Goal: Task Accomplishment & Management: Manage account settings

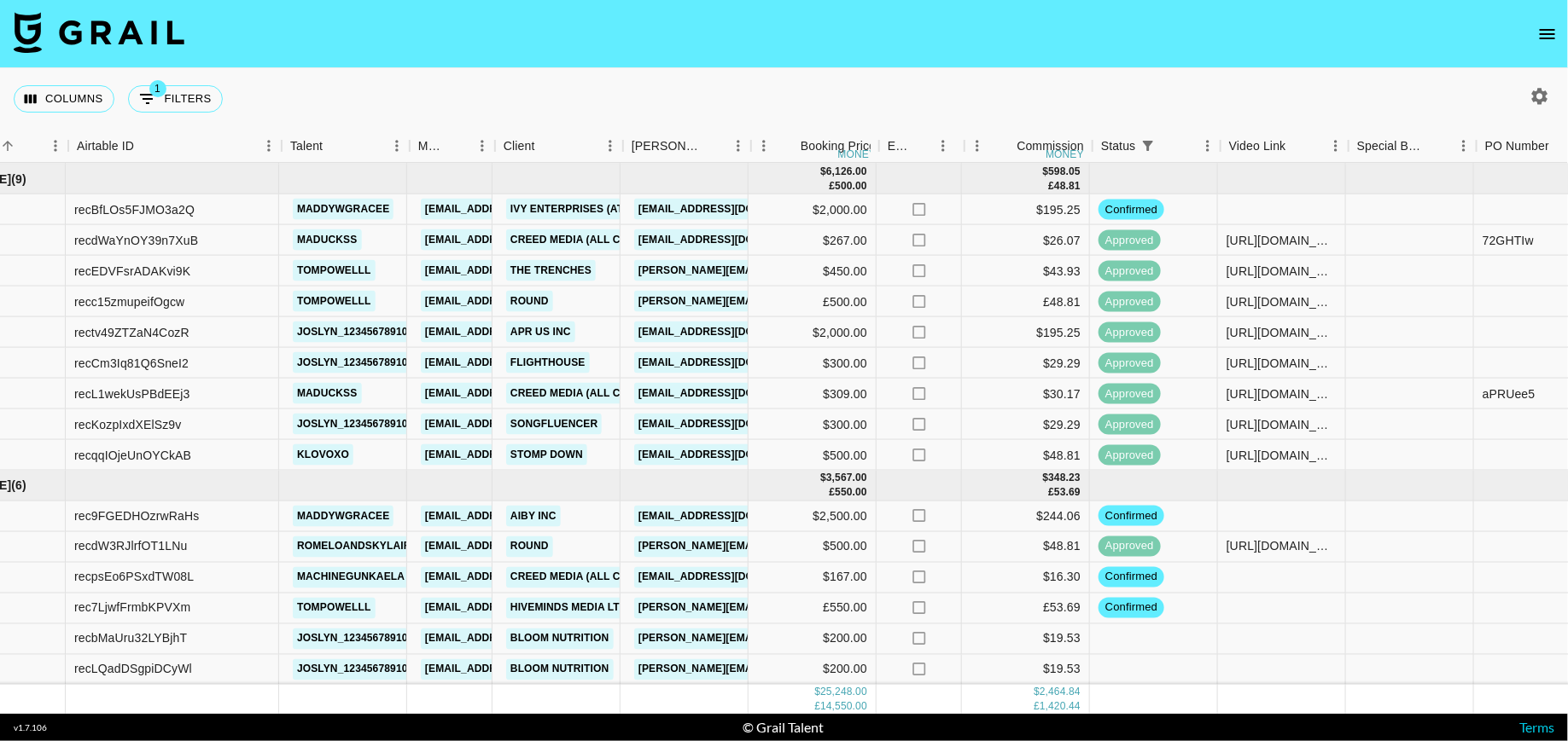
scroll to position [795, 76]
click at [1300, 605] on div at bounding box center [1280, 608] width 128 height 31
click at [1299, 605] on div at bounding box center [1280, 608] width 128 height 31
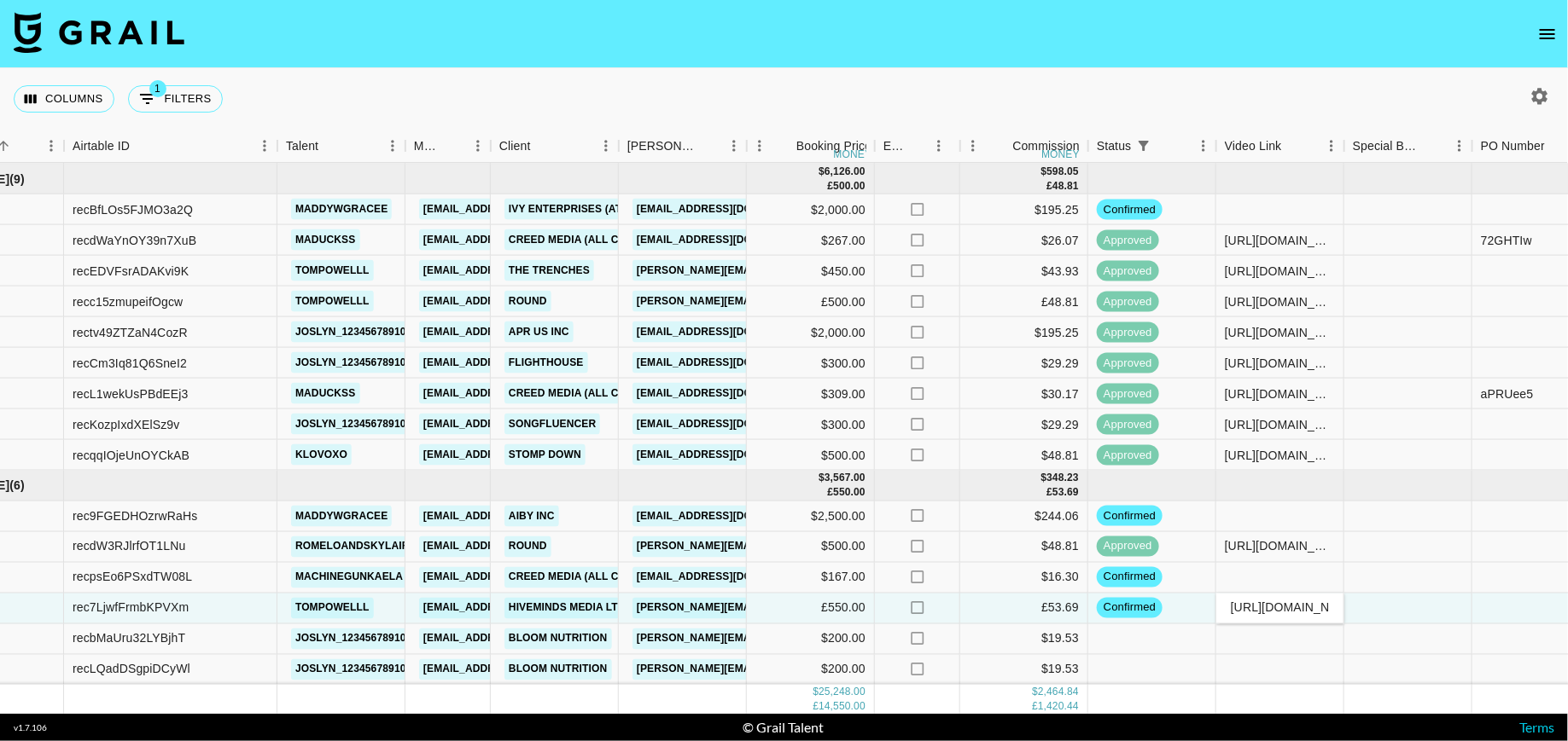
scroll to position [0, 420]
type input "[URL][DOMAIN_NAME]"
click at [1390, 586] on div at bounding box center [1408, 578] width 128 height 31
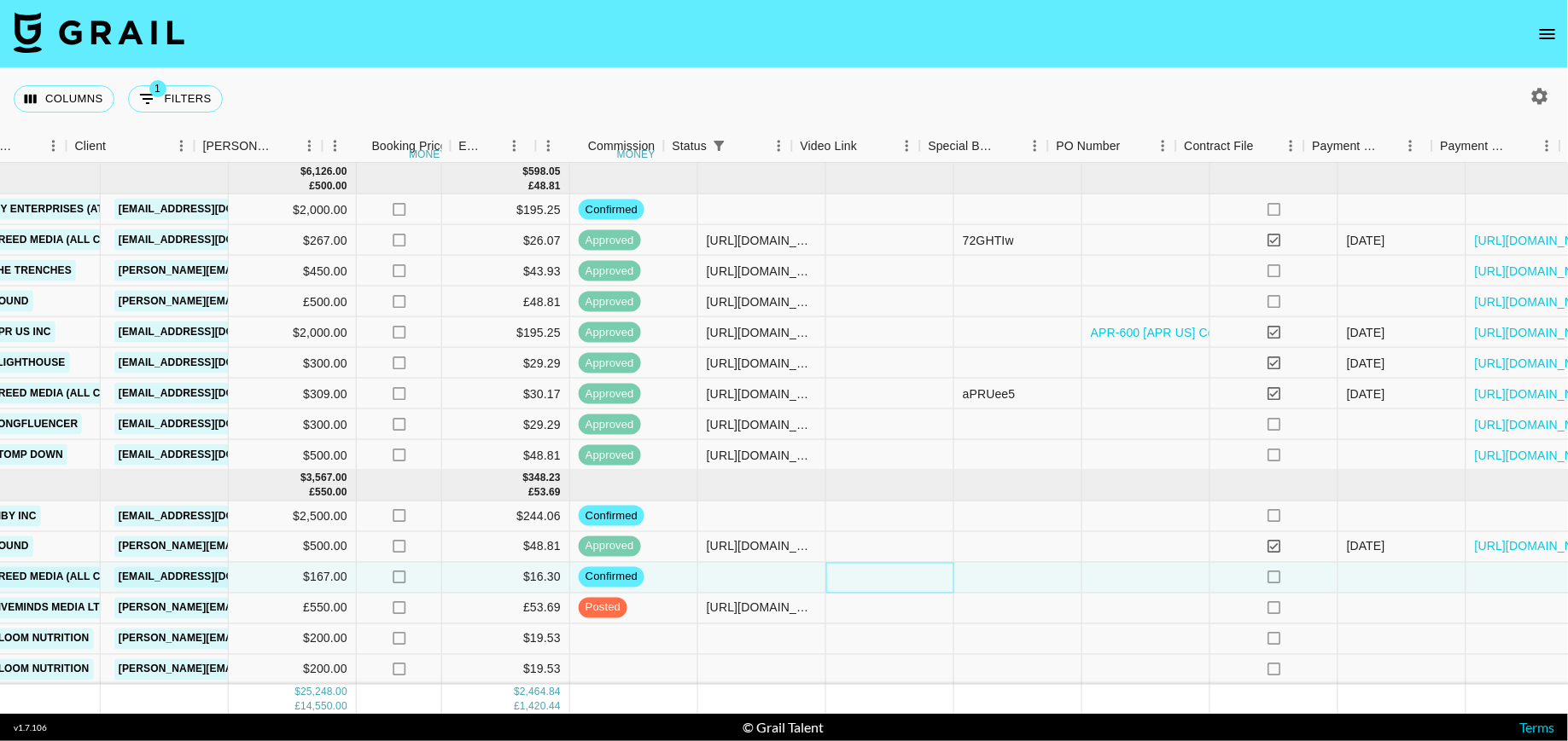
scroll to position [795, 689]
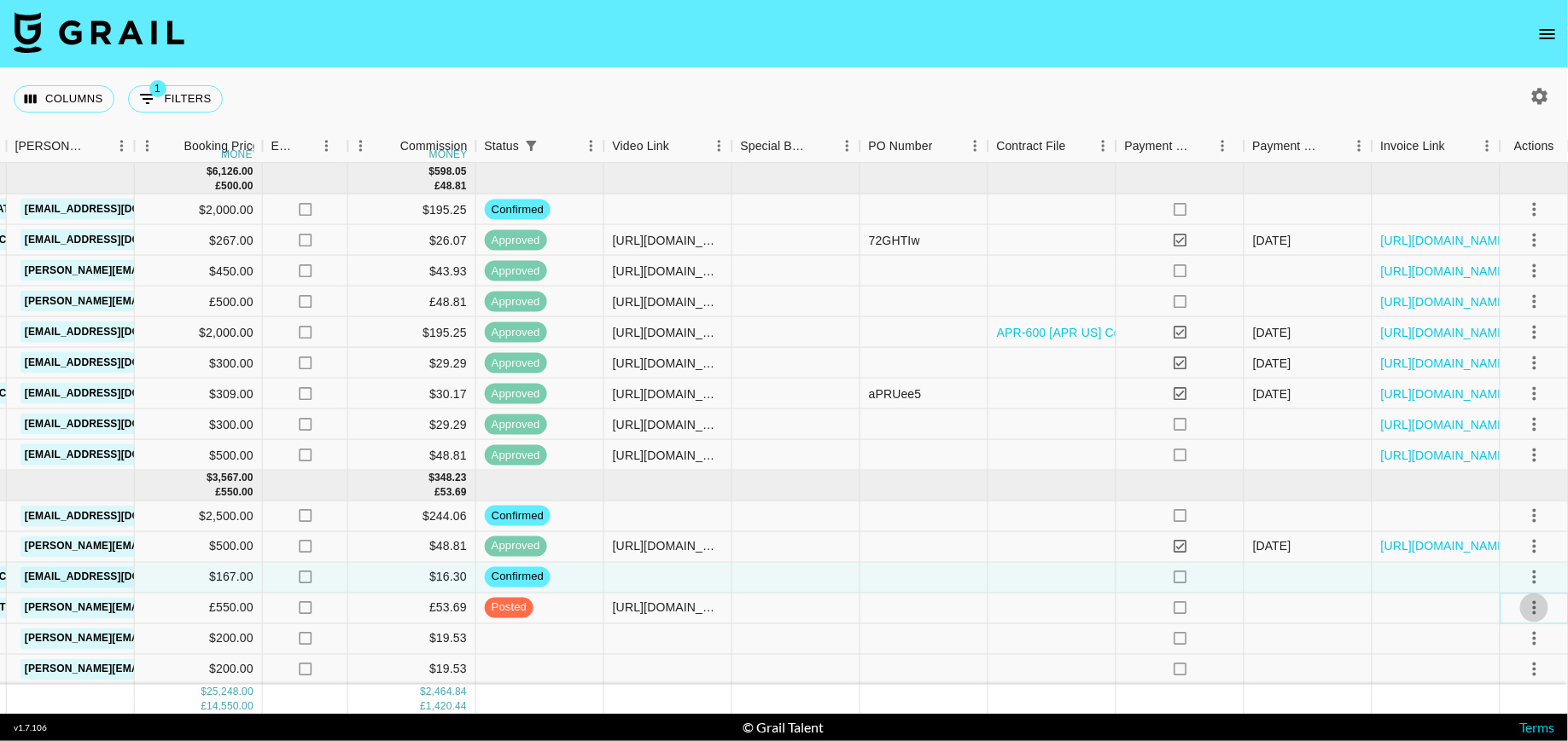
click at [1526, 613] on icon "select merge strategy" at bounding box center [1534, 608] width 20 height 20
click at [1504, 571] on div "Approve" at bounding box center [1497, 570] width 52 height 20
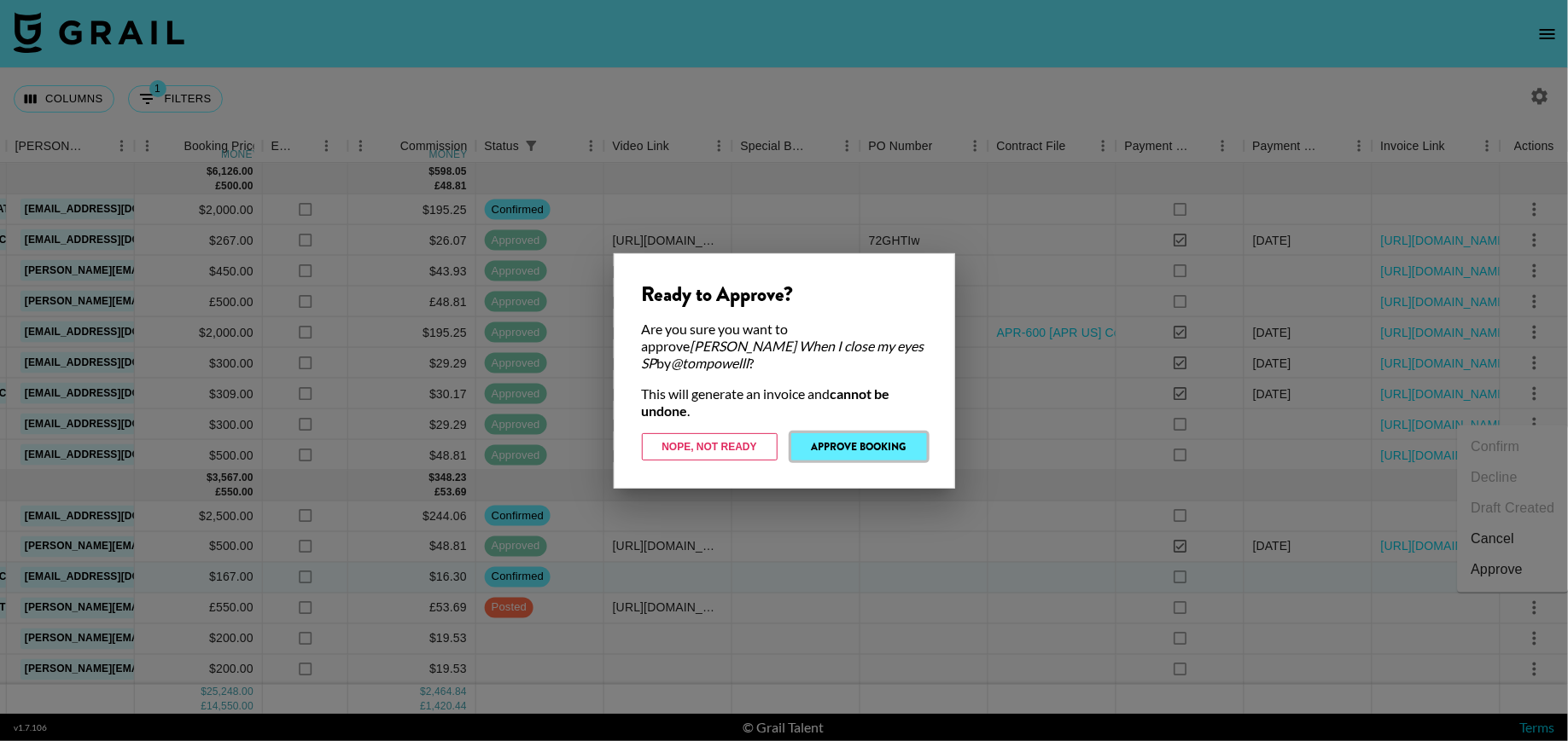
click at [887, 434] on button "Approve Booking" at bounding box center [859, 447] width 135 height 27
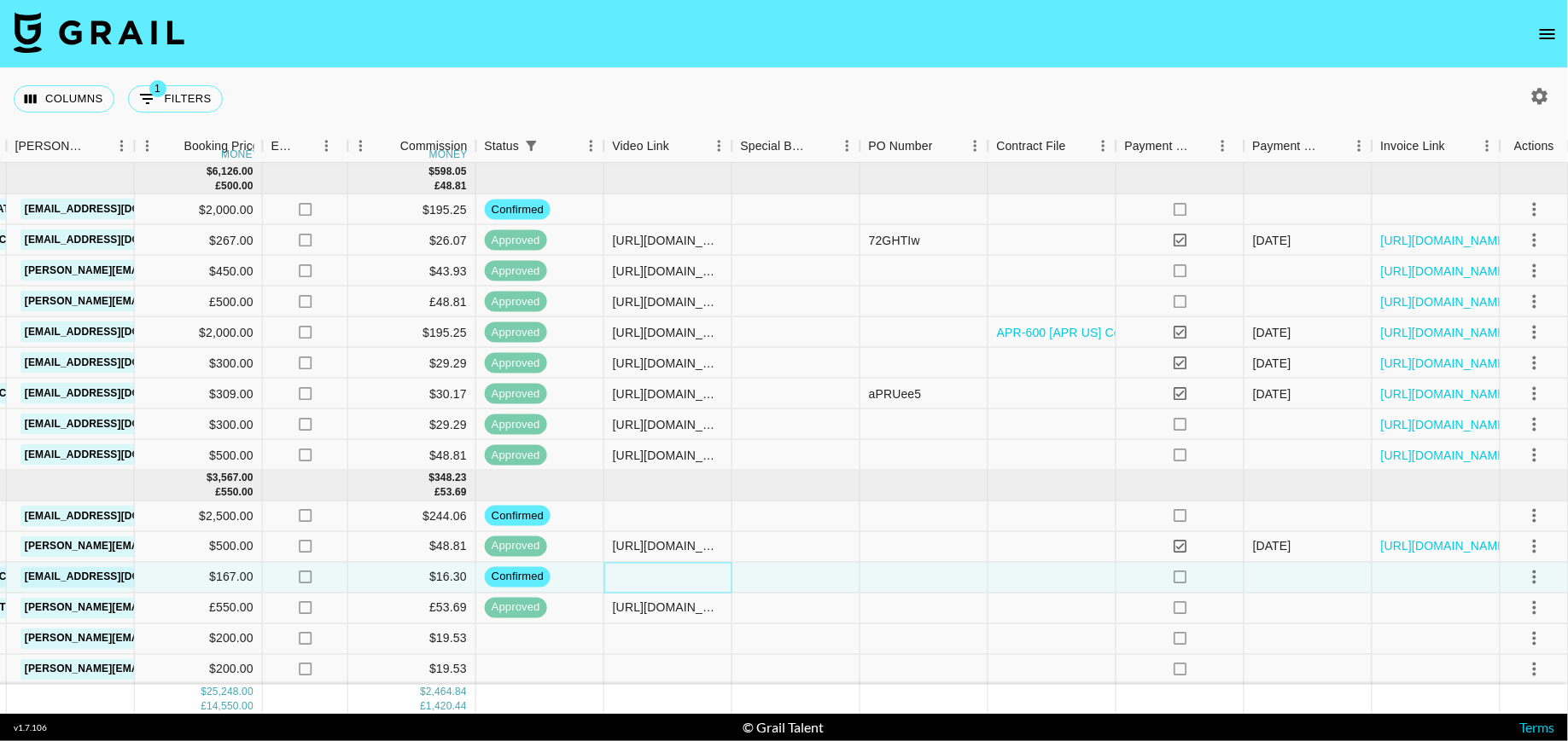
click at [644, 582] on div at bounding box center [668, 578] width 128 height 31
type input "https://www.tiktok.com/@machinegunkaela/video/7558578799168736525?lang=en"
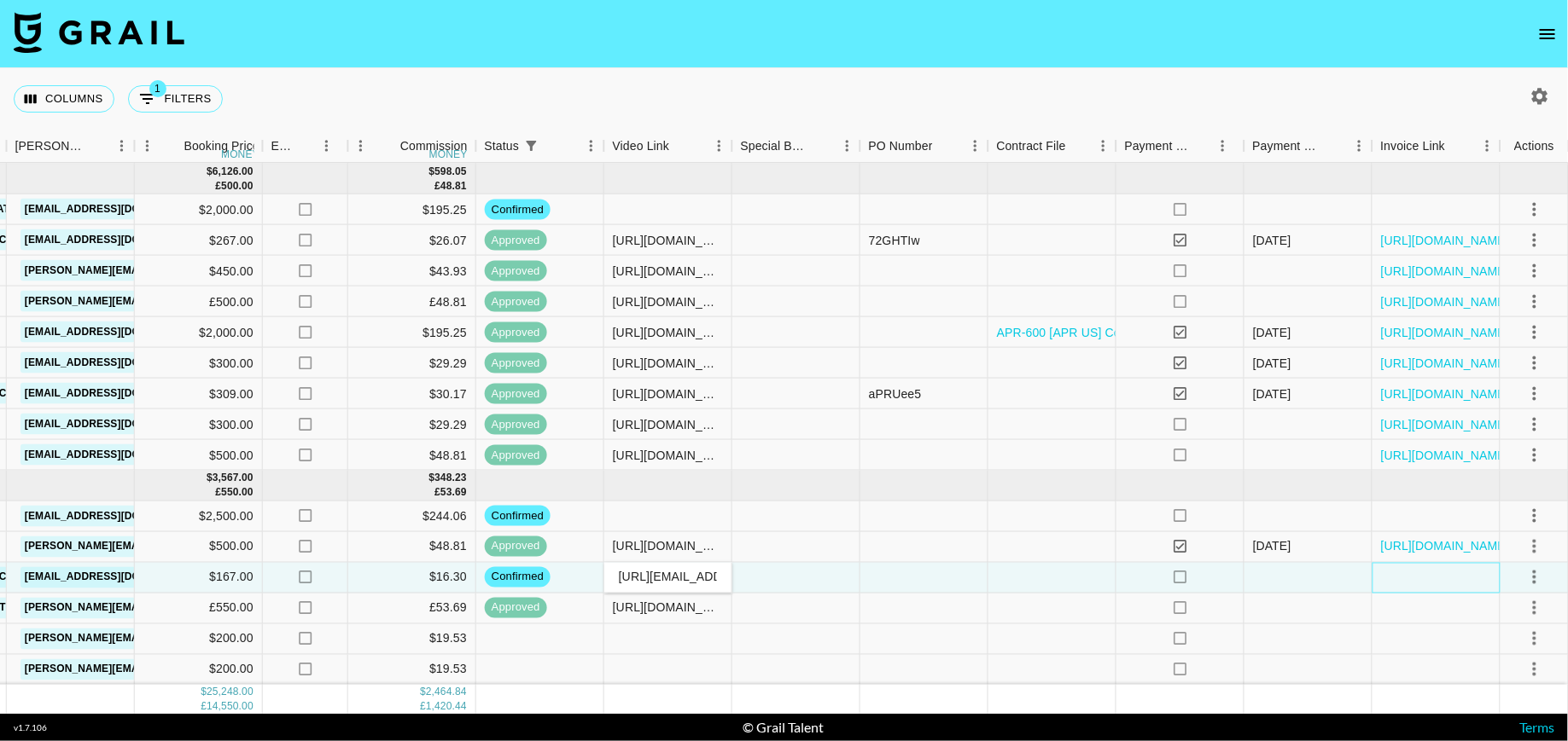
click at [1372, 585] on div at bounding box center [1436, 578] width 128 height 31
click at [1535, 569] on icon "select merge strategy" at bounding box center [1534, 577] width 20 height 20
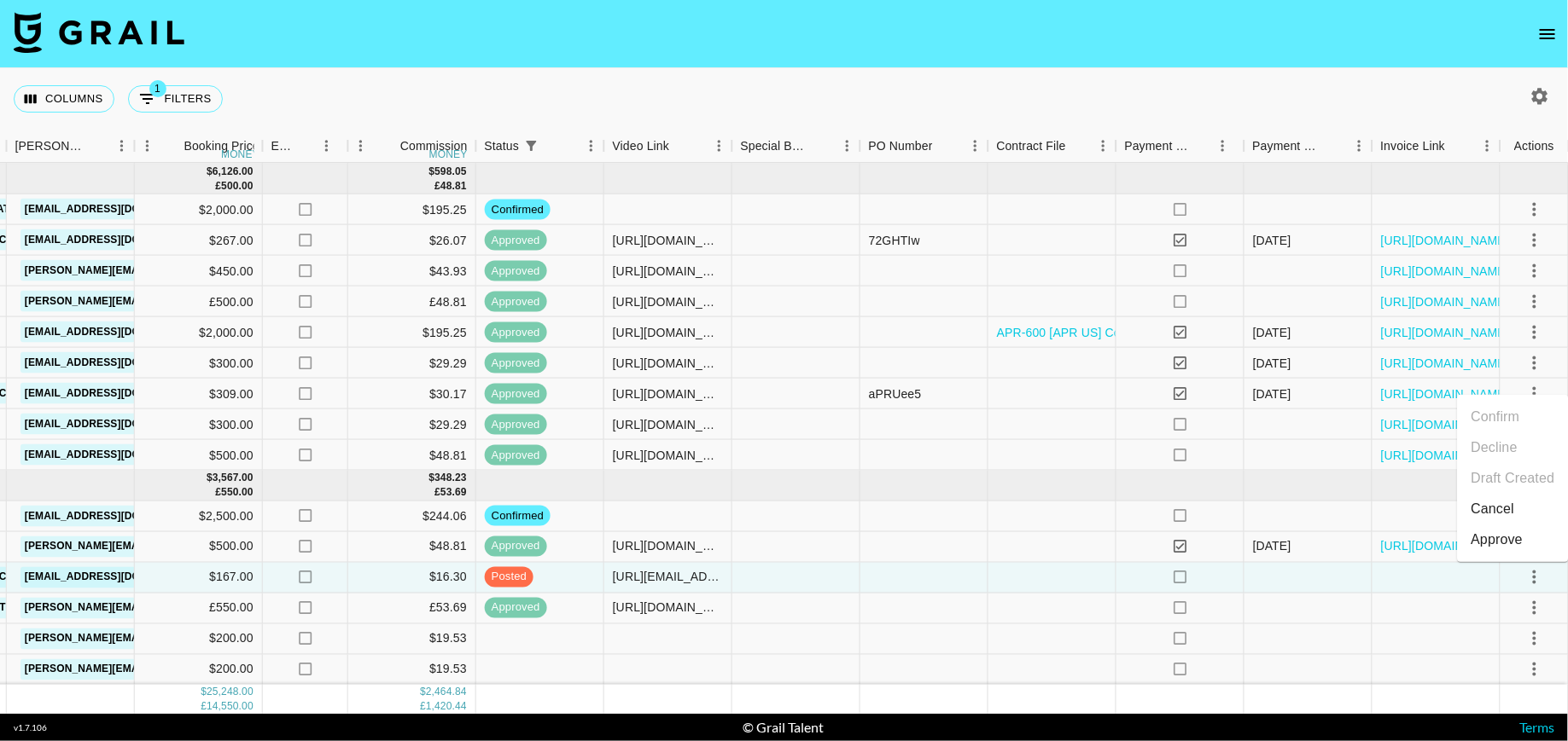
click at [1504, 538] on div "Approve" at bounding box center [1497, 539] width 52 height 20
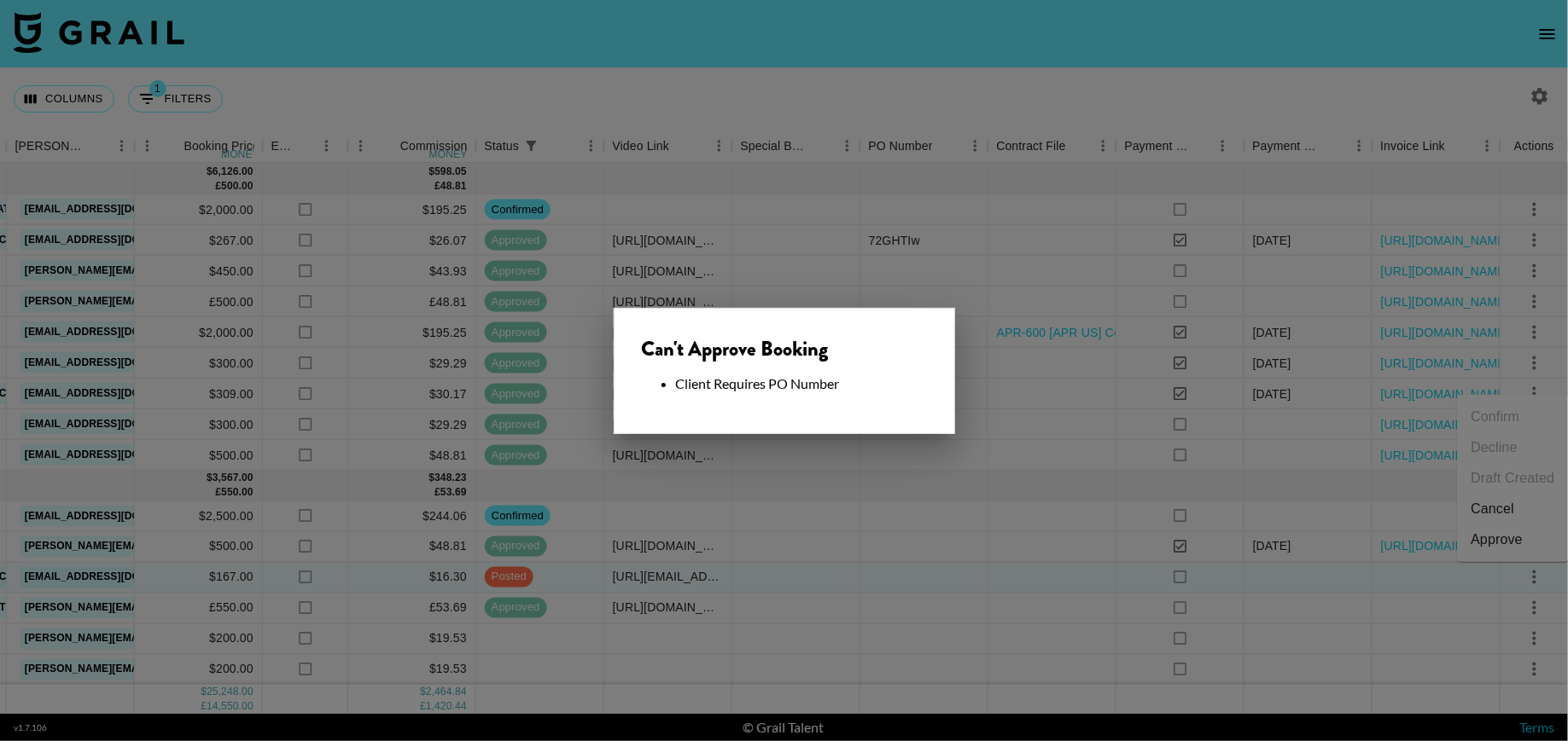
click at [919, 599] on div at bounding box center [784, 370] width 1568 height 741
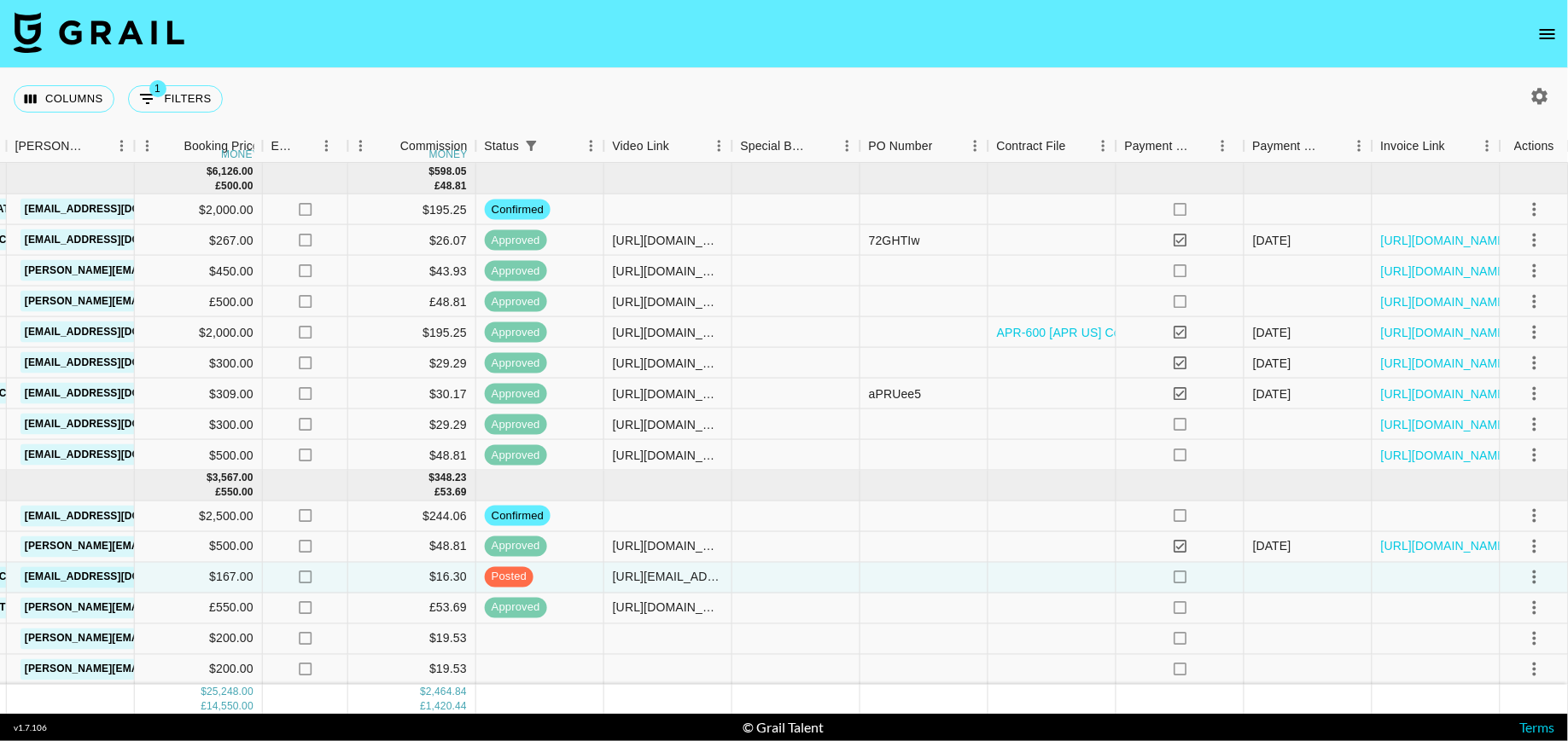
click at [1551, 26] on icon "open drawer" at bounding box center [1547, 33] width 20 height 20
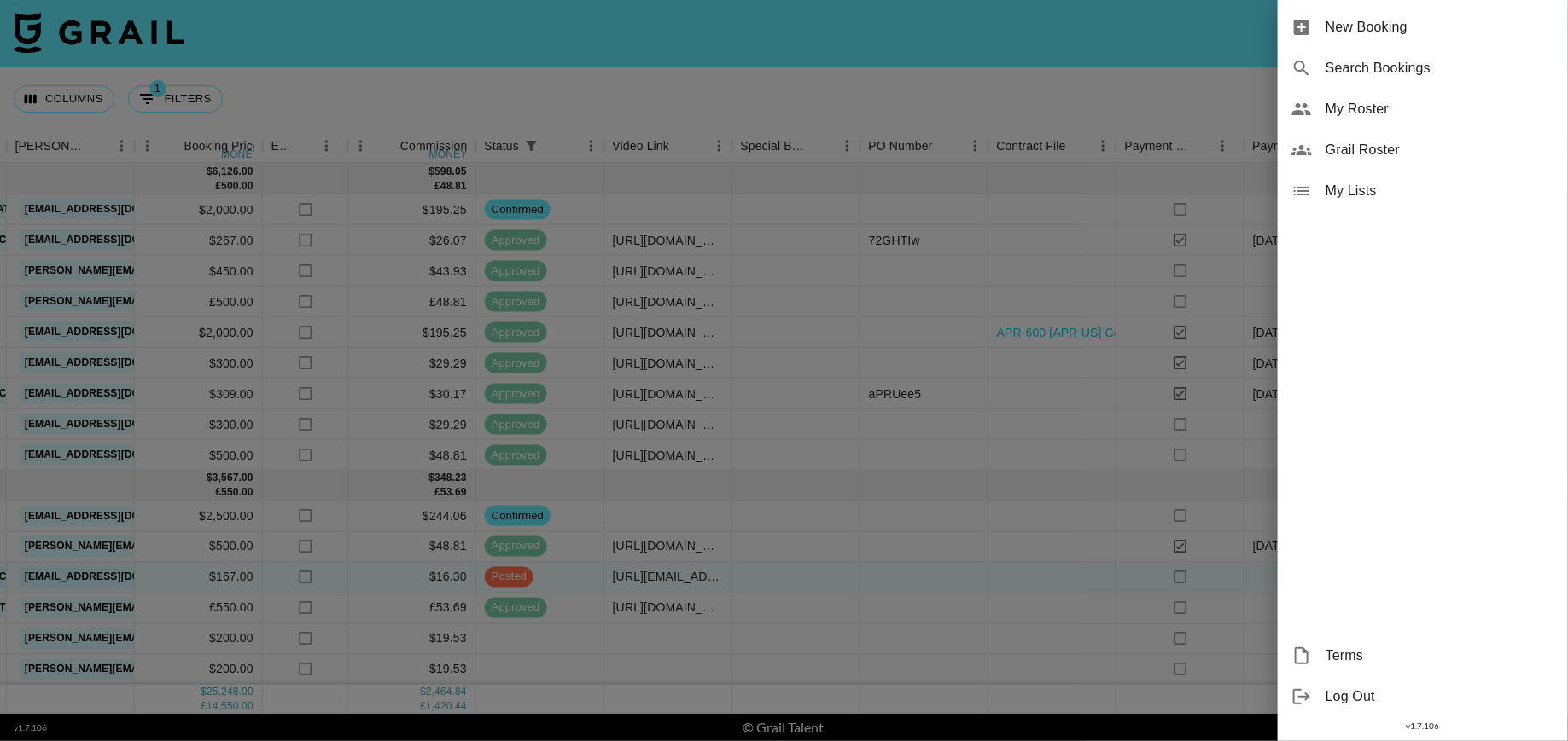
click at [1551, 26] on span "New Booking" at bounding box center [1440, 26] width 228 height 20
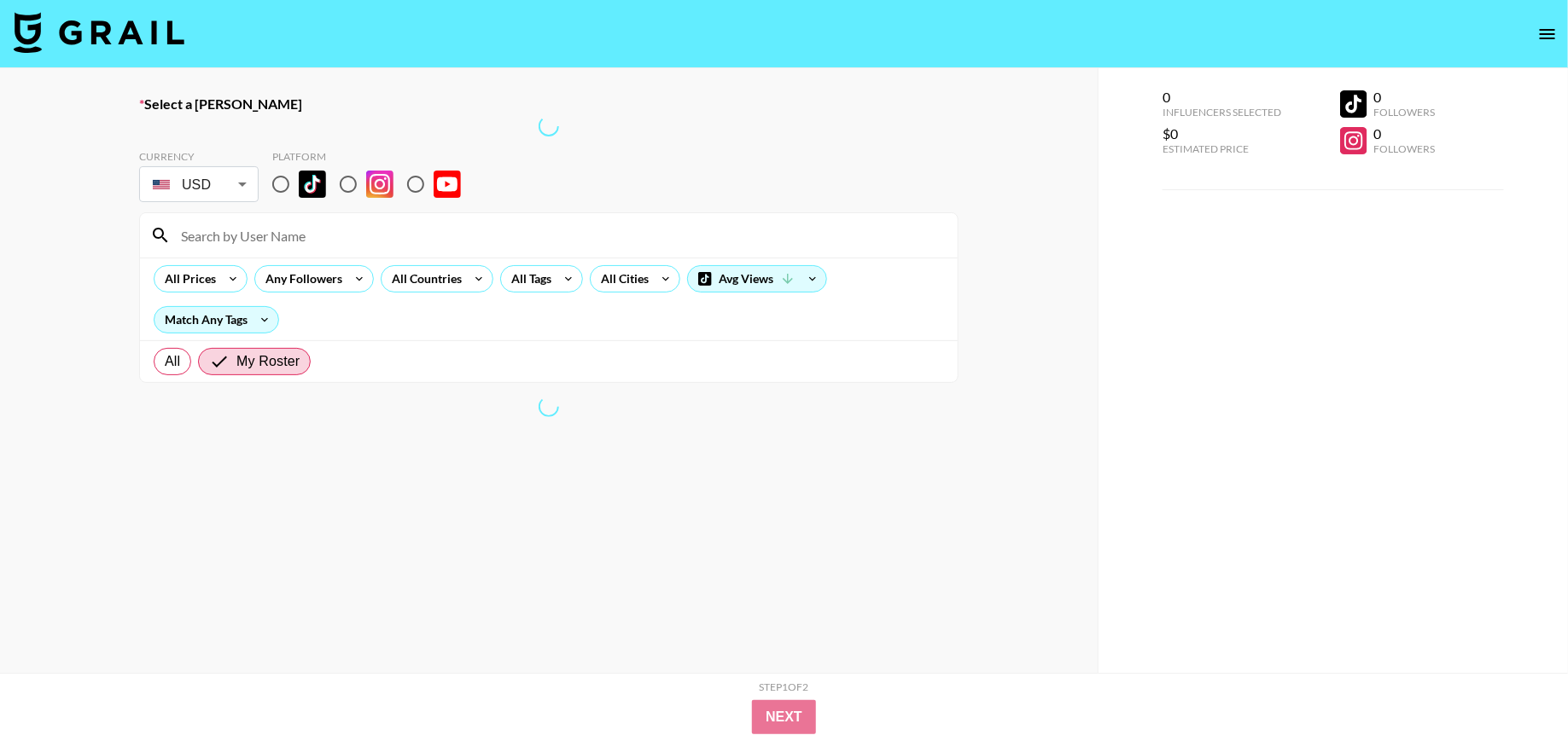
click at [1546, 31] on icon "open drawer" at bounding box center [1547, 33] width 20 height 20
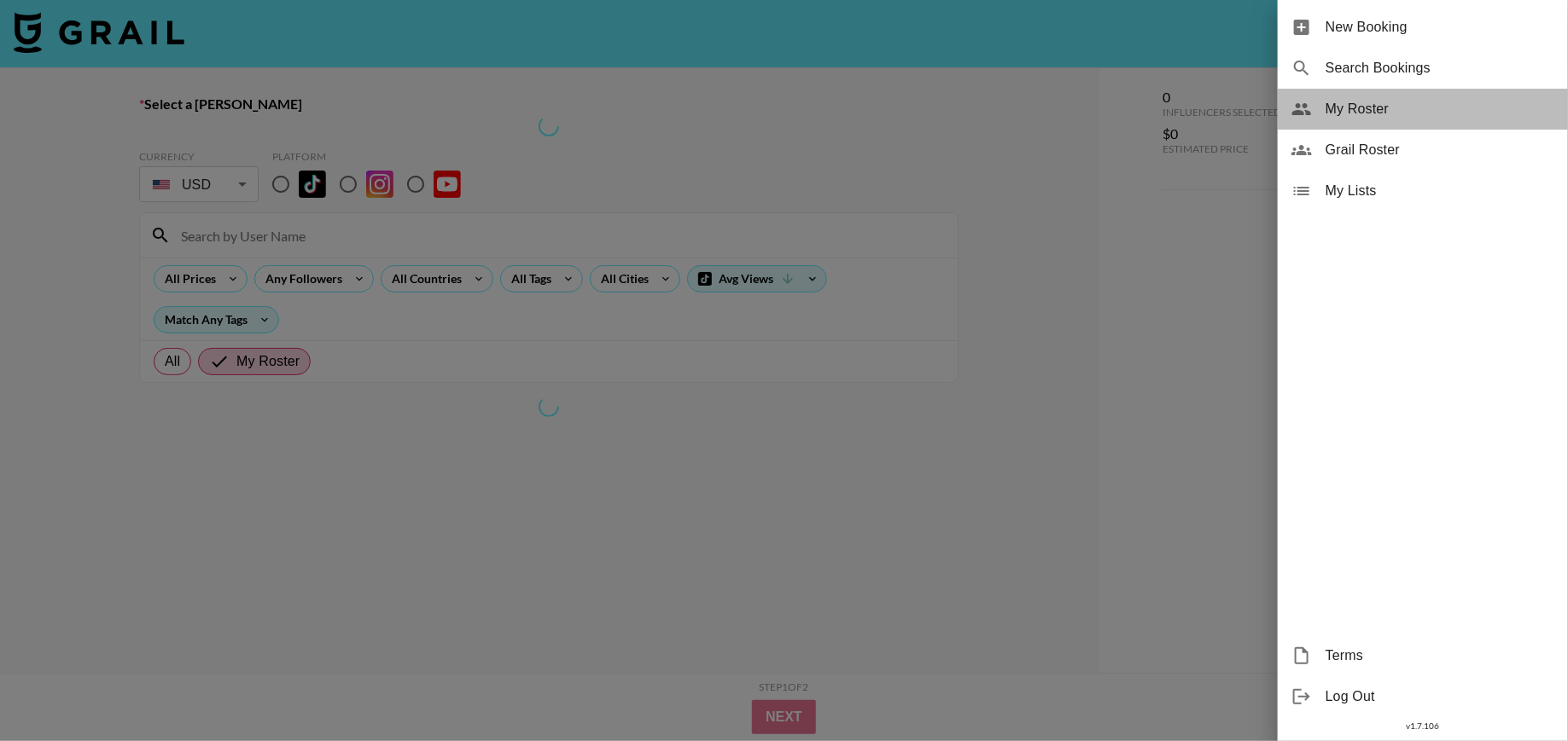
click at [1380, 114] on span "My Roster" at bounding box center [1440, 109] width 228 height 20
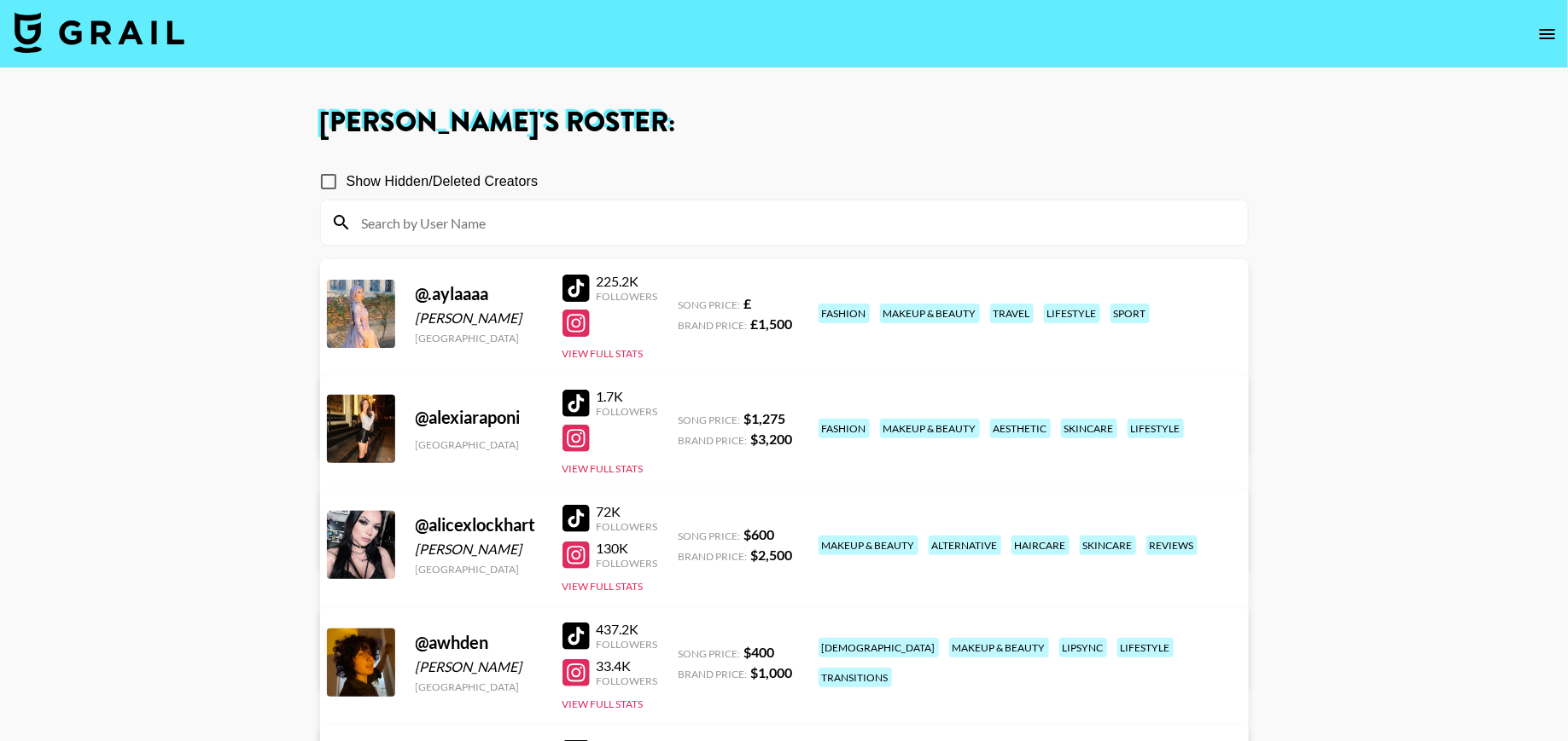
click at [169, 47] on img at bounding box center [99, 32] width 170 height 41
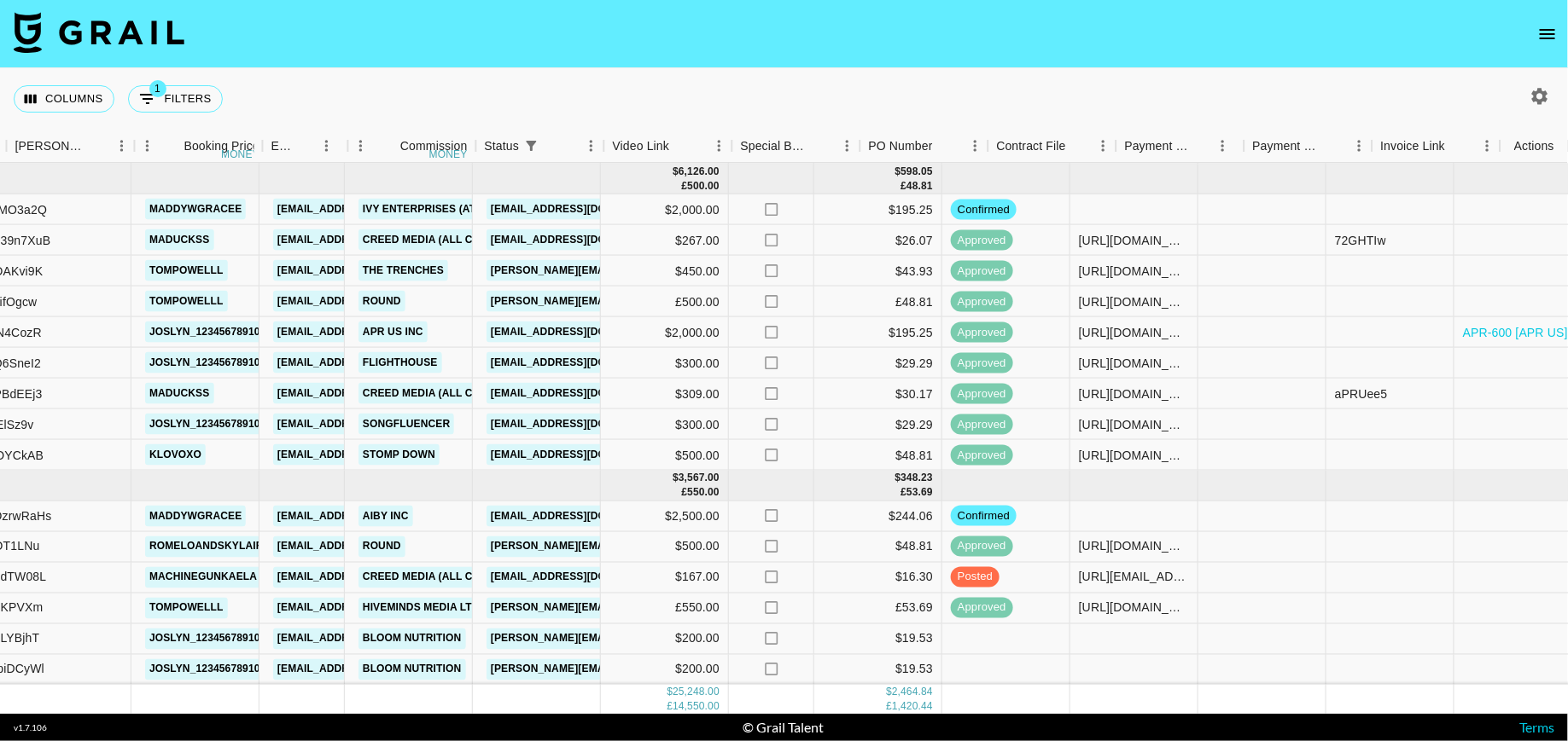
scroll to position [795, 689]
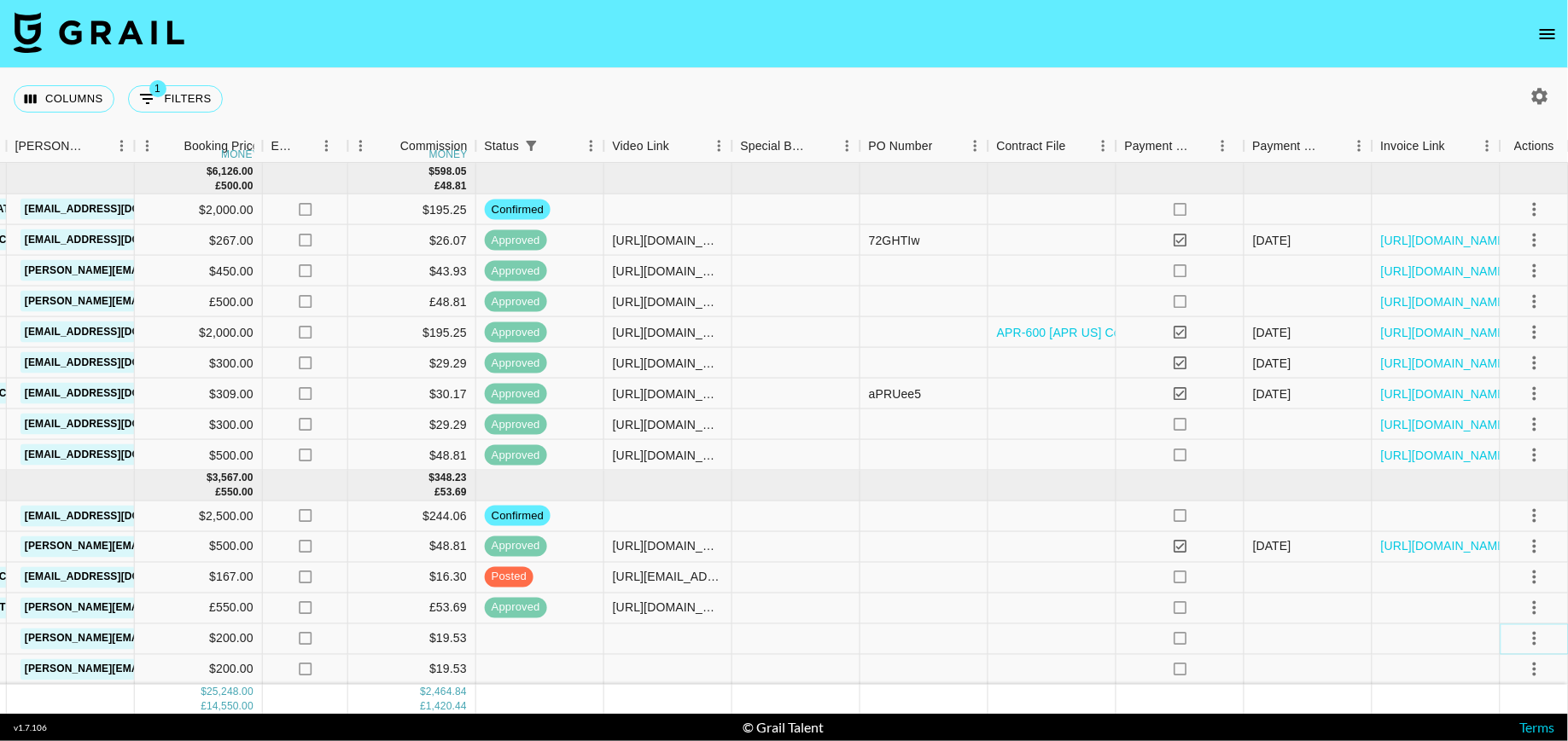
click at [1524, 644] on icon "select merge strategy" at bounding box center [1534, 638] width 20 height 20
click at [1500, 479] on li "Confirm" at bounding box center [1513, 478] width 111 height 31
click at [1531, 665] on icon "select merge strategy" at bounding box center [1534, 669] width 20 height 20
click at [1495, 505] on li "Confirm" at bounding box center [1513, 508] width 111 height 31
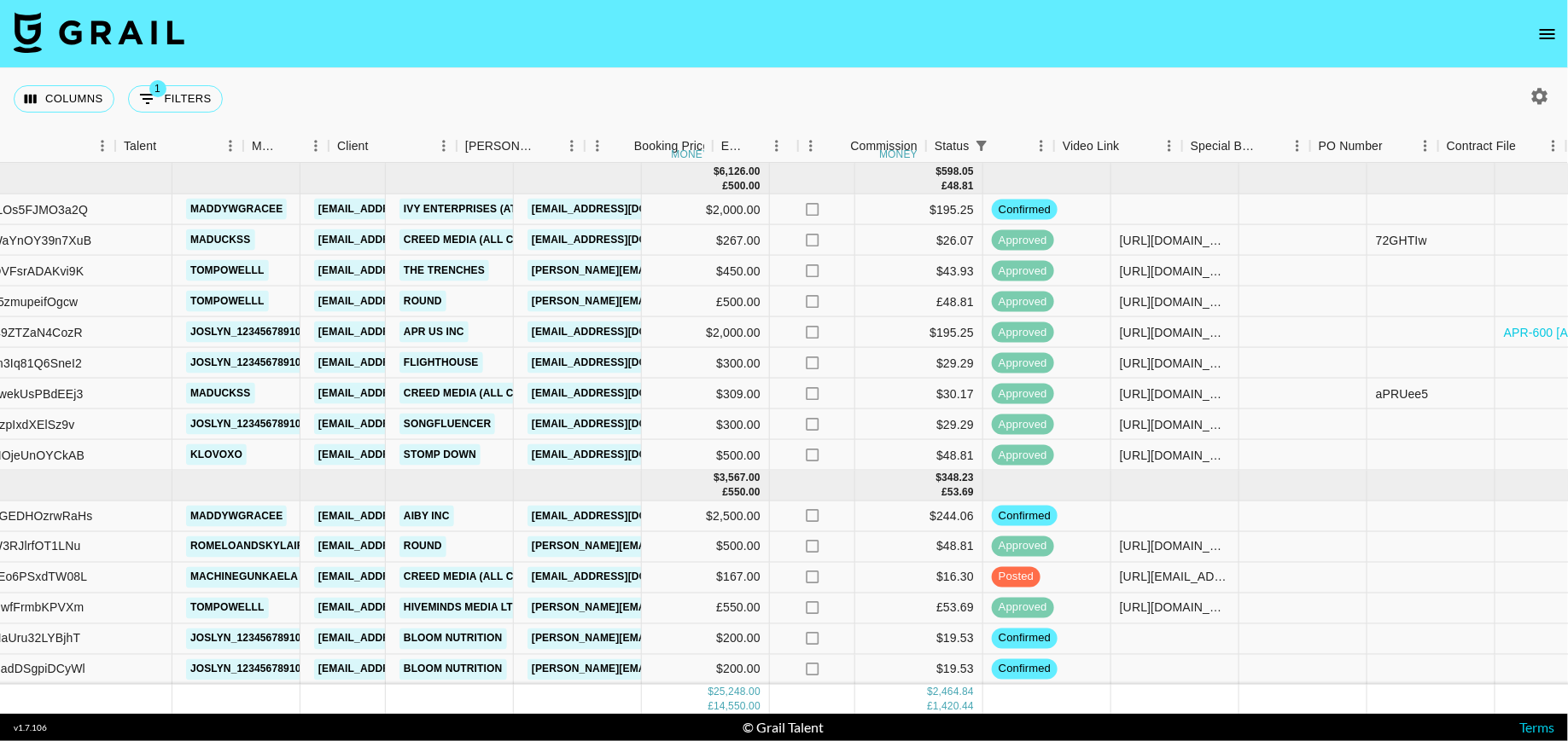
scroll to position [795, 0]
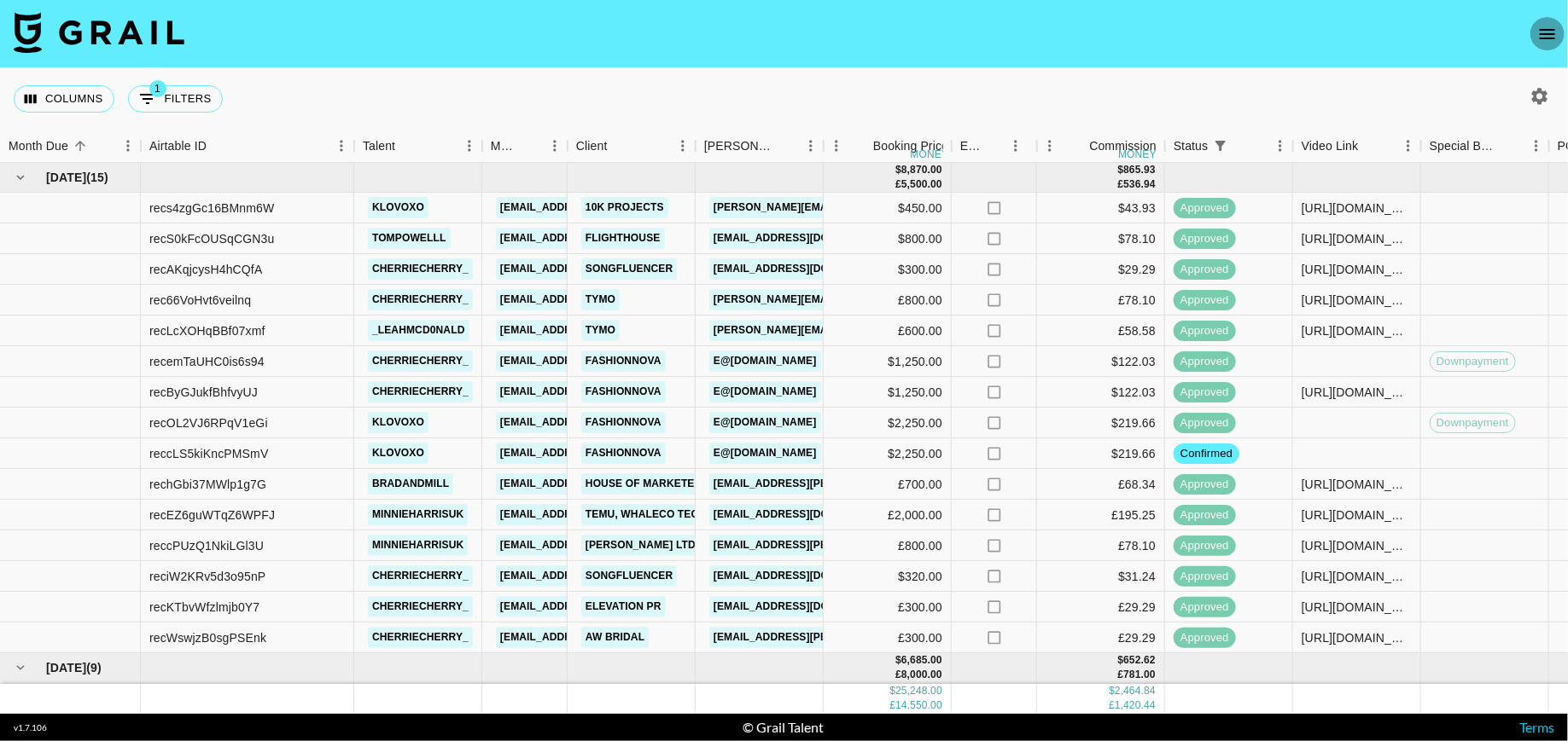
click at [1556, 32] on icon "open drawer" at bounding box center [1547, 33] width 20 height 20
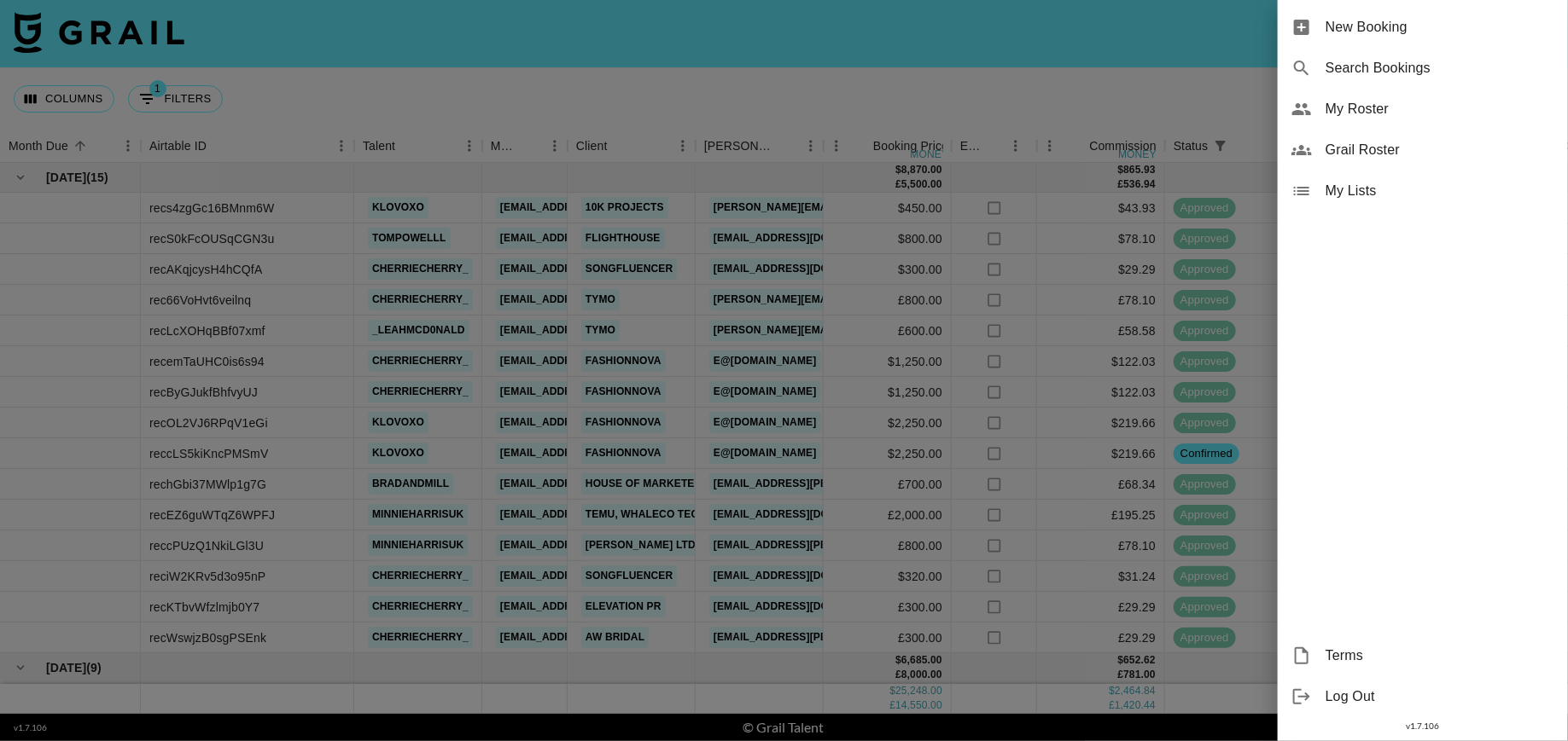
click at [1334, 117] on span "My Roster" at bounding box center [1440, 109] width 228 height 20
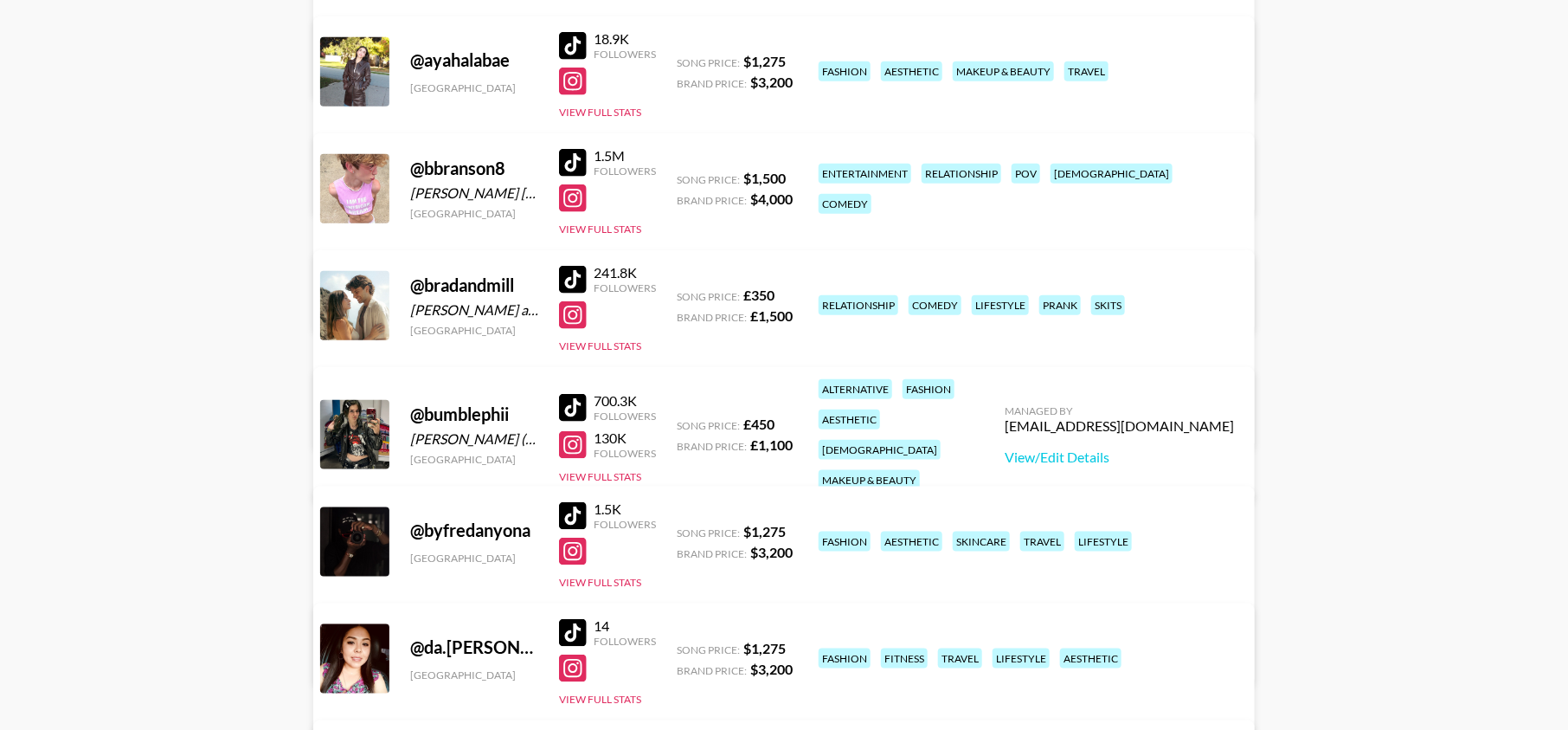
scroll to position [720, 0]
click at [630, 354] on div "@ bradandmill Brad and Mill United Kingdom 241.8K Followers View Full Stats Son…" at bounding box center [784, 349] width 942 height 199
click at [616, 346] on button "View Full Stats" at bounding box center [600, 345] width 82 height 13
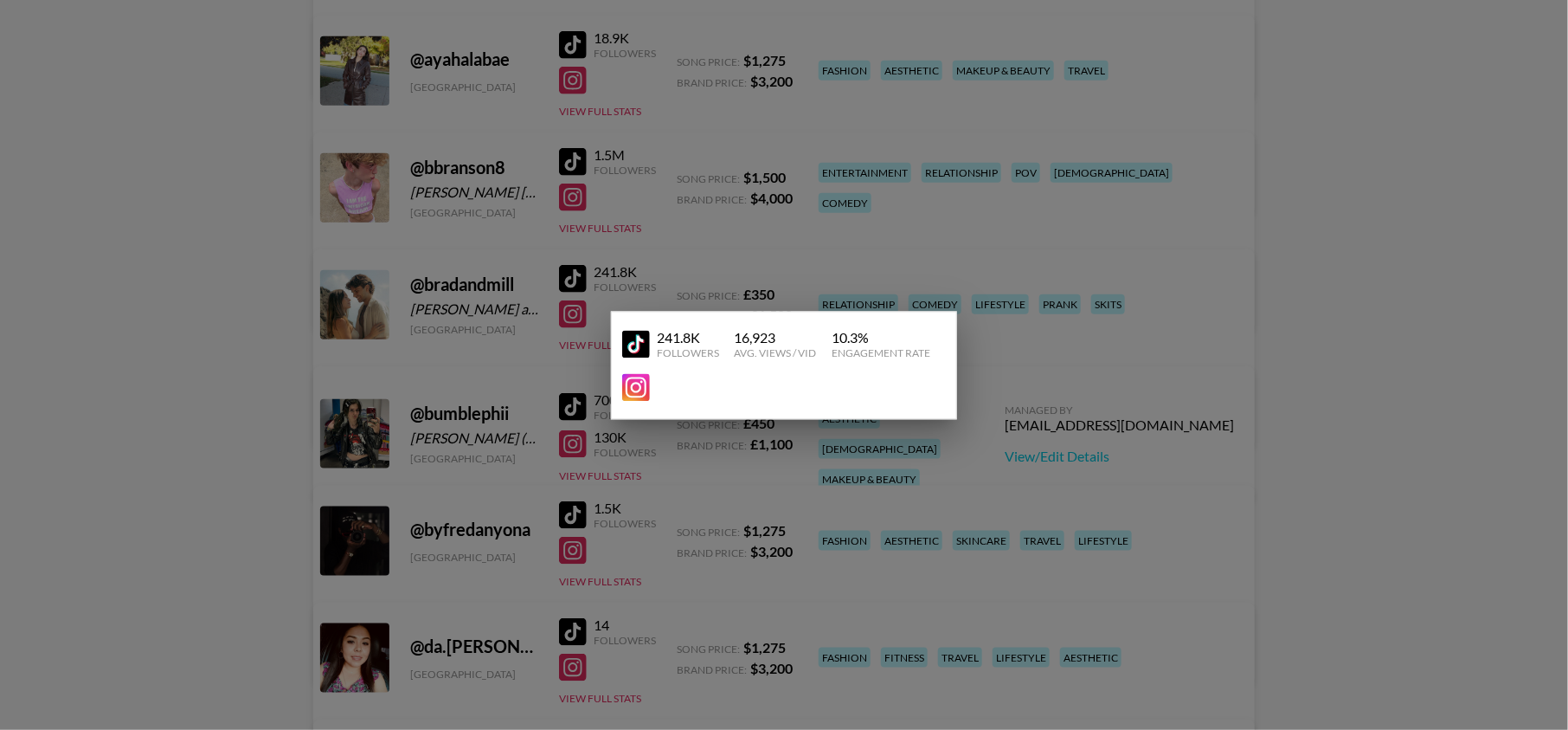
click at [640, 346] on img at bounding box center [636, 344] width 28 height 28
click at [783, 259] on div at bounding box center [784, 365] width 1568 height 730
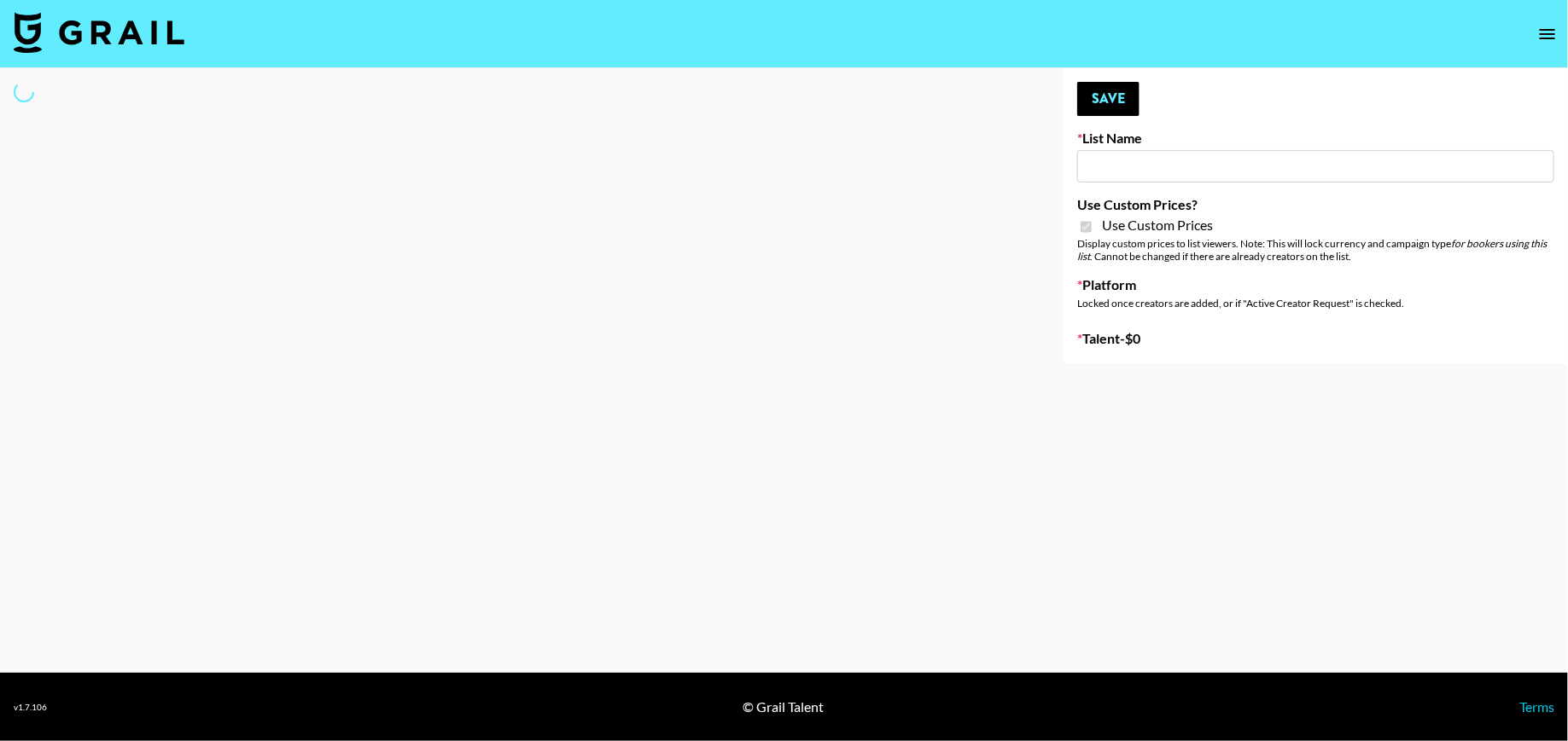
type input "Halovida ([DATE])"
checkbox input "true"
select select "Brand"
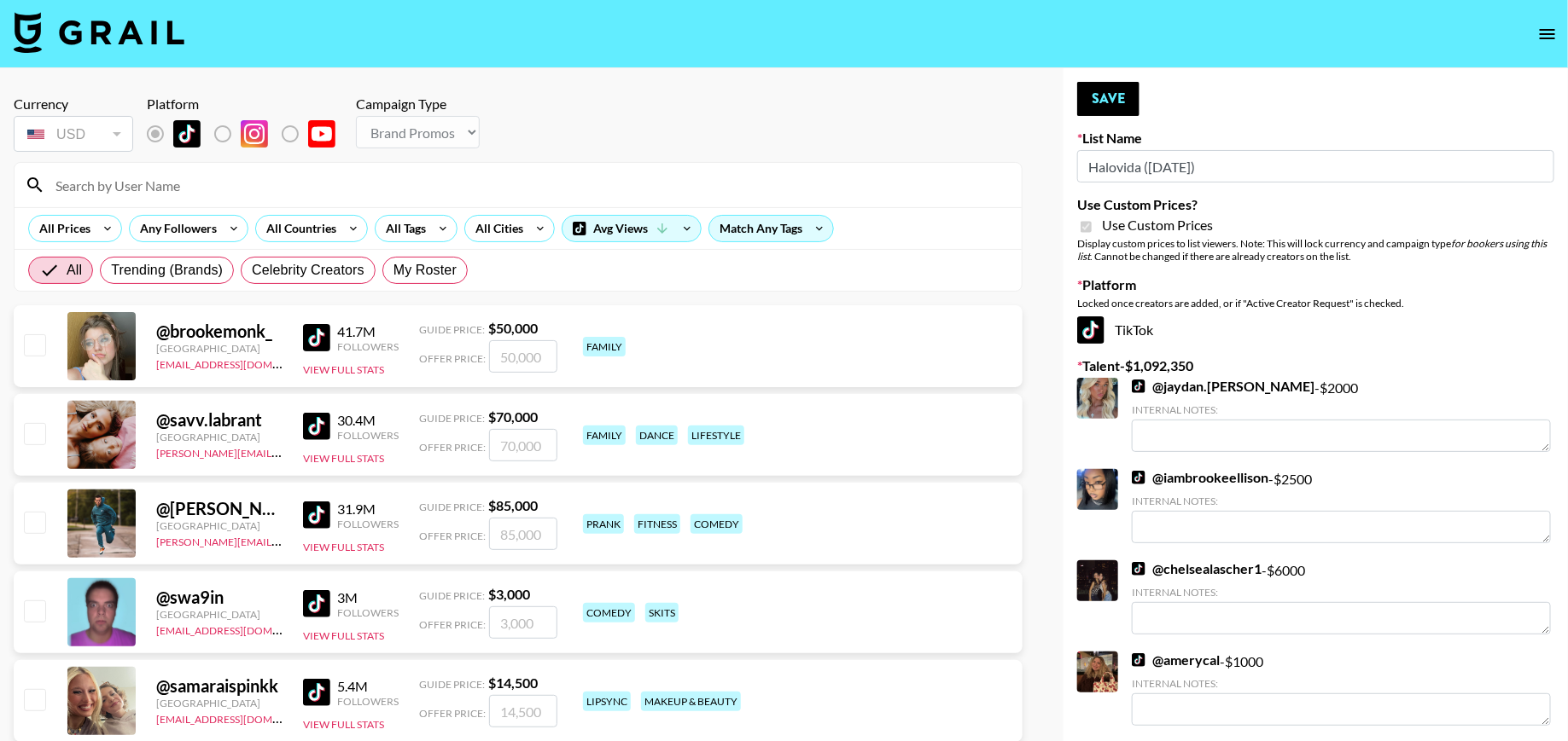
click at [278, 190] on input at bounding box center [528, 184] width 966 height 27
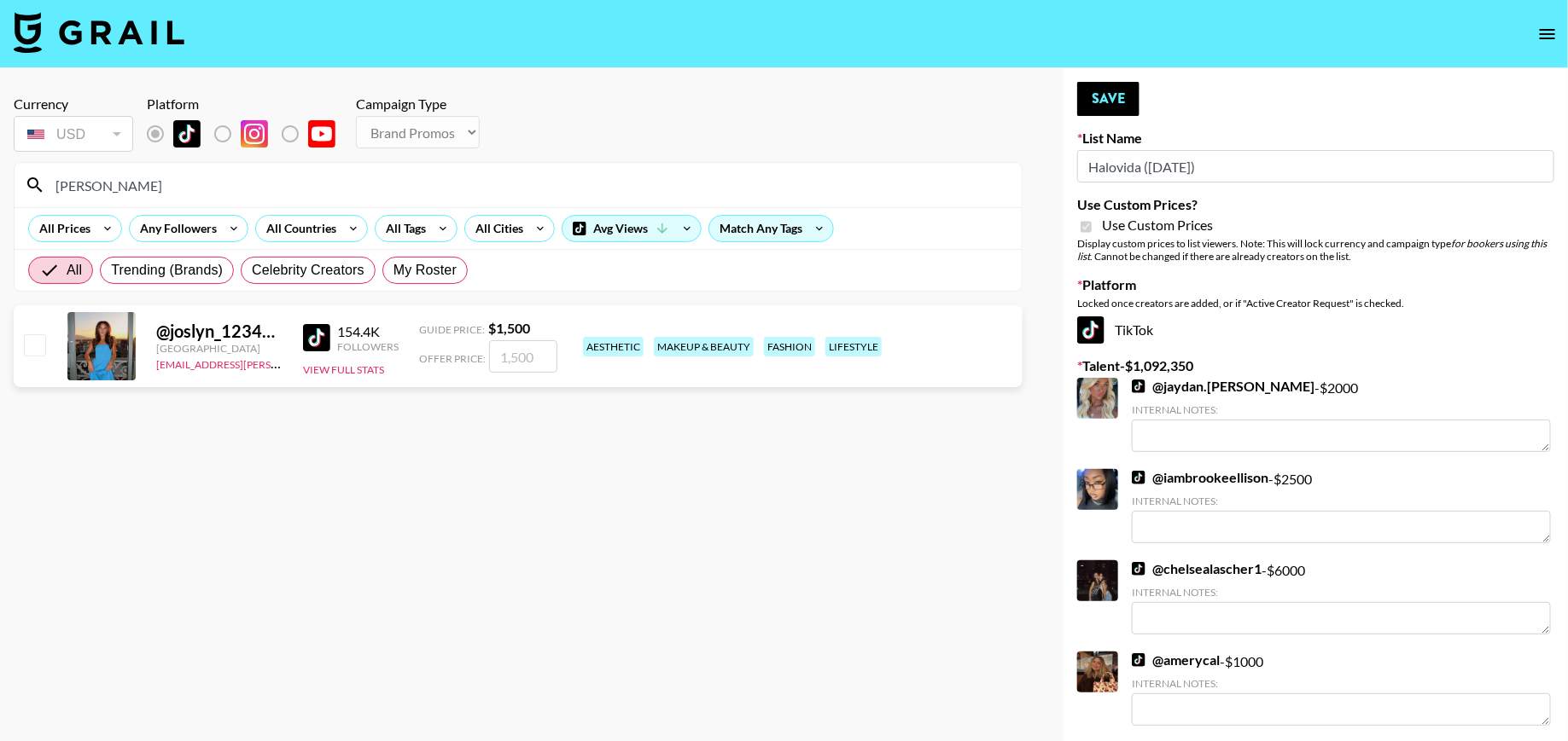
type input "joslyn"
click at [33, 345] on input "checkbox" at bounding box center [33, 344] width 20 height 20
checkbox input "true"
type input "1500"
click at [1123, 104] on button "Save" at bounding box center [1108, 98] width 62 height 34
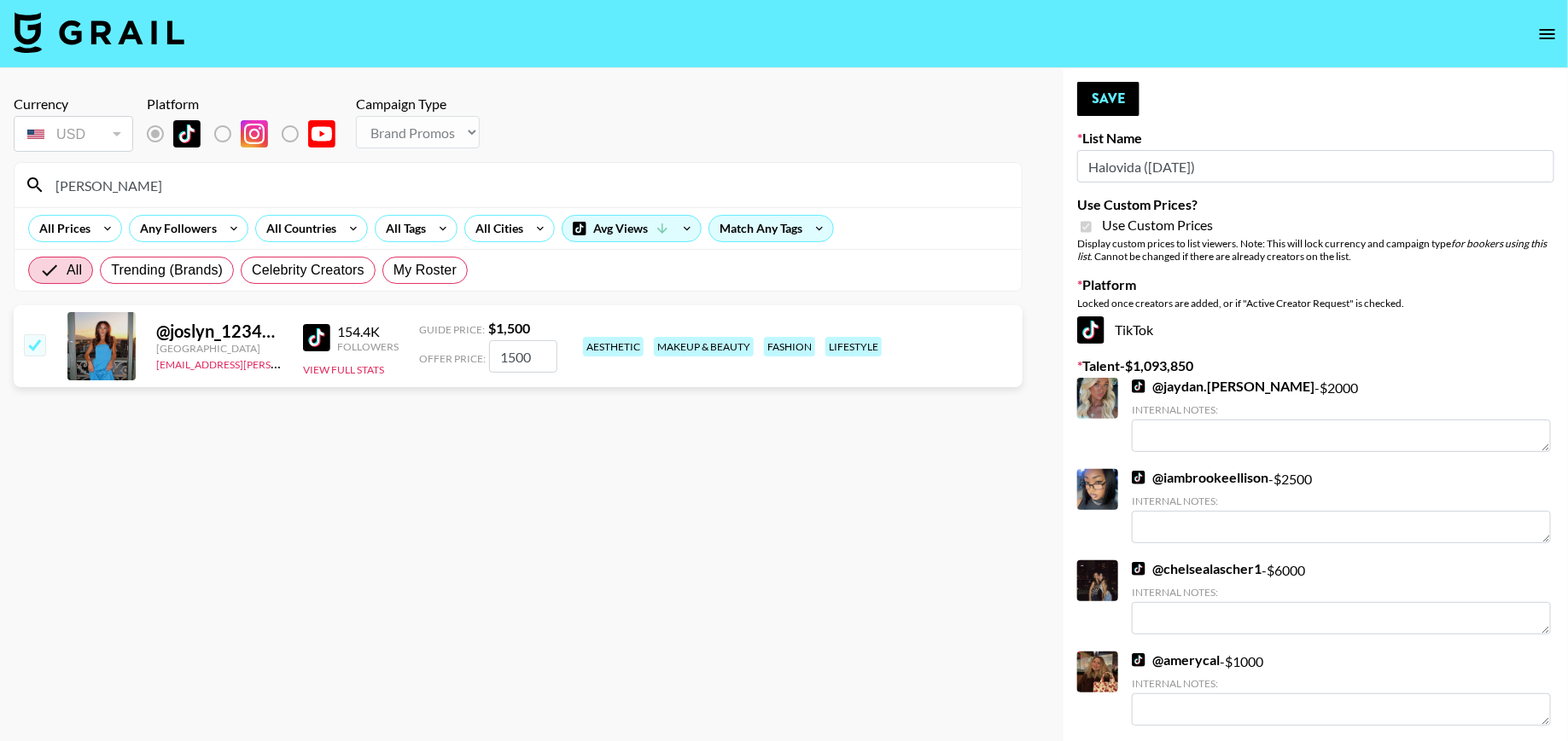
click at [708, 171] on input "joslyn" at bounding box center [528, 184] width 966 height 27
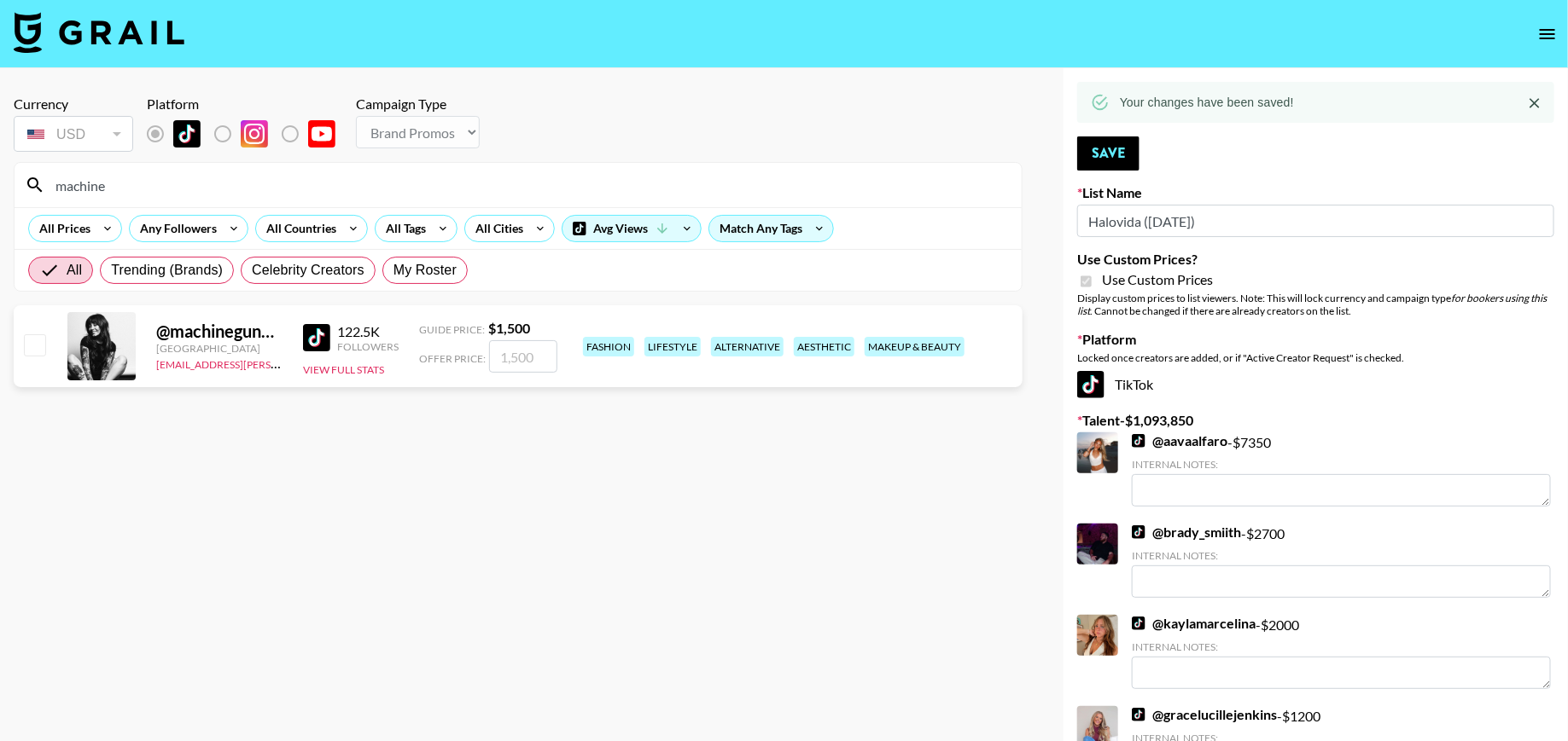
type input "machine"
click at [47, 348] on div "@ machinegunkaela United States maisie.defreitas@grail-talent.com 122.5K Follow…" at bounding box center [518, 346] width 1008 height 82
drag, startPoint x: 40, startPoint y: 348, endPoint x: 78, endPoint y: 342, distance: 38.5
click at [40, 348] on input "checkbox" at bounding box center [33, 344] width 20 height 20
checkbox input "true"
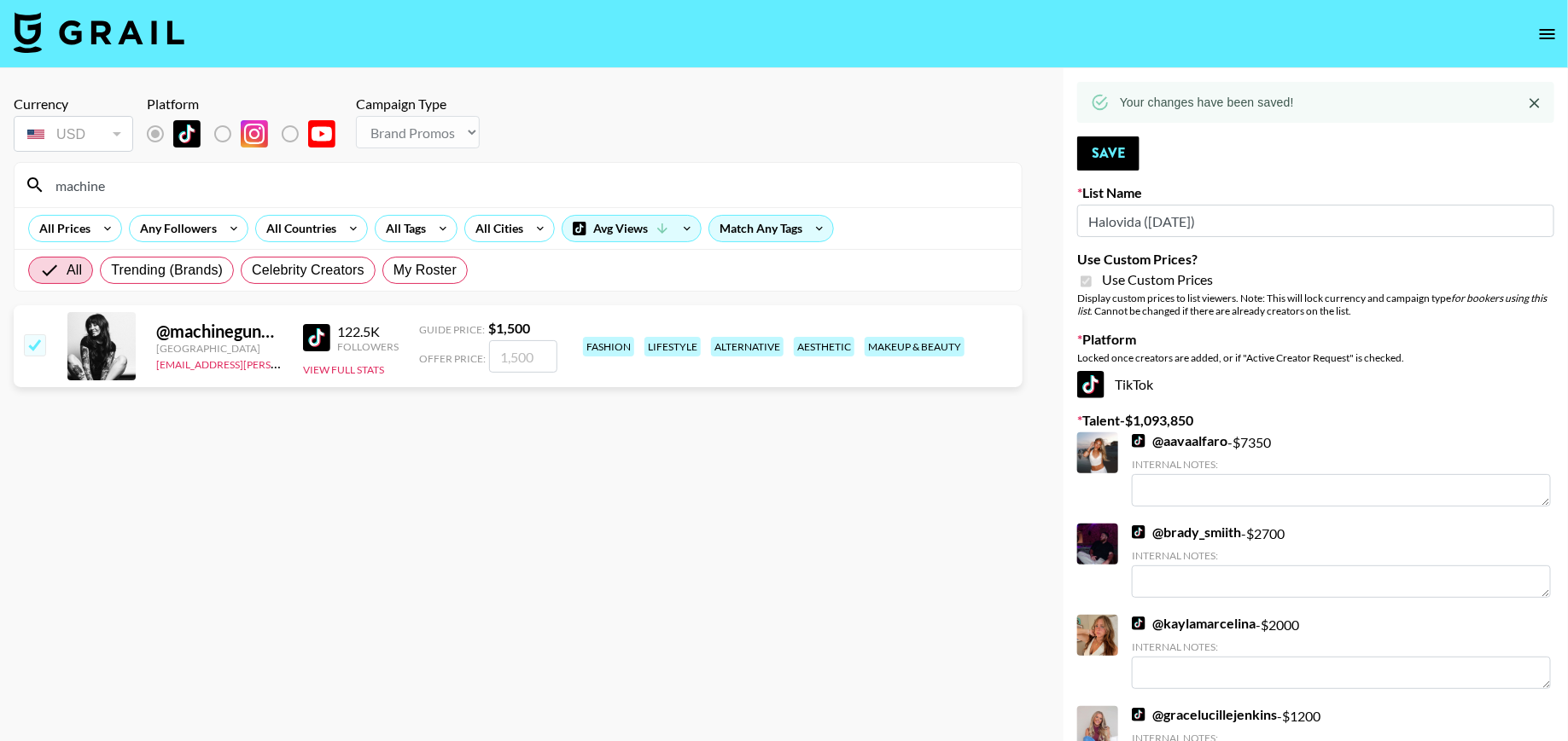
type input "1500"
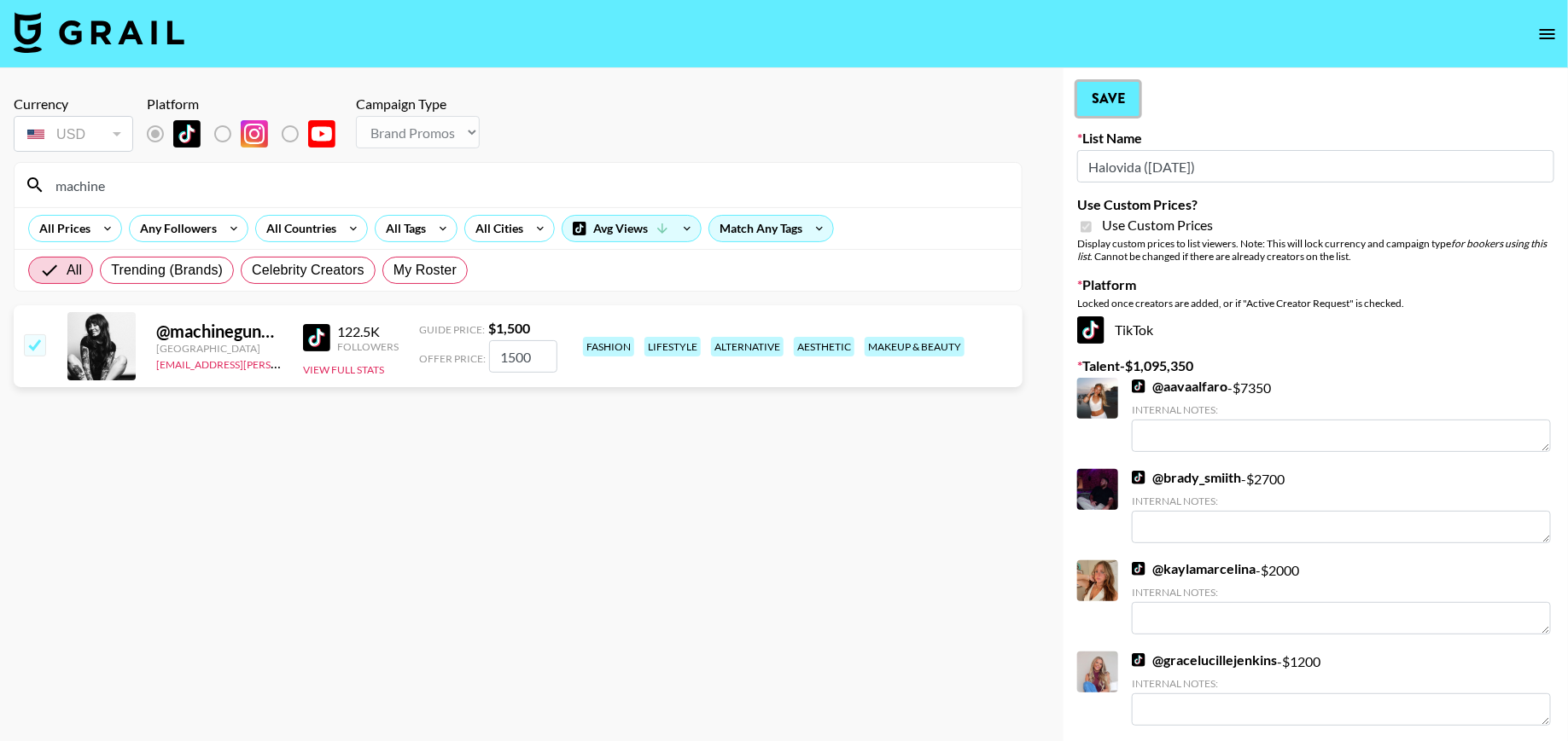
click at [1109, 95] on button "Save" at bounding box center [1108, 98] width 62 height 34
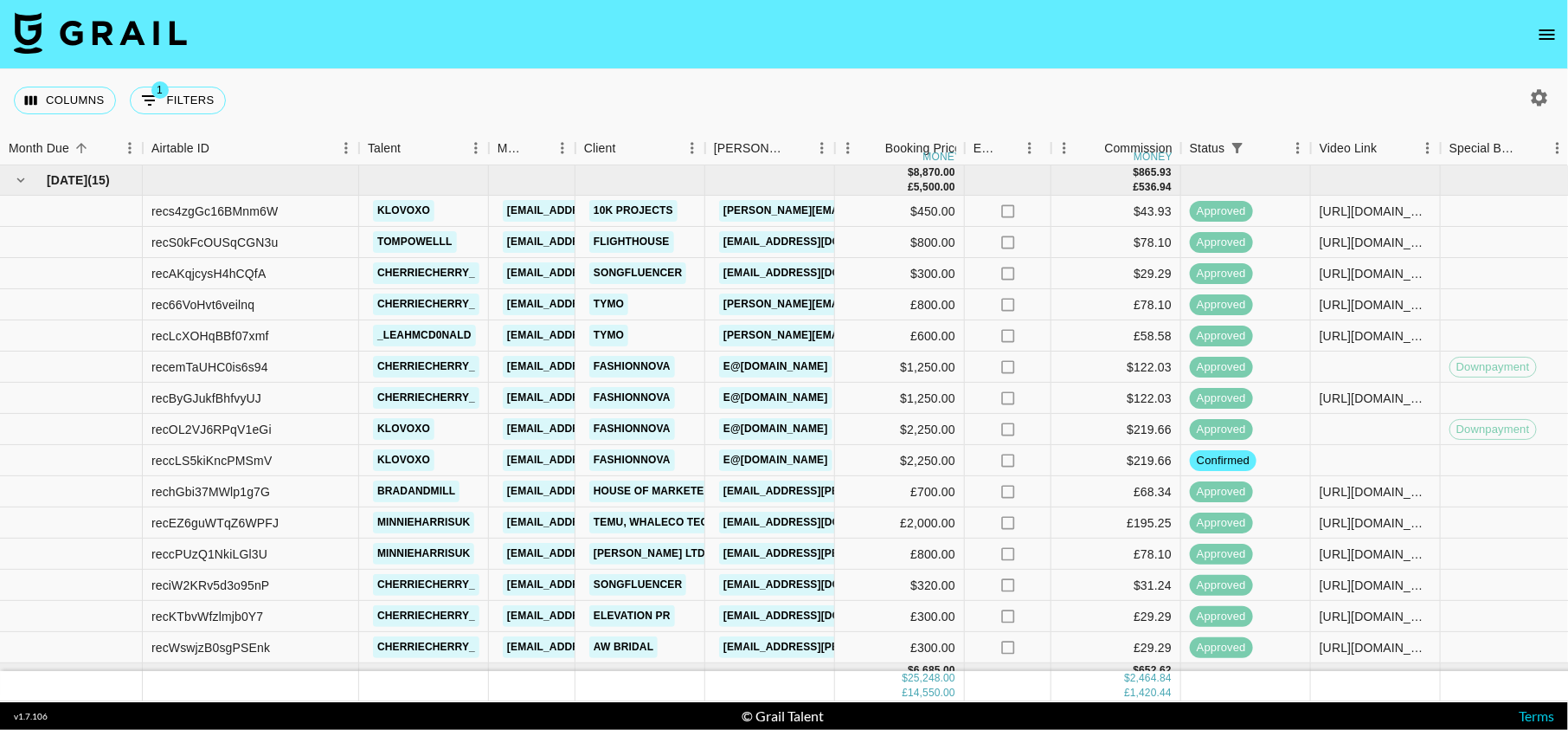
click at [1552, 32] on icon "open drawer" at bounding box center [1547, 34] width 20 height 21
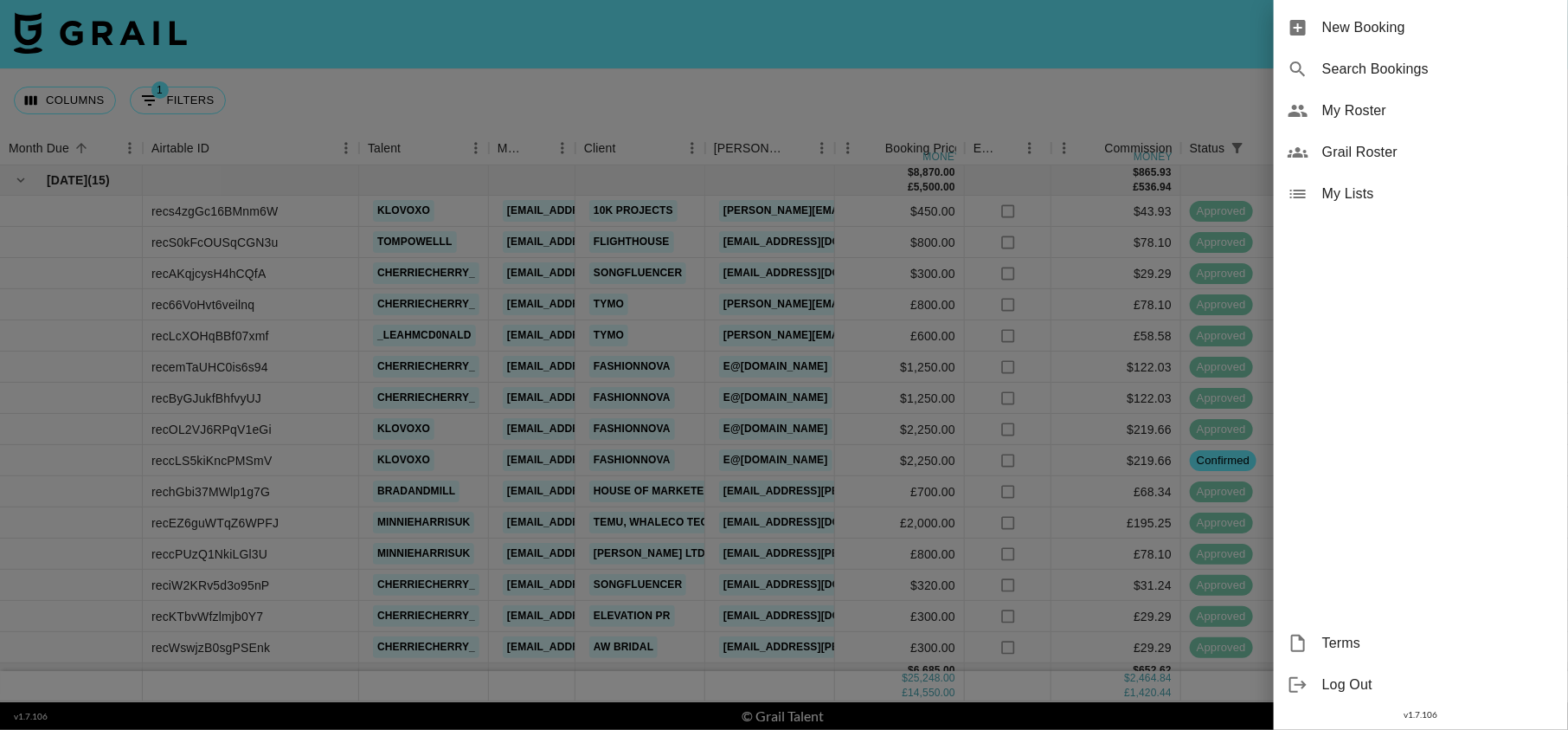
click at [1345, 116] on span "My Roster" at bounding box center [1438, 111] width 232 height 21
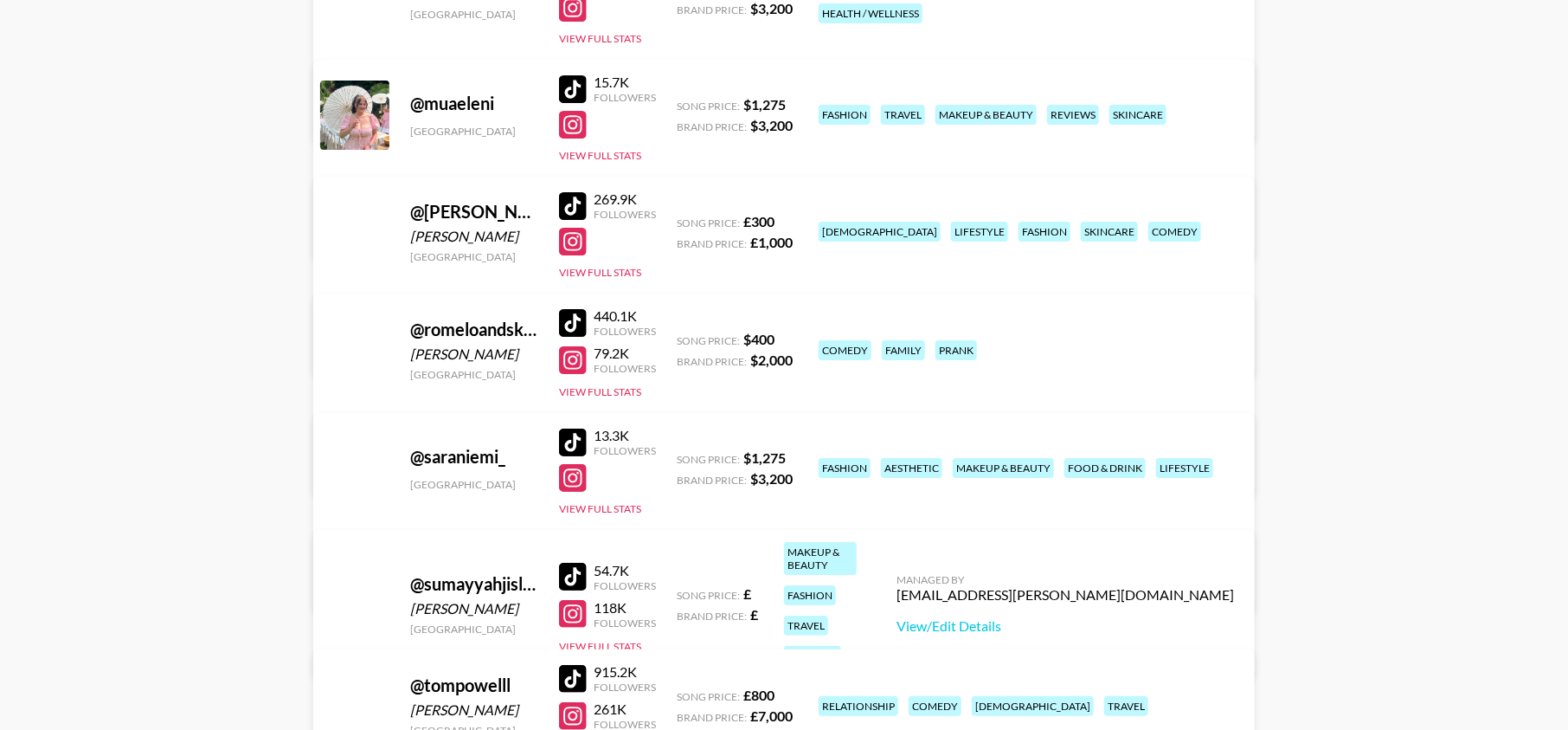
scroll to position [2920, 0]
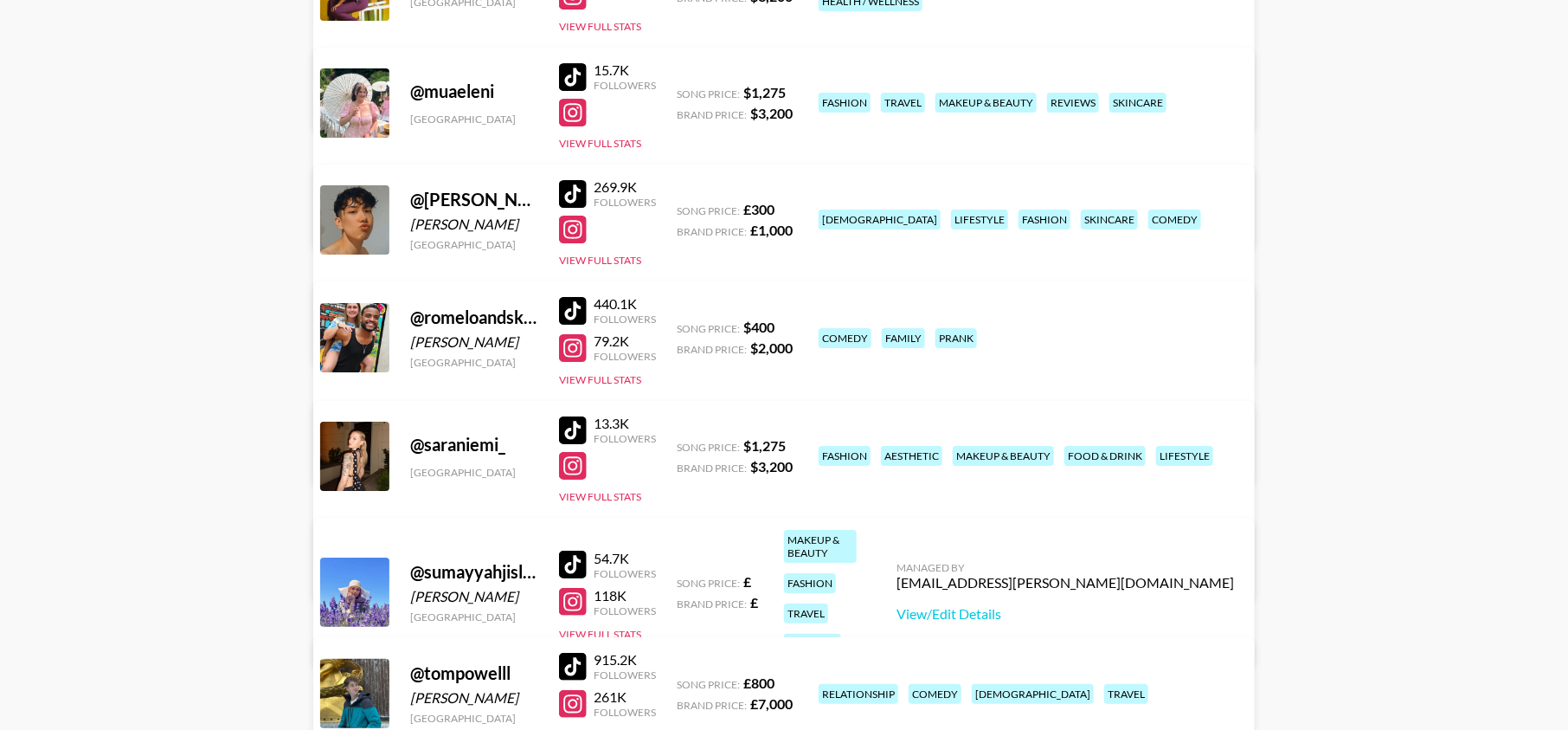
click at [574, 205] on div at bounding box center [573, 193] width 28 height 28
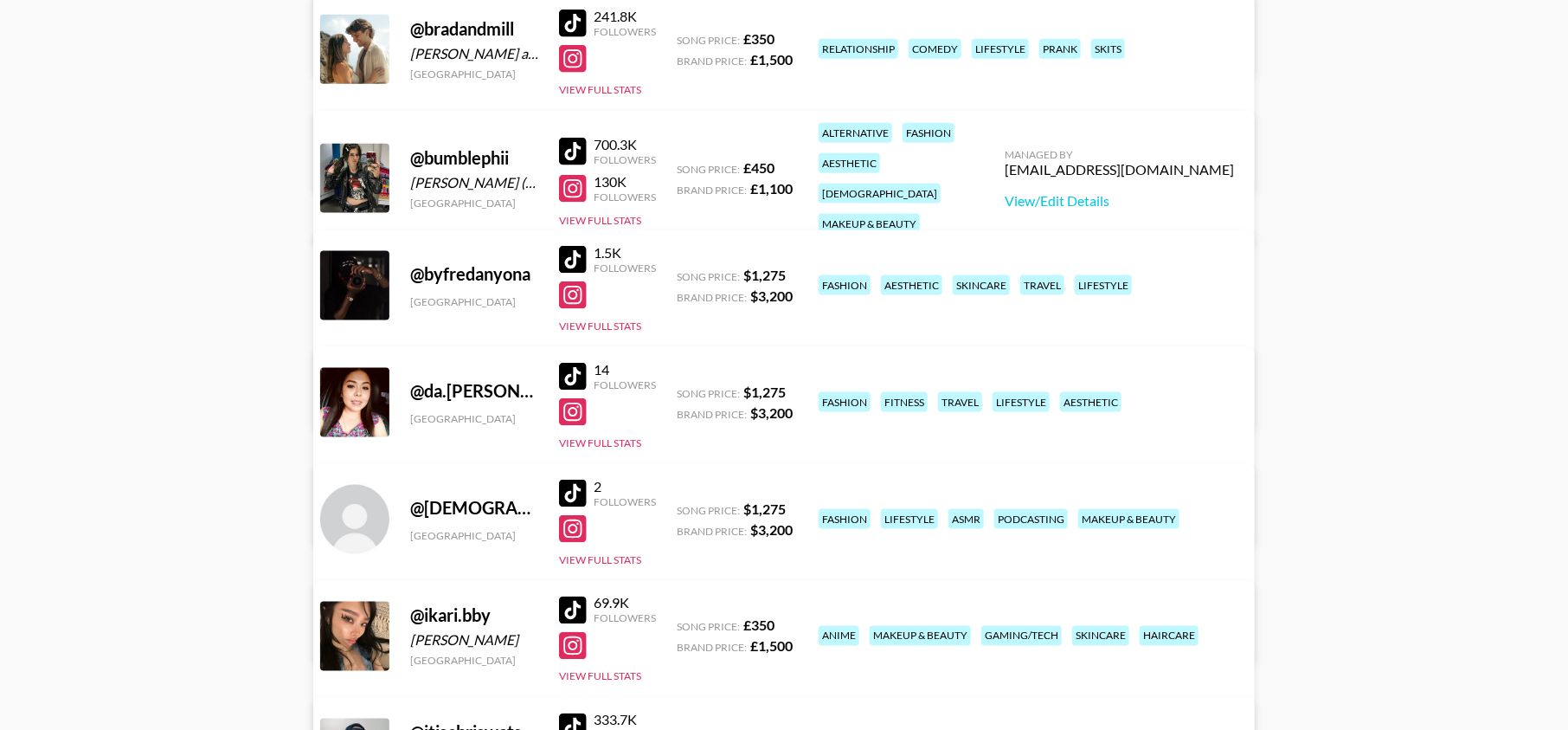
scroll to position [972, 0]
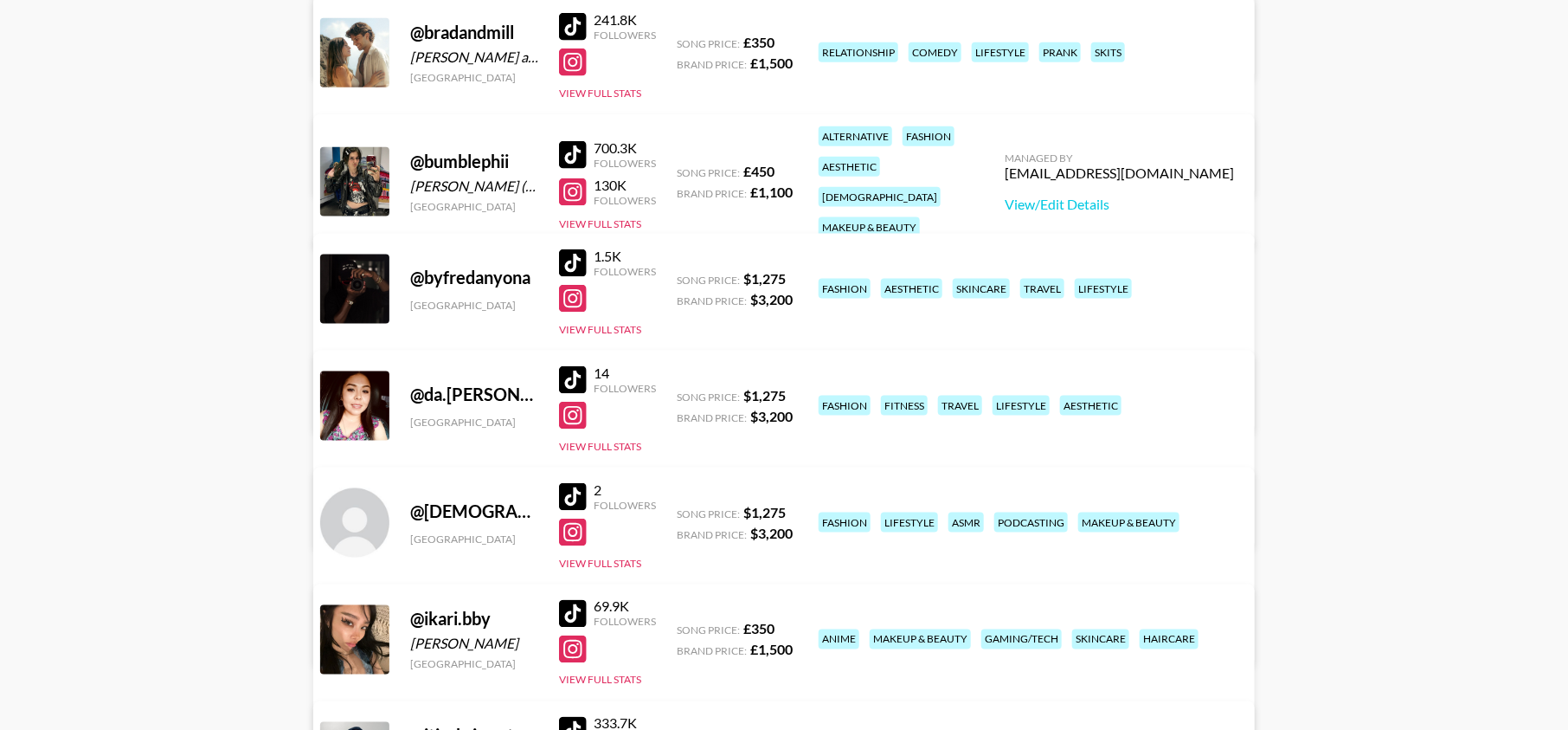
click at [575, 145] on div at bounding box center [573, 154] width 28 height 28
click at [587, 217] on button "View Full Stats" at bounding box center [600, 224] width 82 height 13
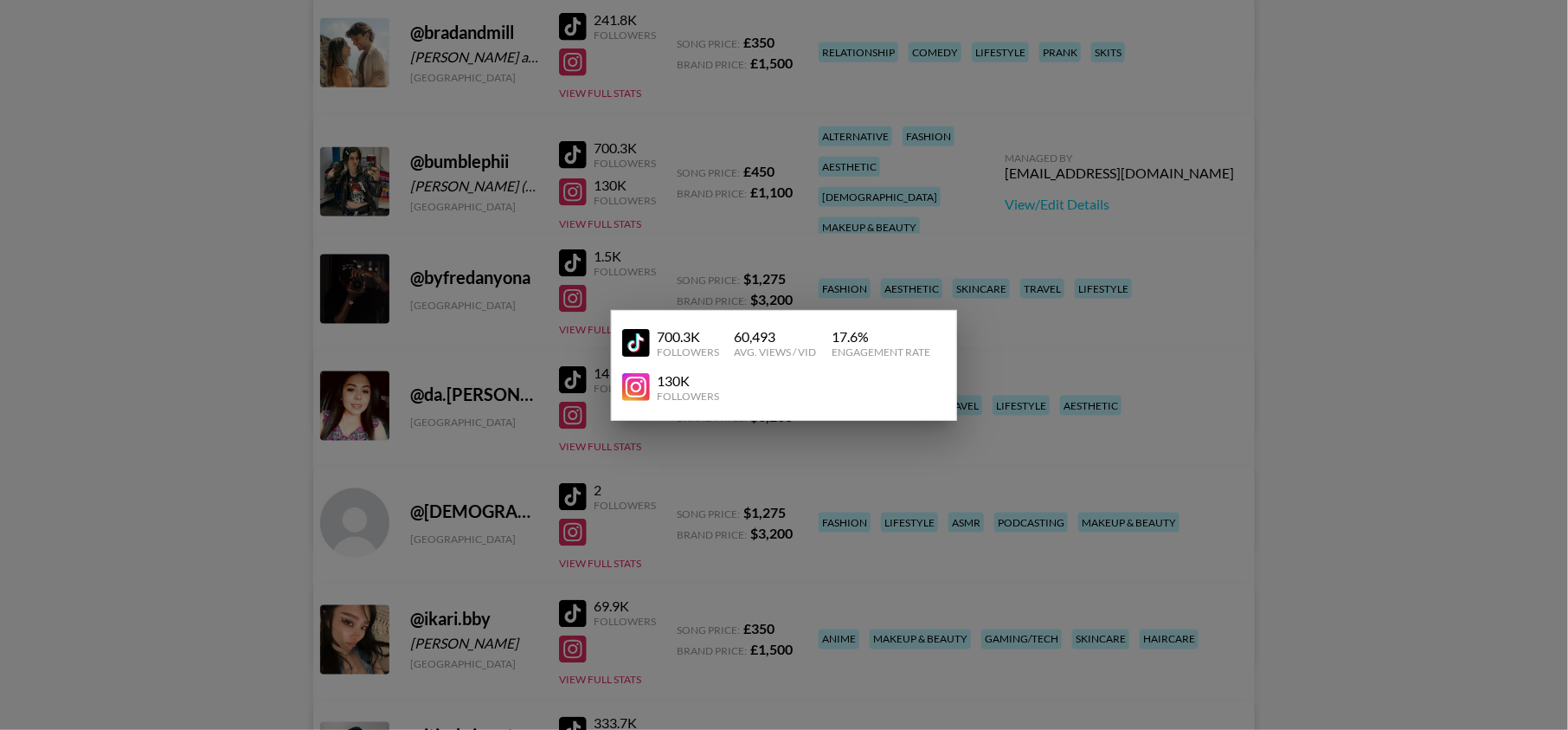
click at [772, 209] on div at bounding box center [784, 365] width 1568 height 730
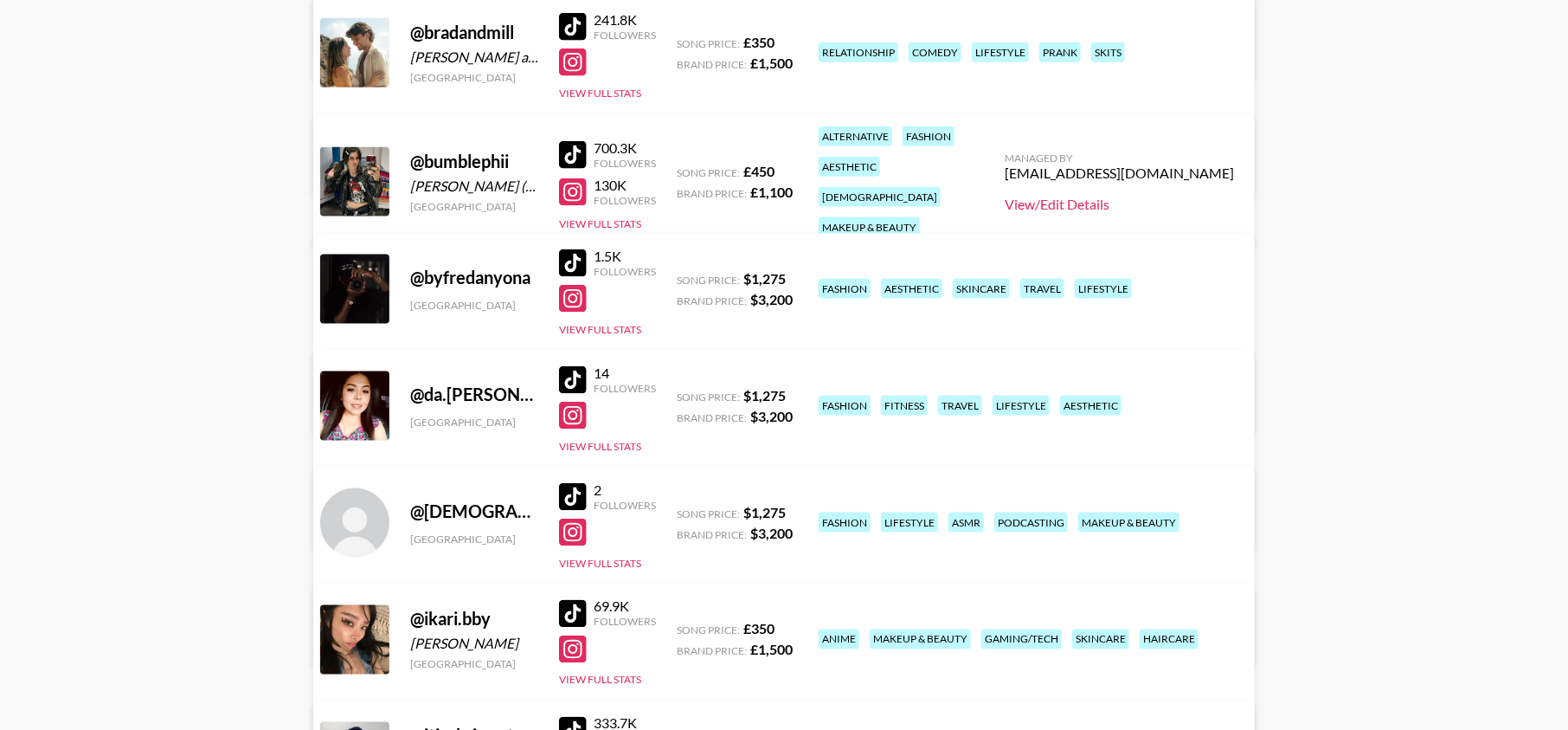
click at [1082, 198] on link "View/Edit Details" at bounding box center [1119, 204] width 229 height 17
click at [1069, 196] on link "View/Edit Details" at bounding box center [1119, 204] width 229 height 17
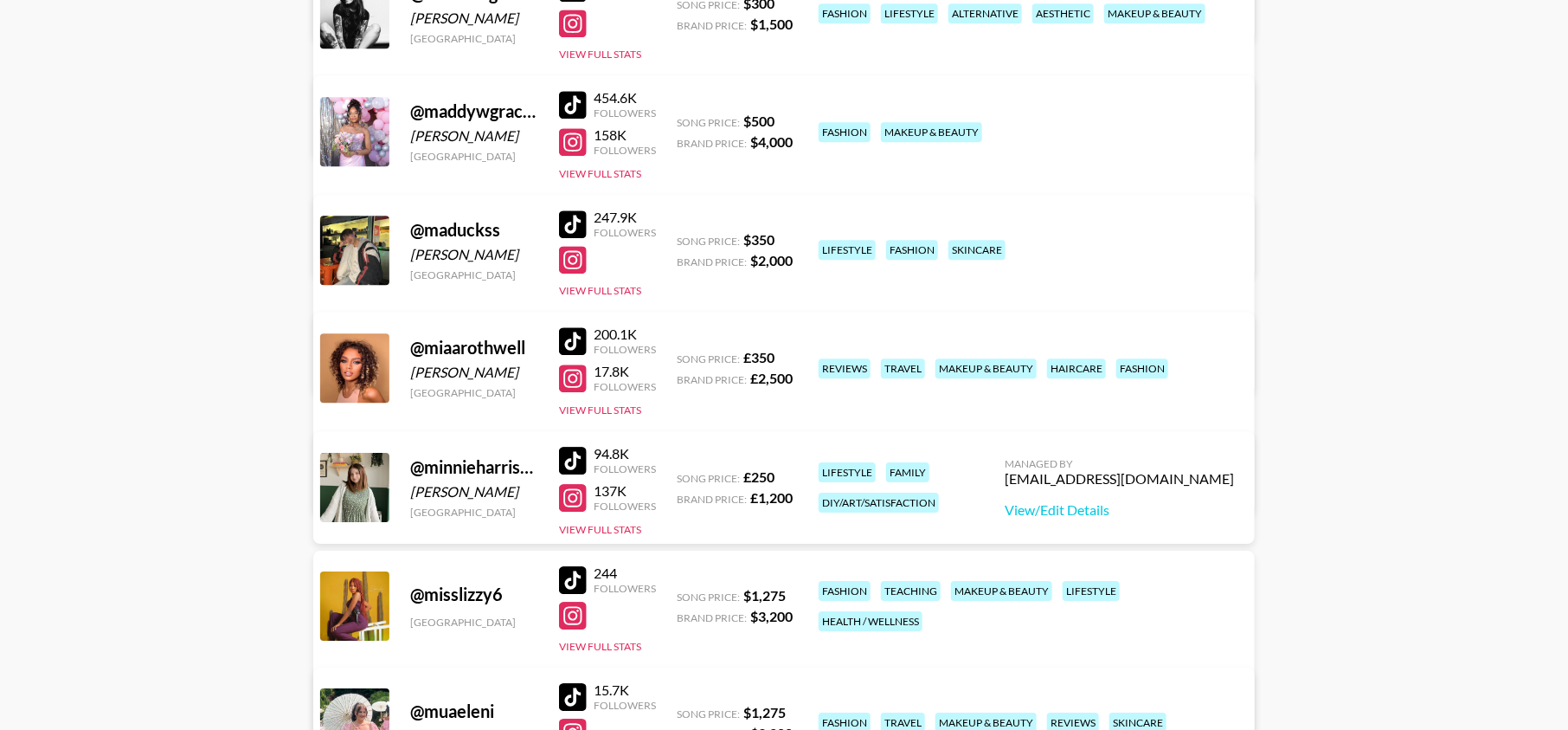
scroll to position [2313, 0]
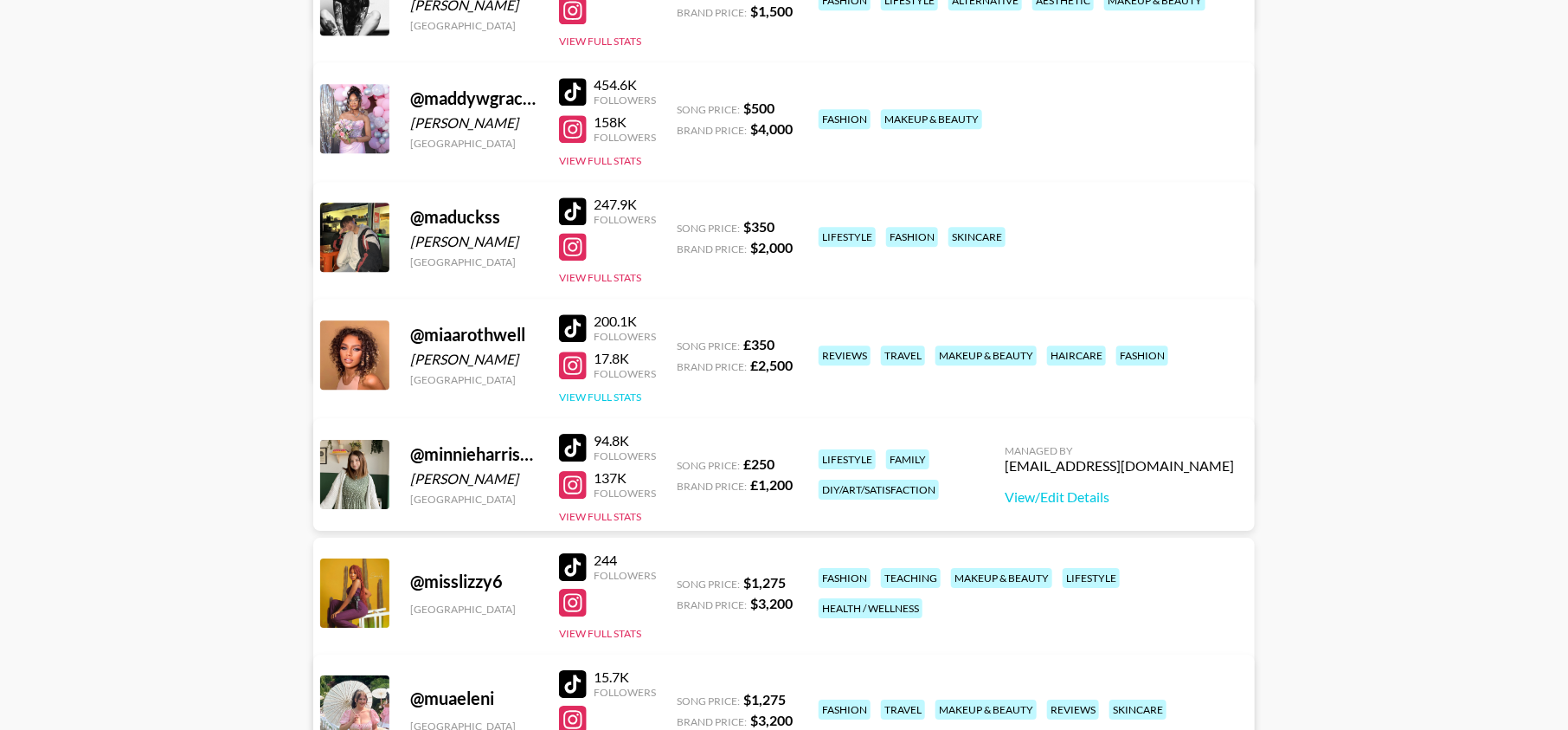
click at [632, 393] on button "View Full Stats" at bounding box center [600, 397] width 82 height 13
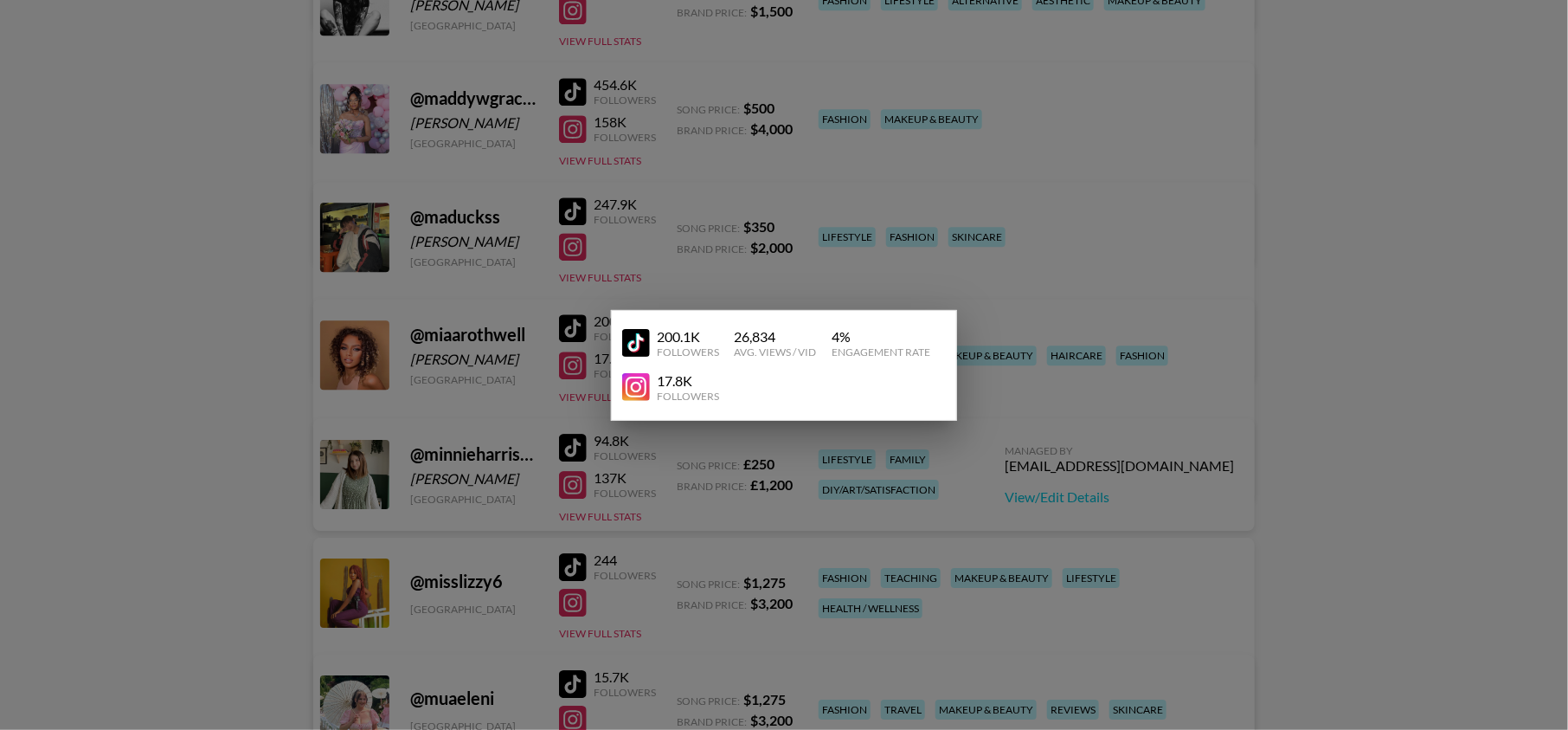
click at [657, 260] on div at bounding box center [784, 365] width 1568 height 730
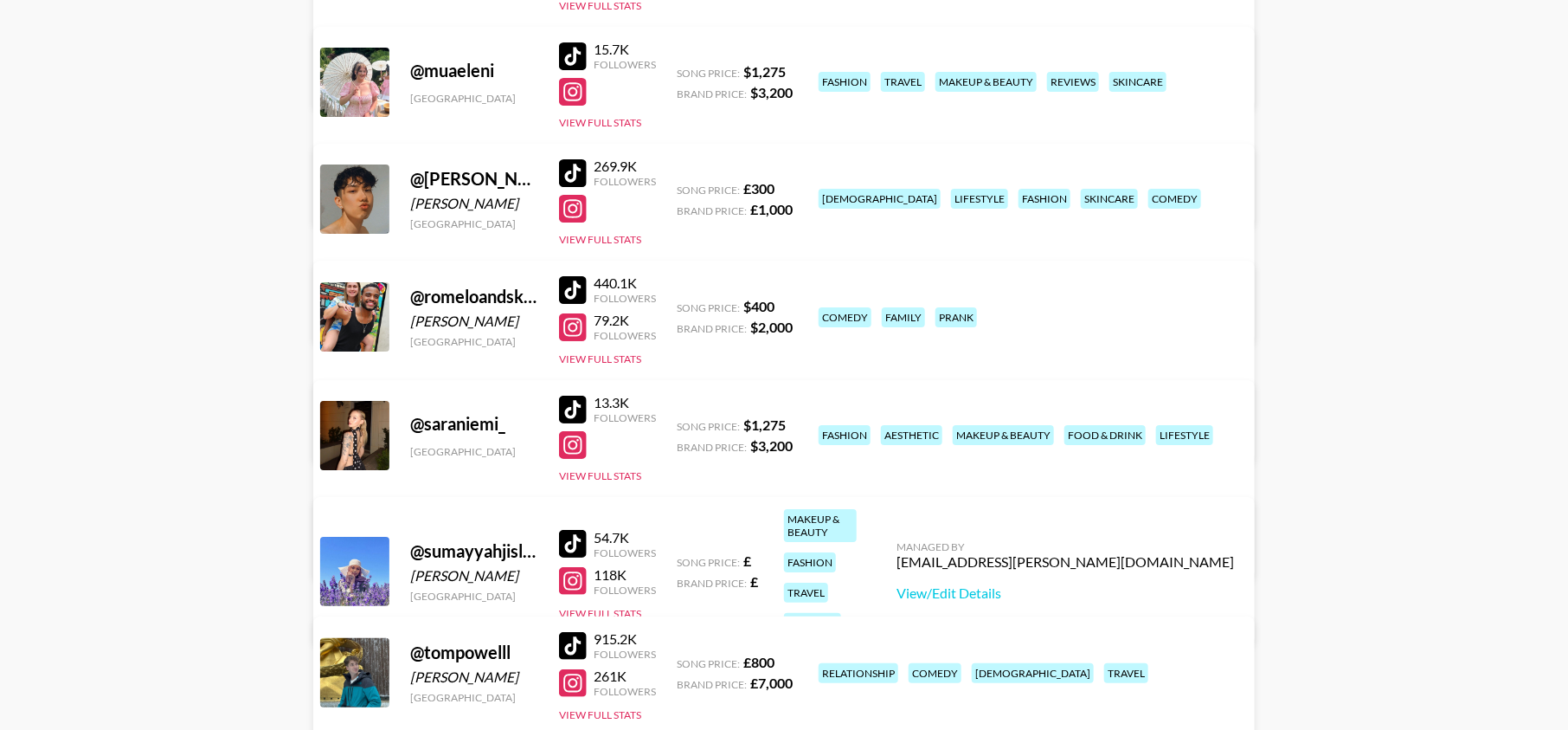
scroll to position [2940, 0]
click at [612, 353] on button "View Full Stats" at bounding box center [600, 359] width 82 height 13
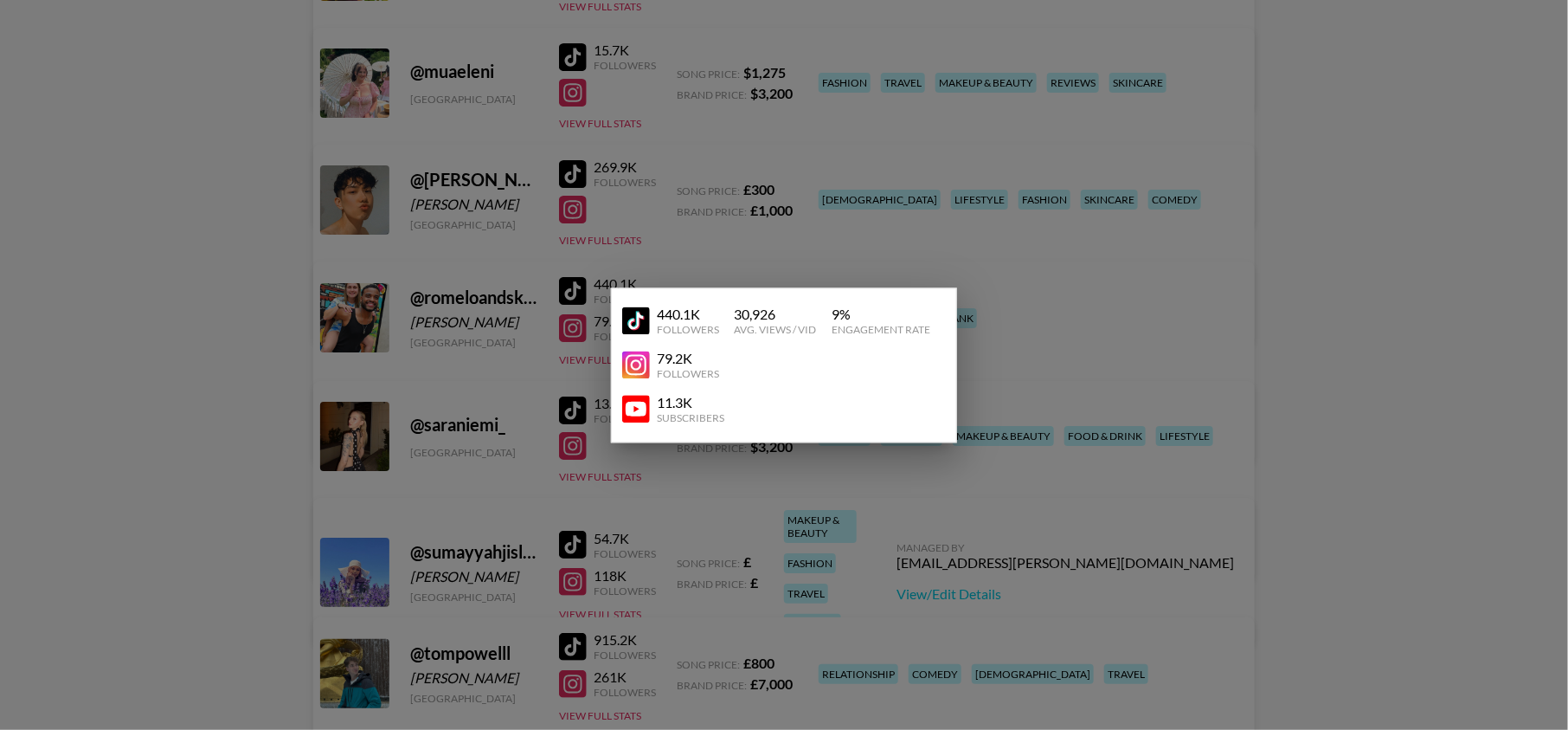
click at [1269, 163] on div at bounding box center [784, 365] width 1568 height 730
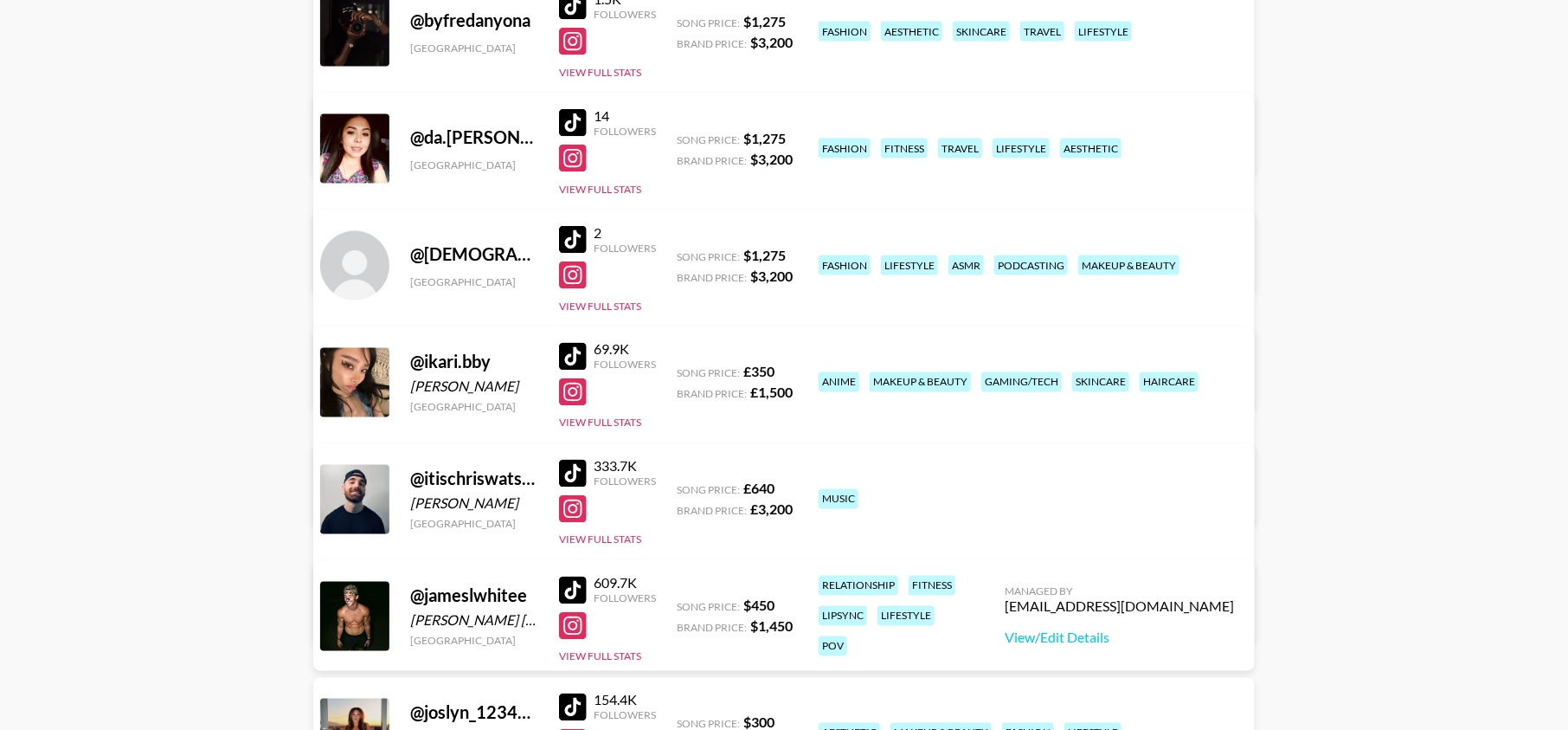
scroll to position [0, 0]
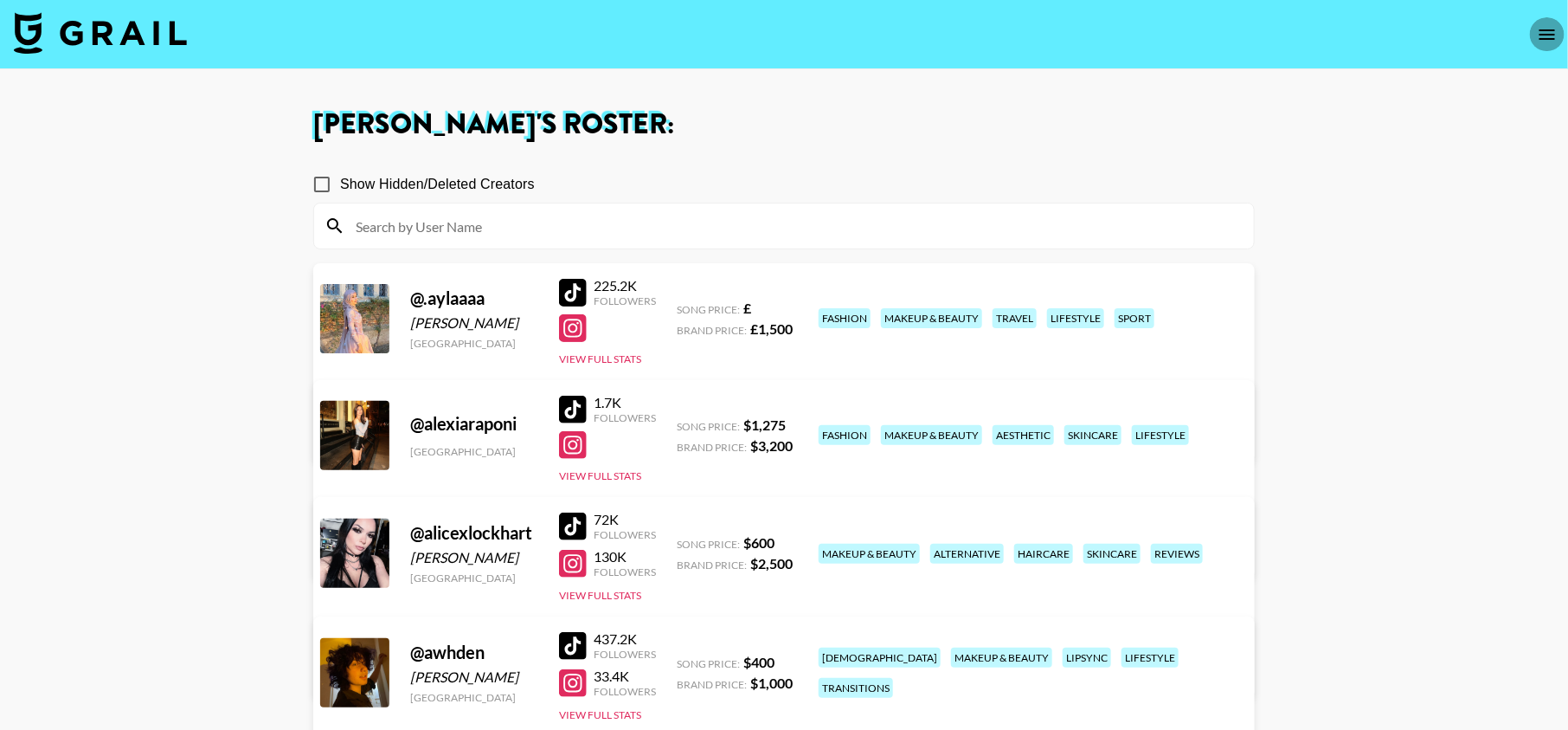
click at [1538, 35] on icon "open drawer" at bounding box center [1547, 34] width 20 height 21
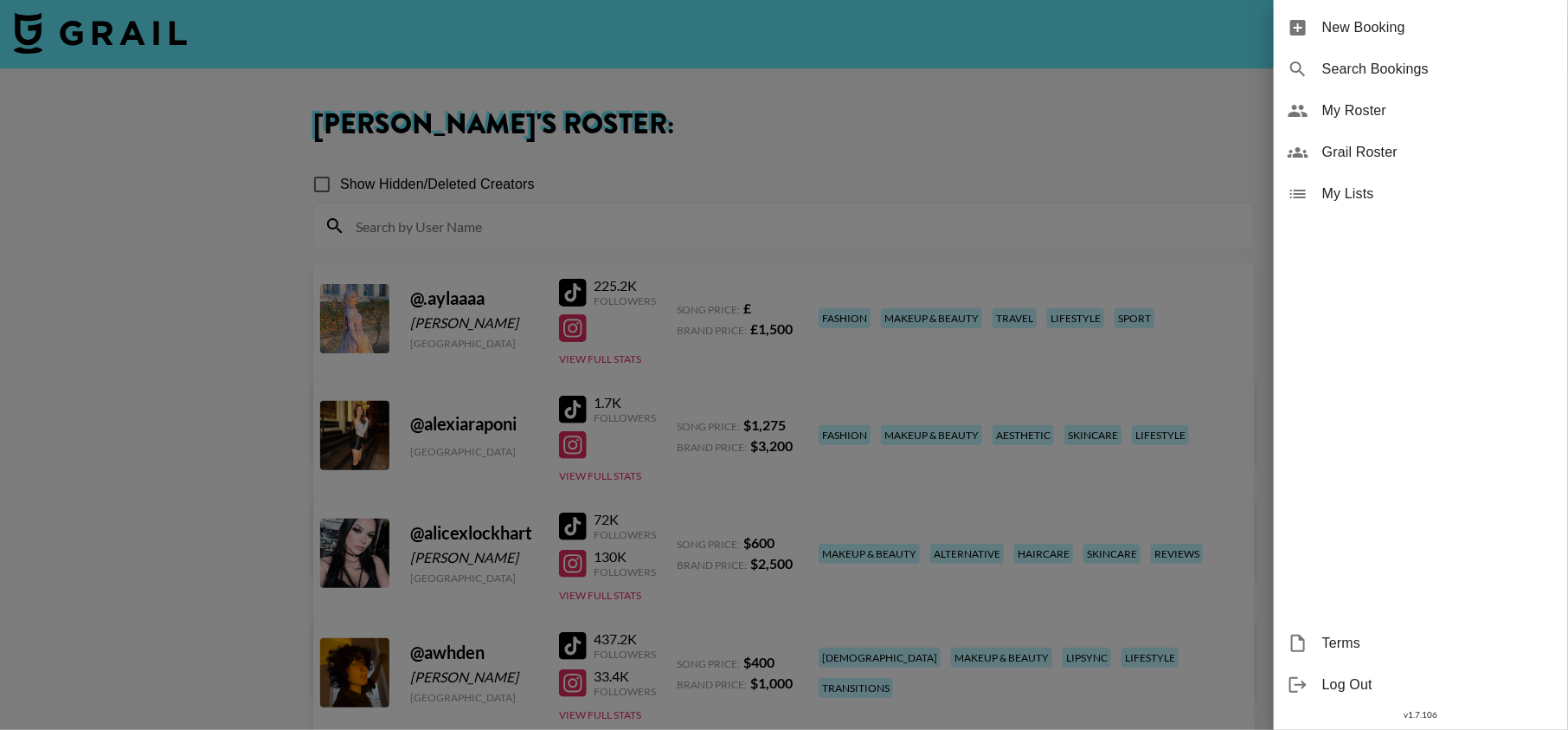
click at [1432, 31] on span "New Booking" at bounding box center [1438, 27] width 232 height 21
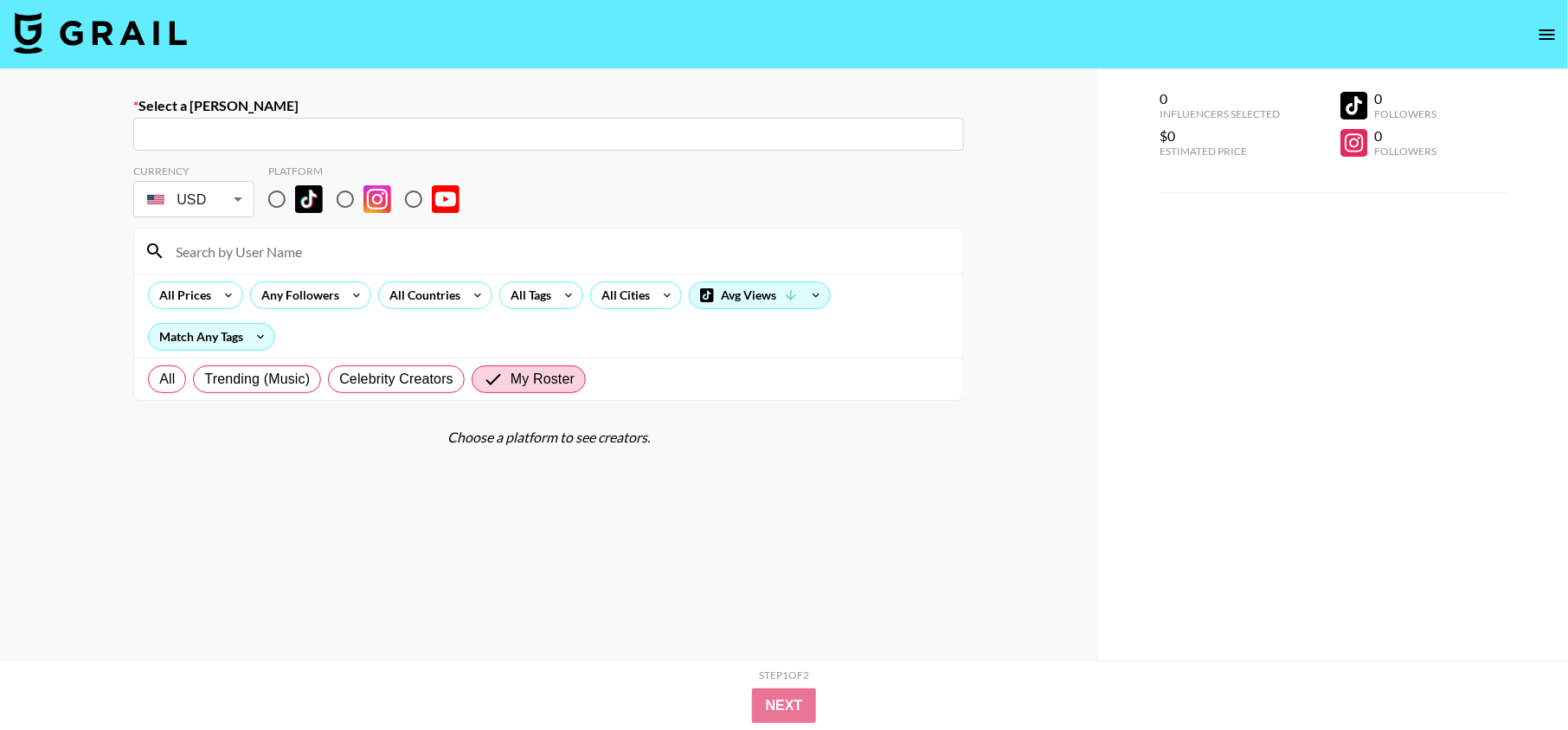
click at [1551, 37] on icon "open drawer" at bounding box center [1547, 34] width 20 height 21
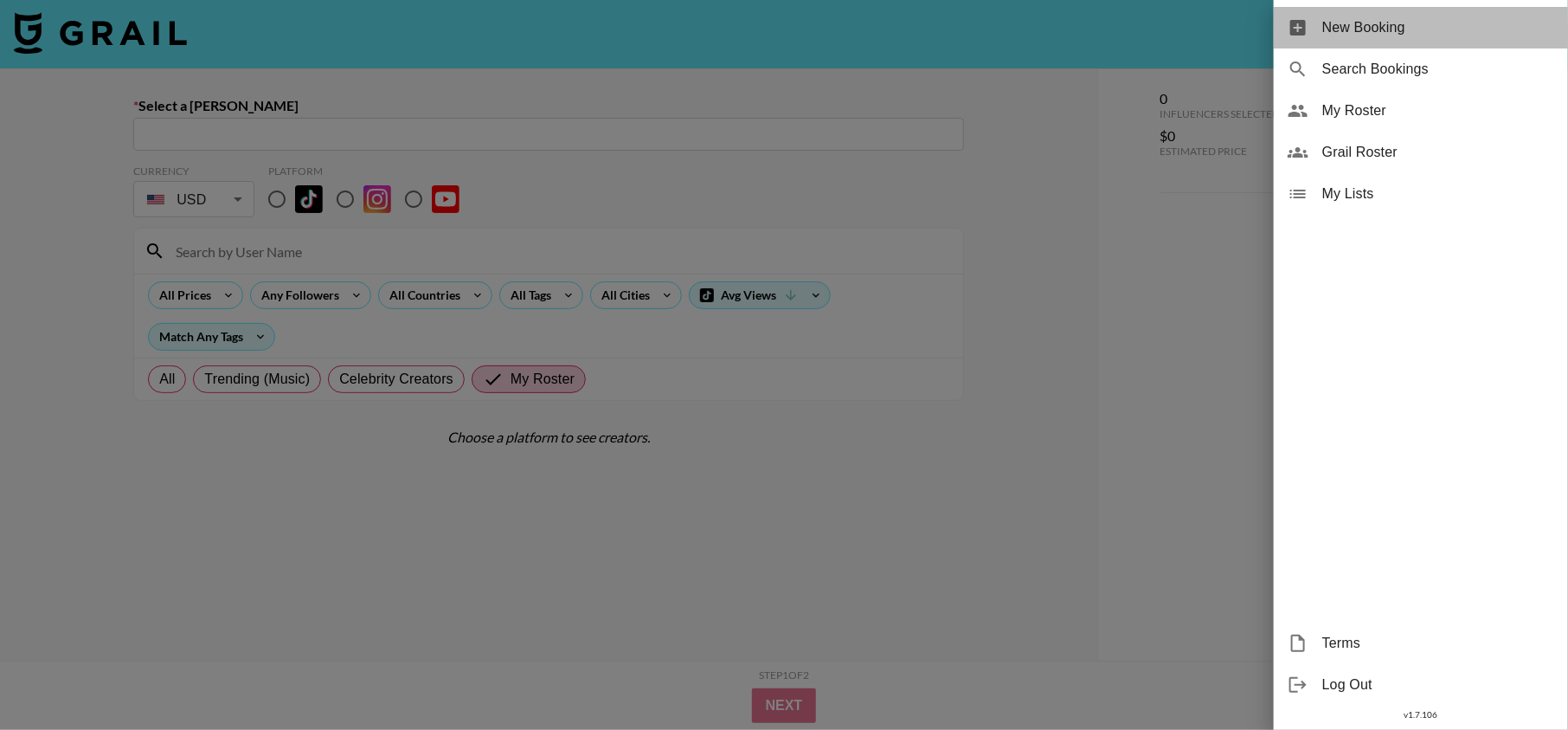
click at [1369, 46] on div "New Booking" at bounding box center [1421, 28] width 294 height 42
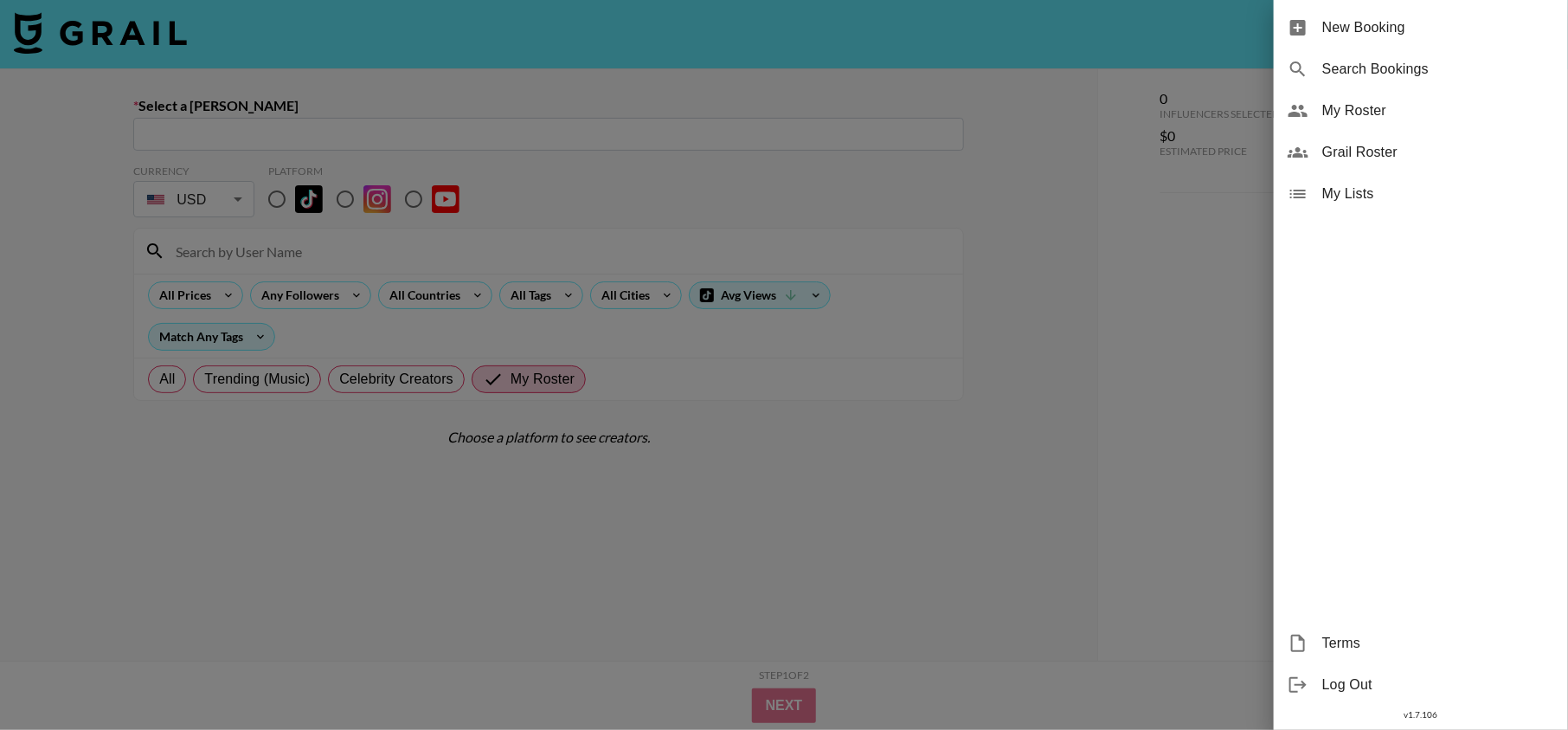
click at [1392, 57] on div "Search Bookings" at bounding box center [1421, 69] width 294 height 42
select select "id"
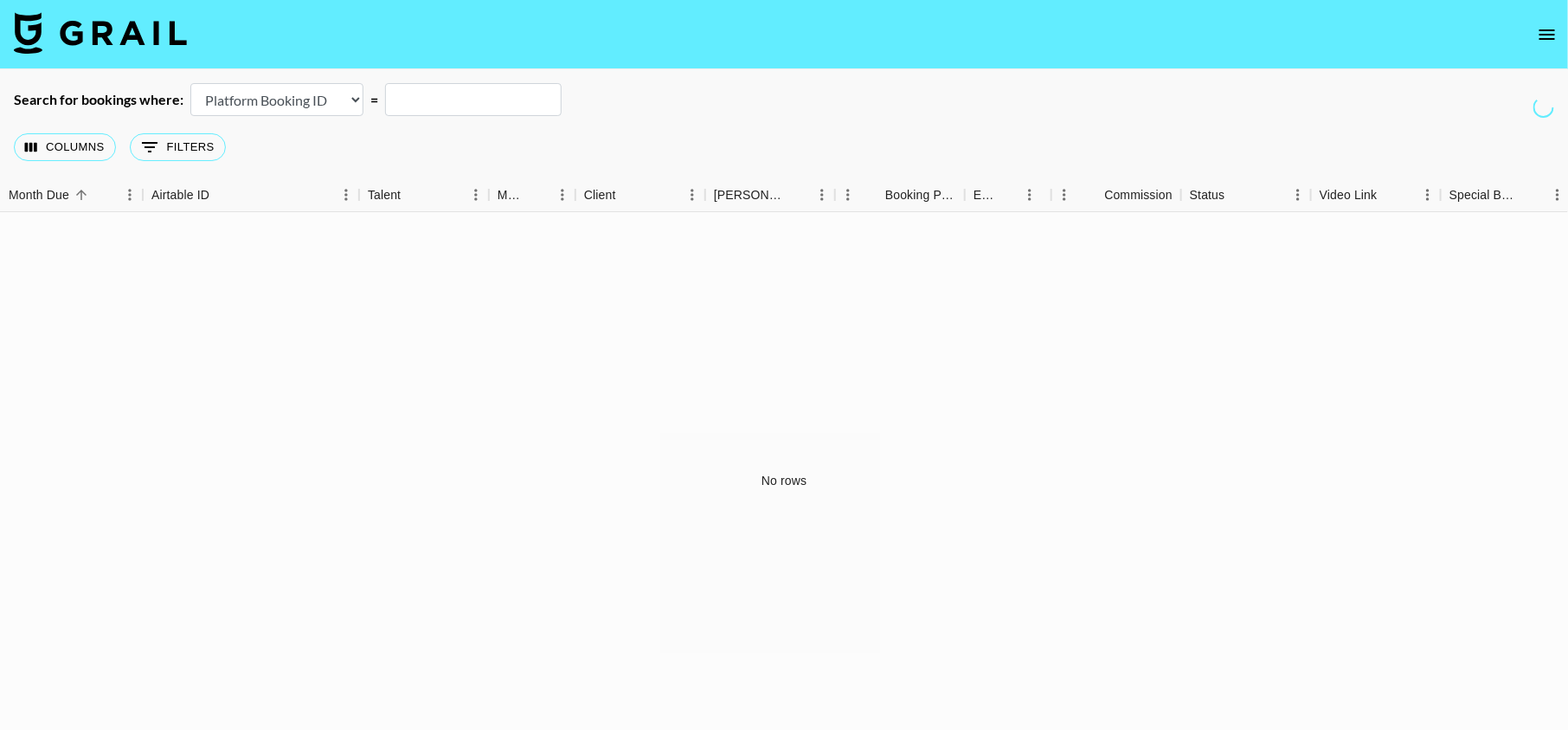
scroll to position [4, 0]
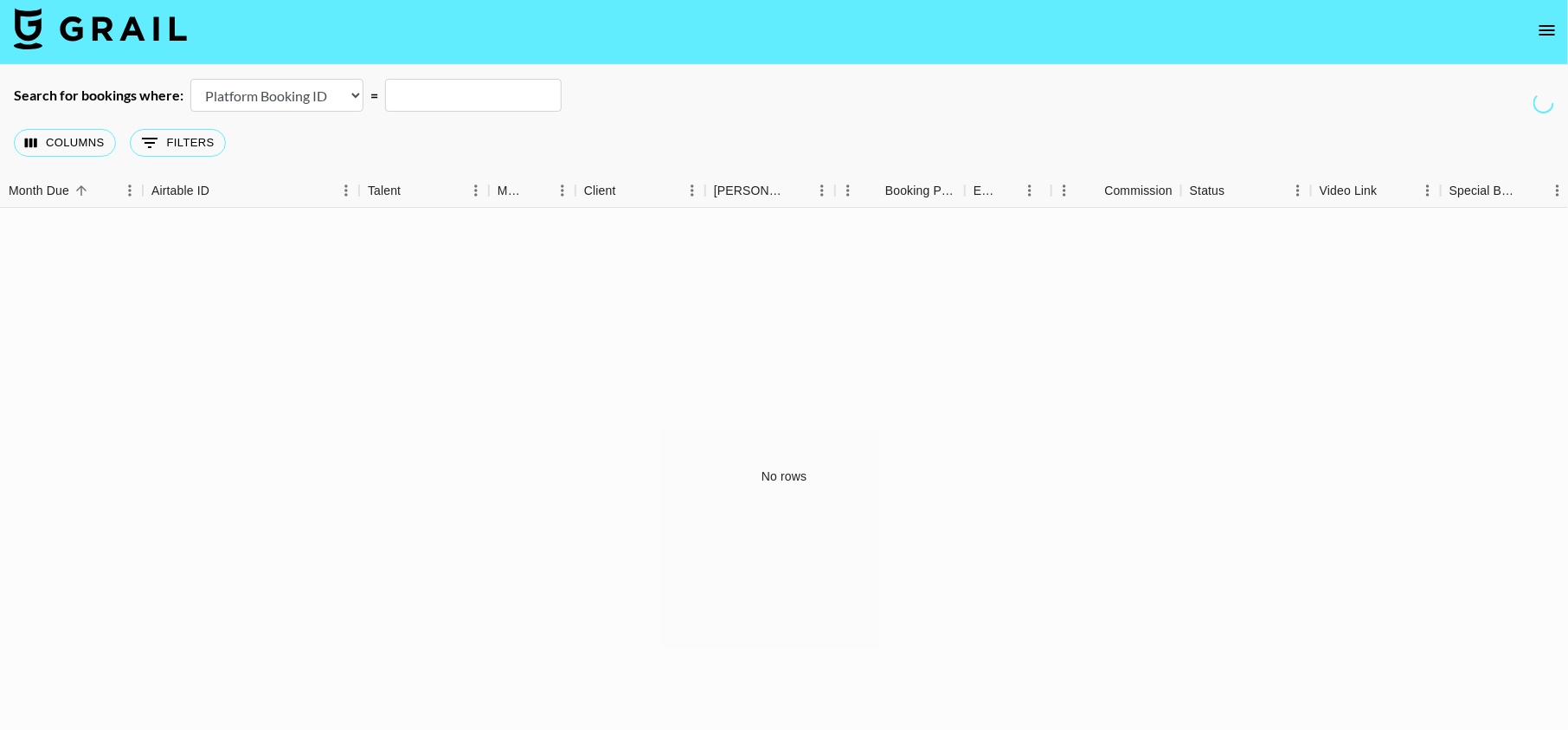
click at [305, 86] on select "Airtable Booking ID Platform Booking ID Platform Campaign ID" at bounding box center [277, 94] width 173 height 33
click at [155, 27] on img at bounding box center [101, 29] width 173 height 42
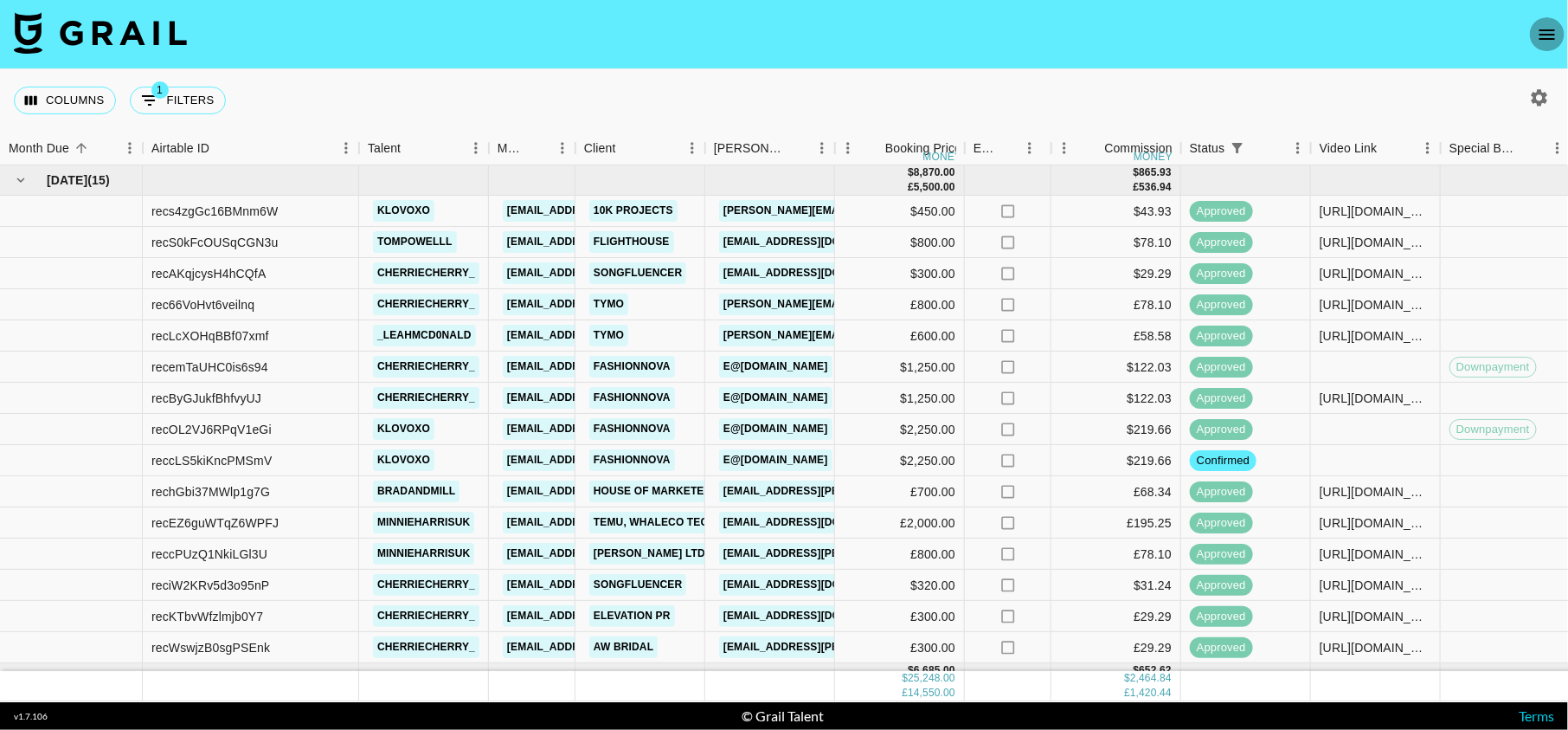
click at [1551, 29] on icon "open drawer" at bounding box center [1547, 35] width 15 height 11
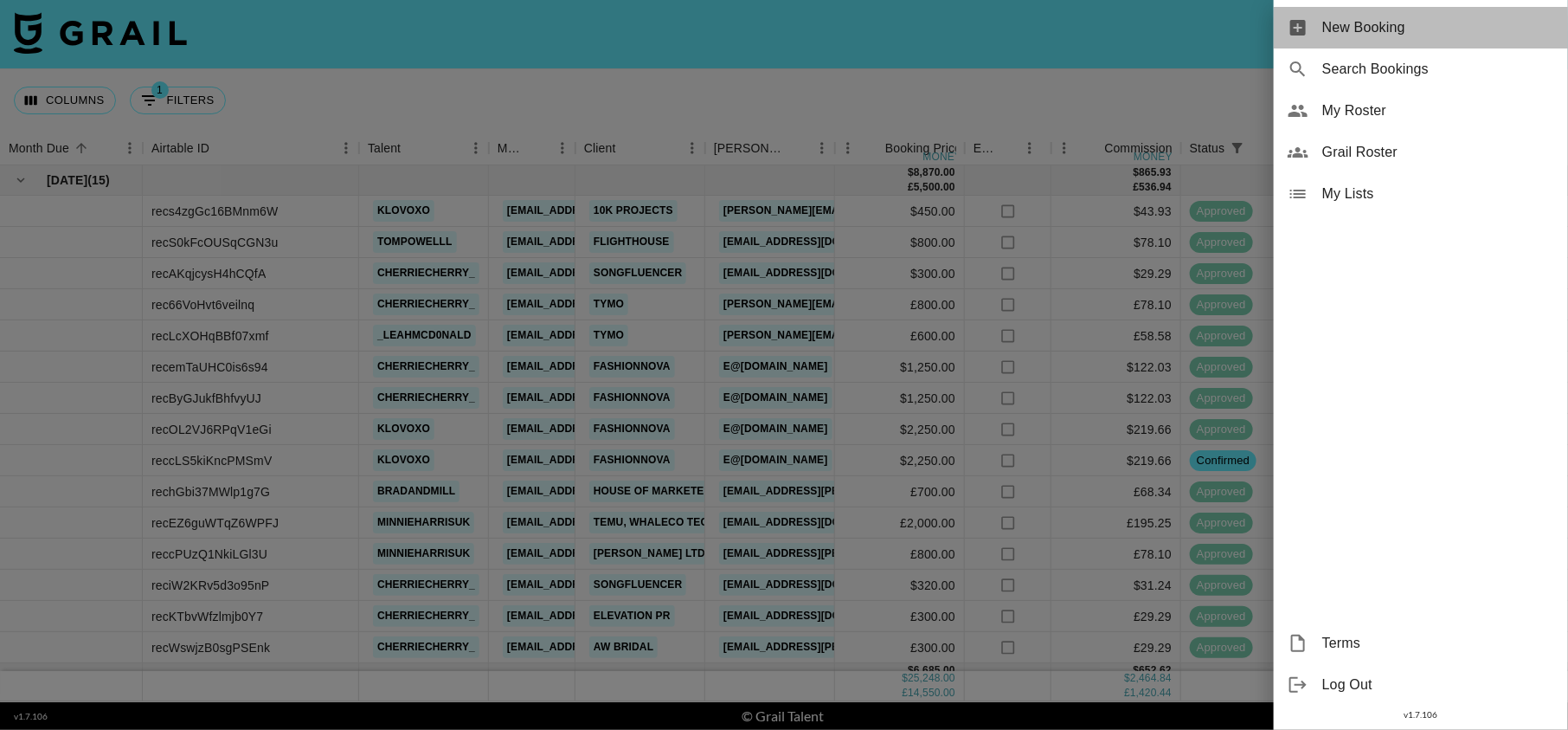
click at [1430, 15] on div "New Booking" at bounding box center [1421, 28] width 294 height 42
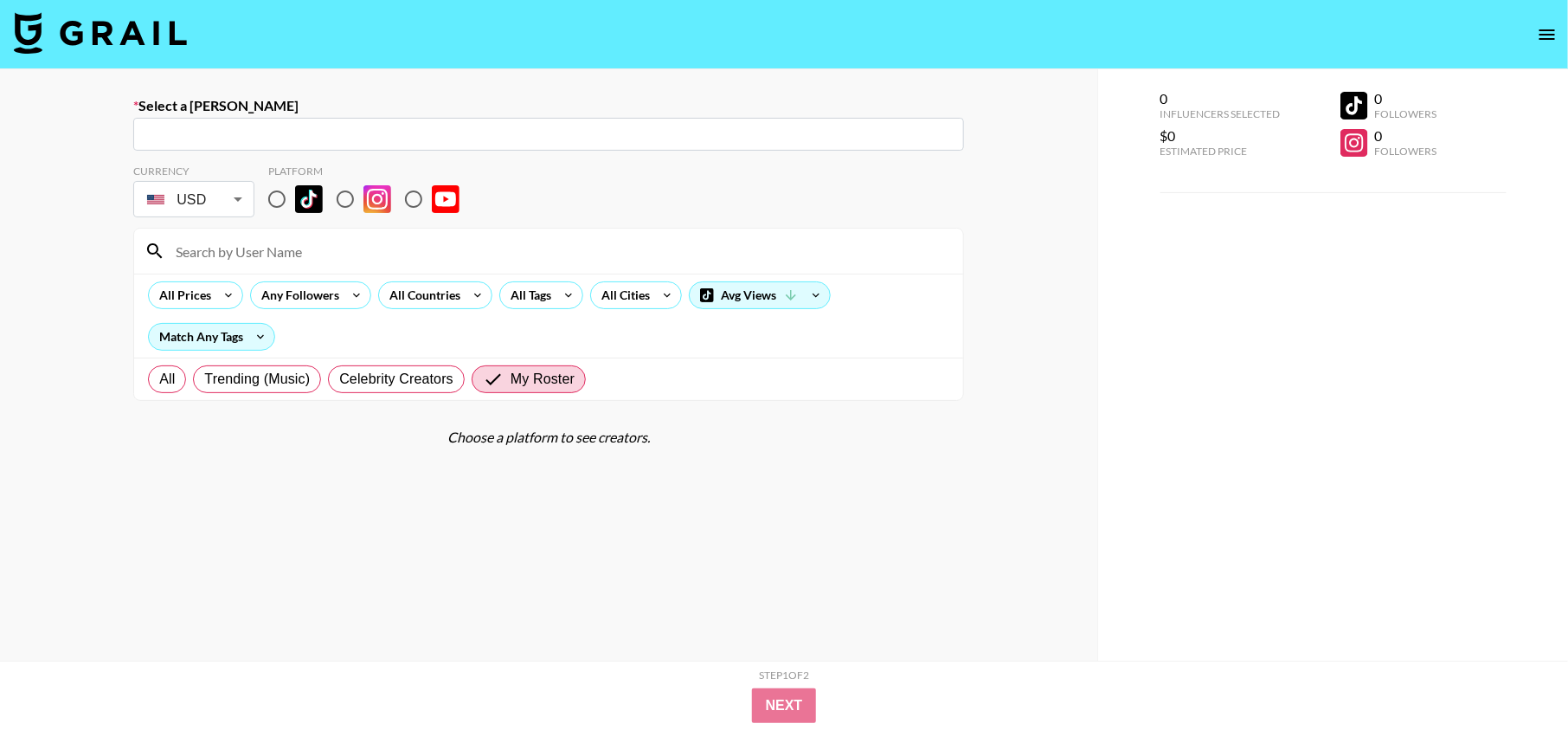
click at [308, 137] on input "text" at bounding box center [548, 135] width 810 height 20
type input "sparkhub"
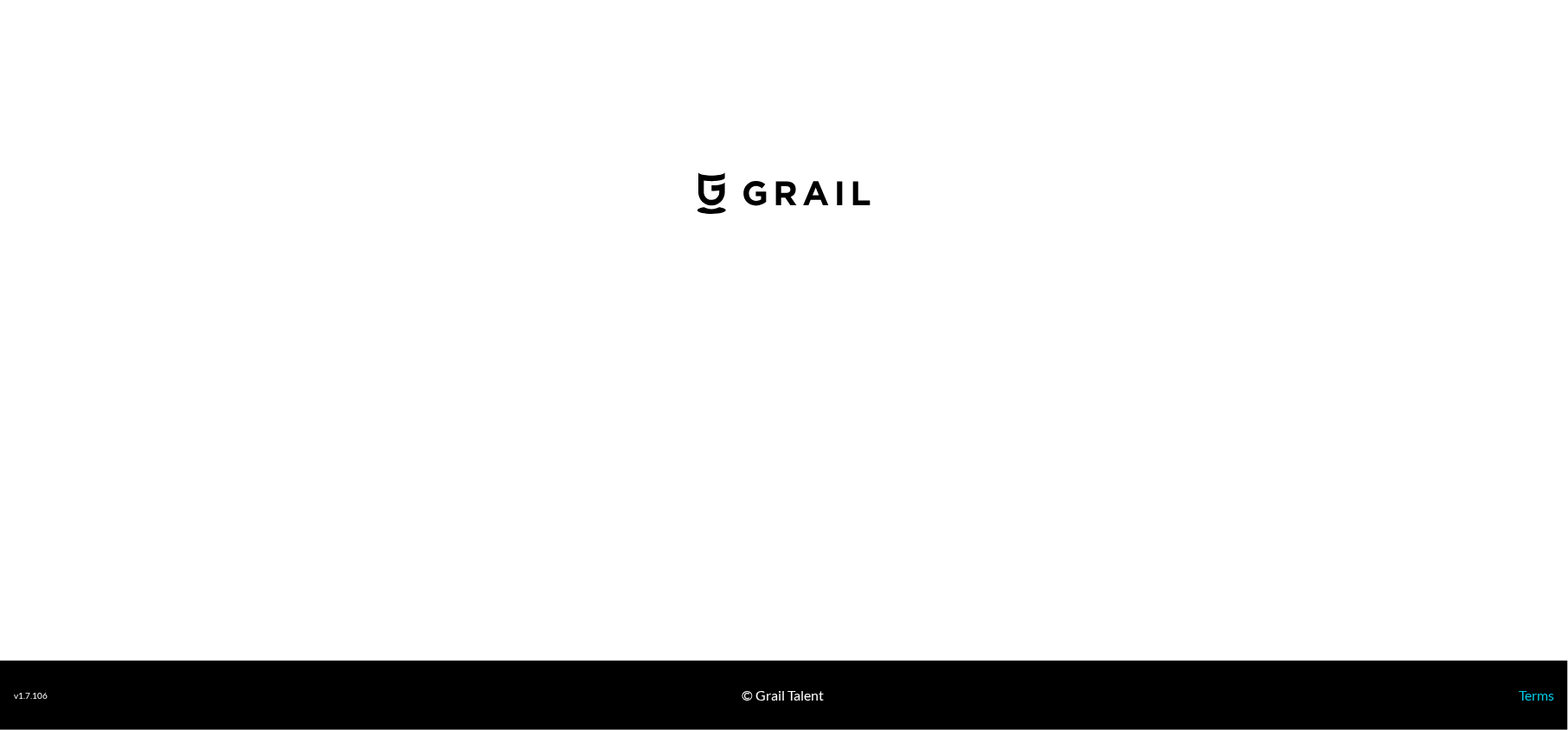
select select "GBP"
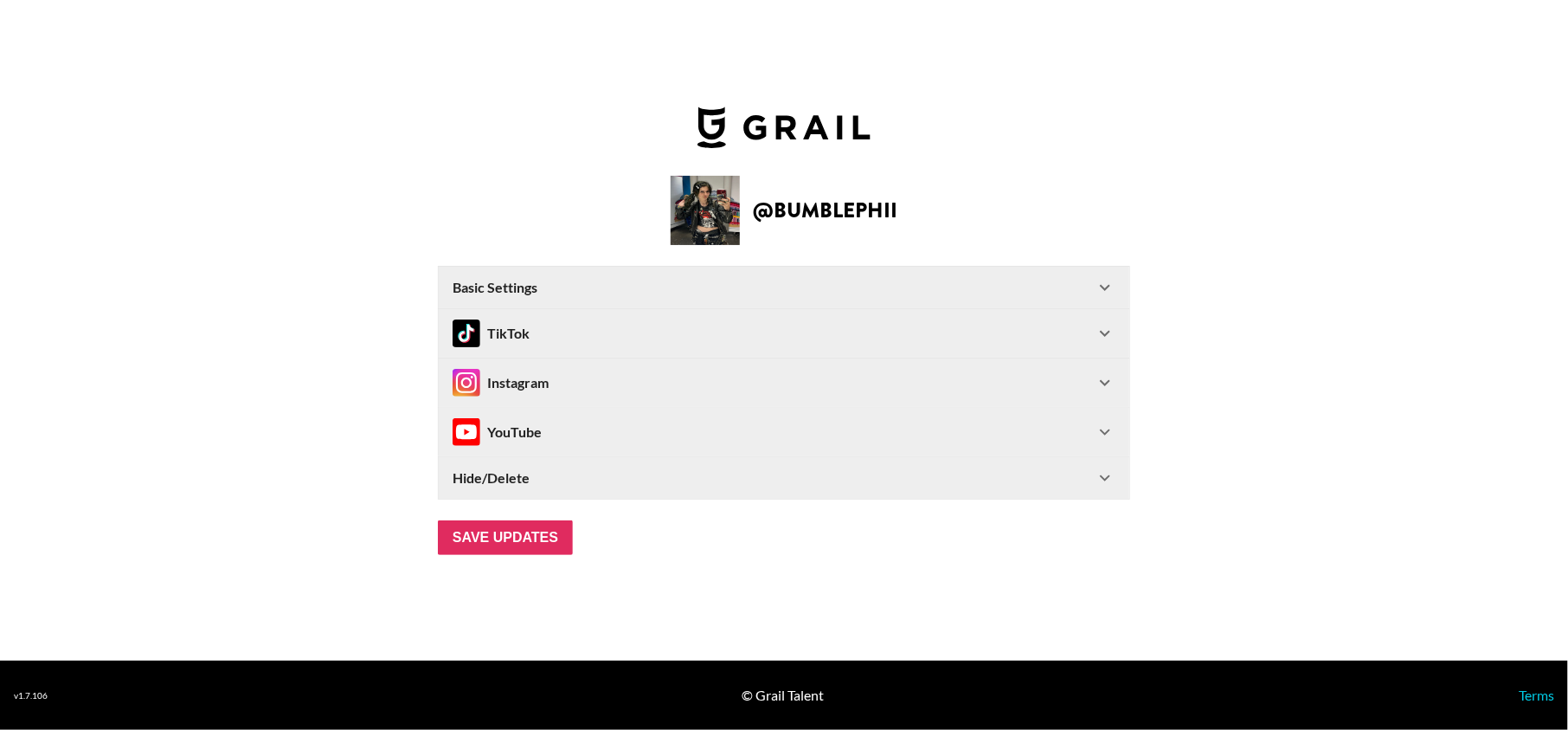
click at [608, 324] on div "TikTok" at bounding box center [773, 332] width 642 height 28
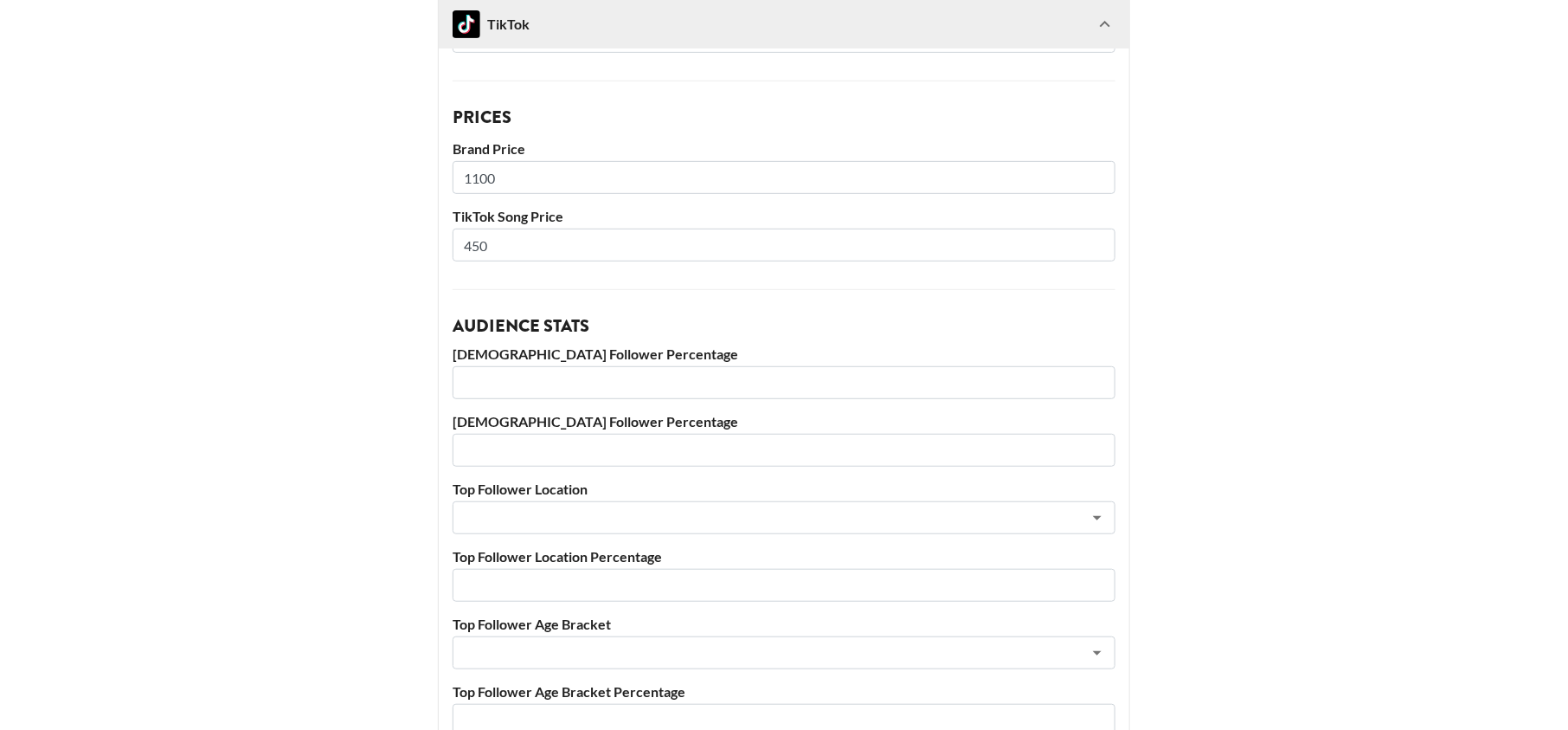
scroll to position [349, 0]
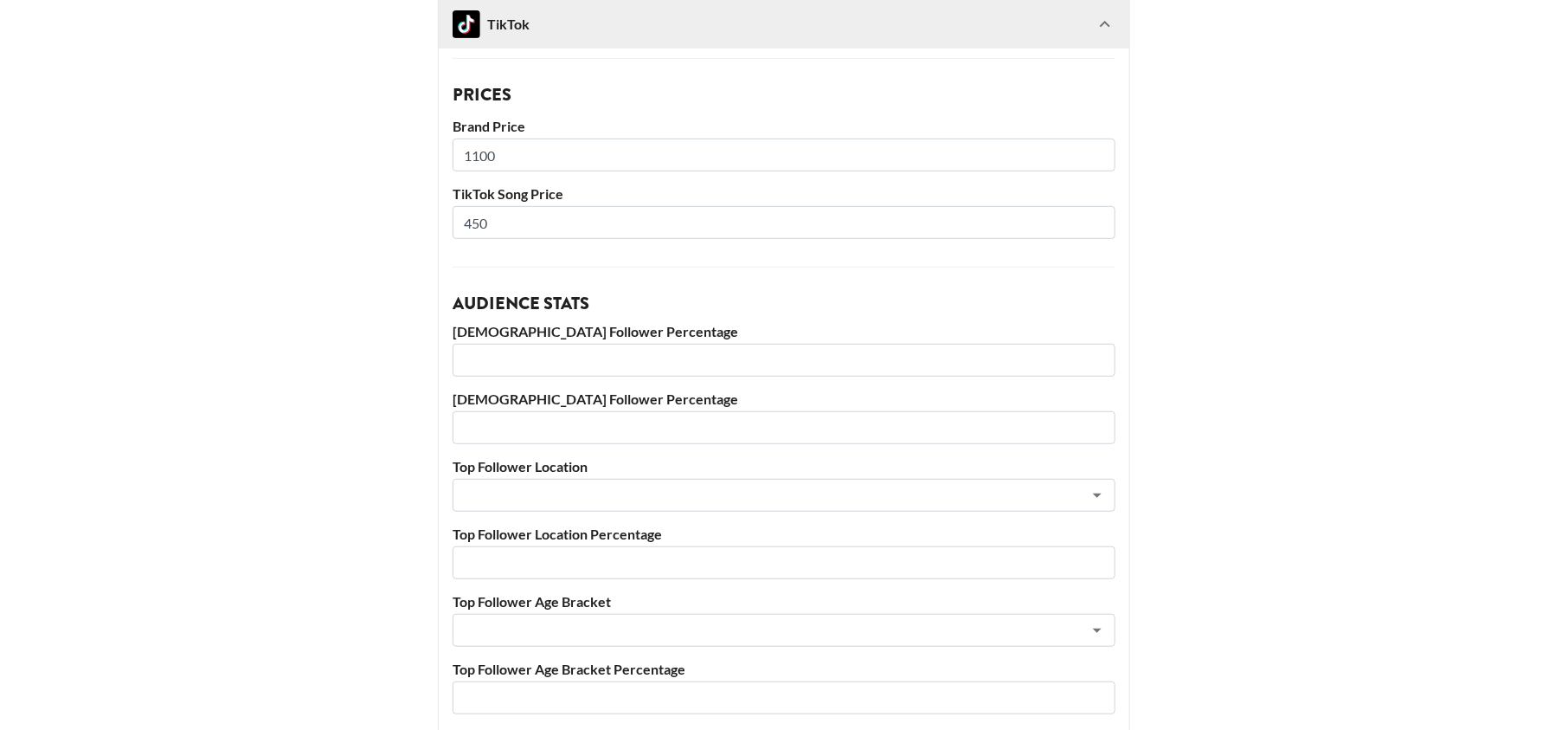
drag, startPoint x: 505, startPoint y: 149, endPoint x: 423, endPoint y: 147, distance: 82.0
click at [428, 149] on main "@ bumblephii Basic Settings Airtable ID: recY78IkVaUjg3lsL Manager(s) [EMAIL_AD…" at bounding box center [784, 344] width 1540 height 1191
type input "2500"
click at [225, 340] on main "@ bumblephii Basic Settings Airtable ID: recY78IkVaUjg3lsL Manager(s) [PERSON_N…" at bounding box center [784, 344] width 1540 height 1191
click at [781, 306] on h3 "Audience Stats" at bounding box center [784, 303] width 663 height 17
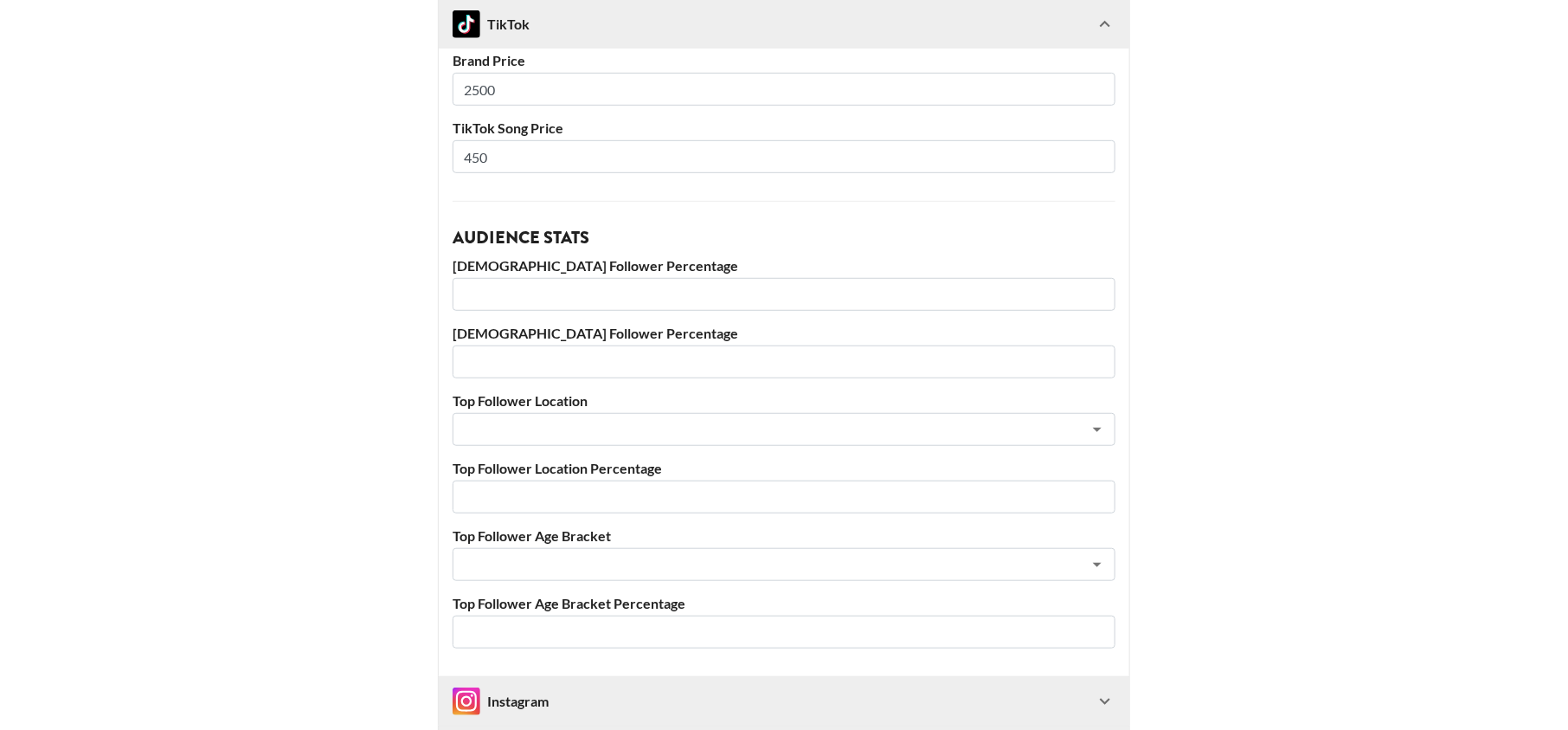
click at [671, 169] on input "450" at bounding box center [784, 156] width 663 height 33
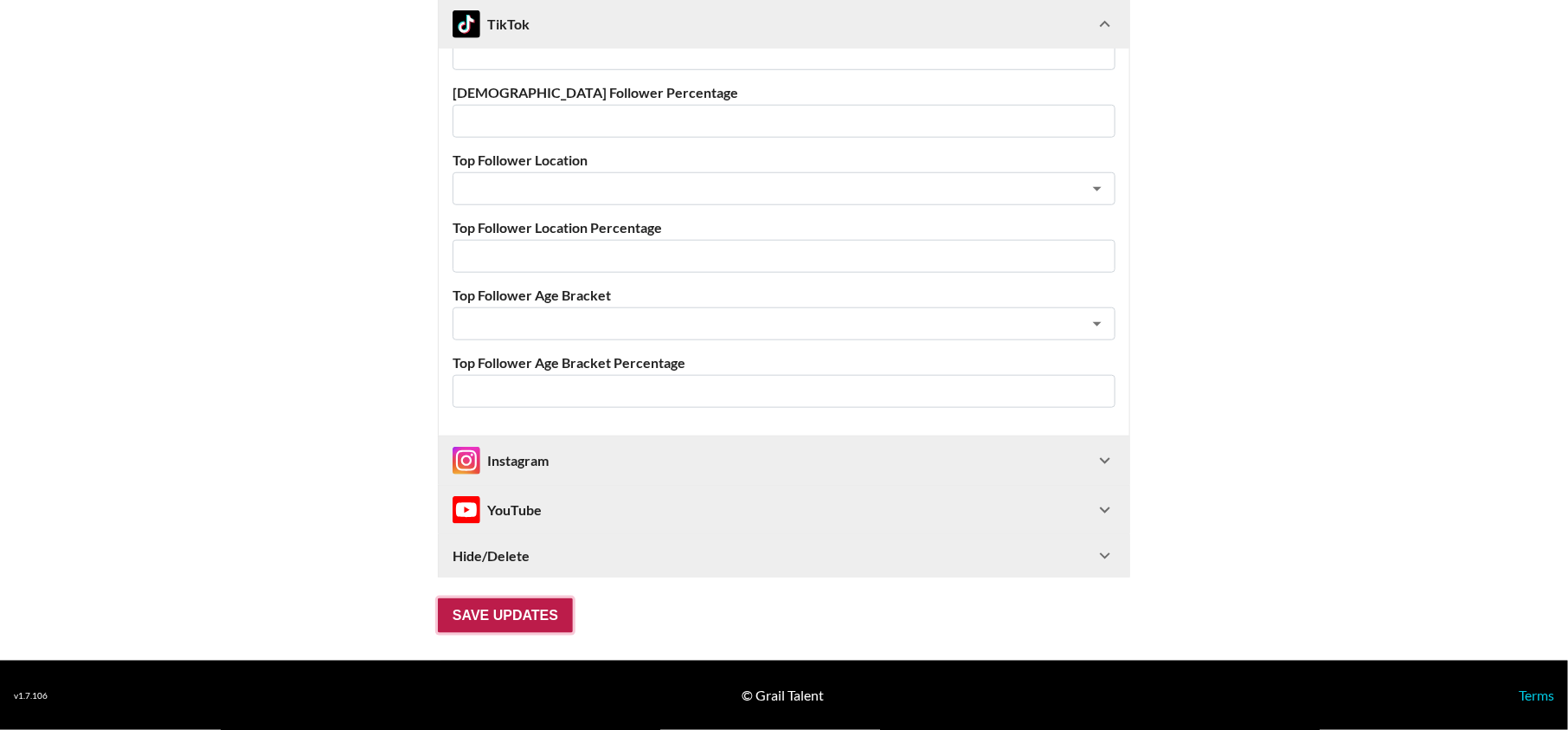
click at [502, 612] on input "Save Updates" at bounding box center [506, 615] width 135 height 35
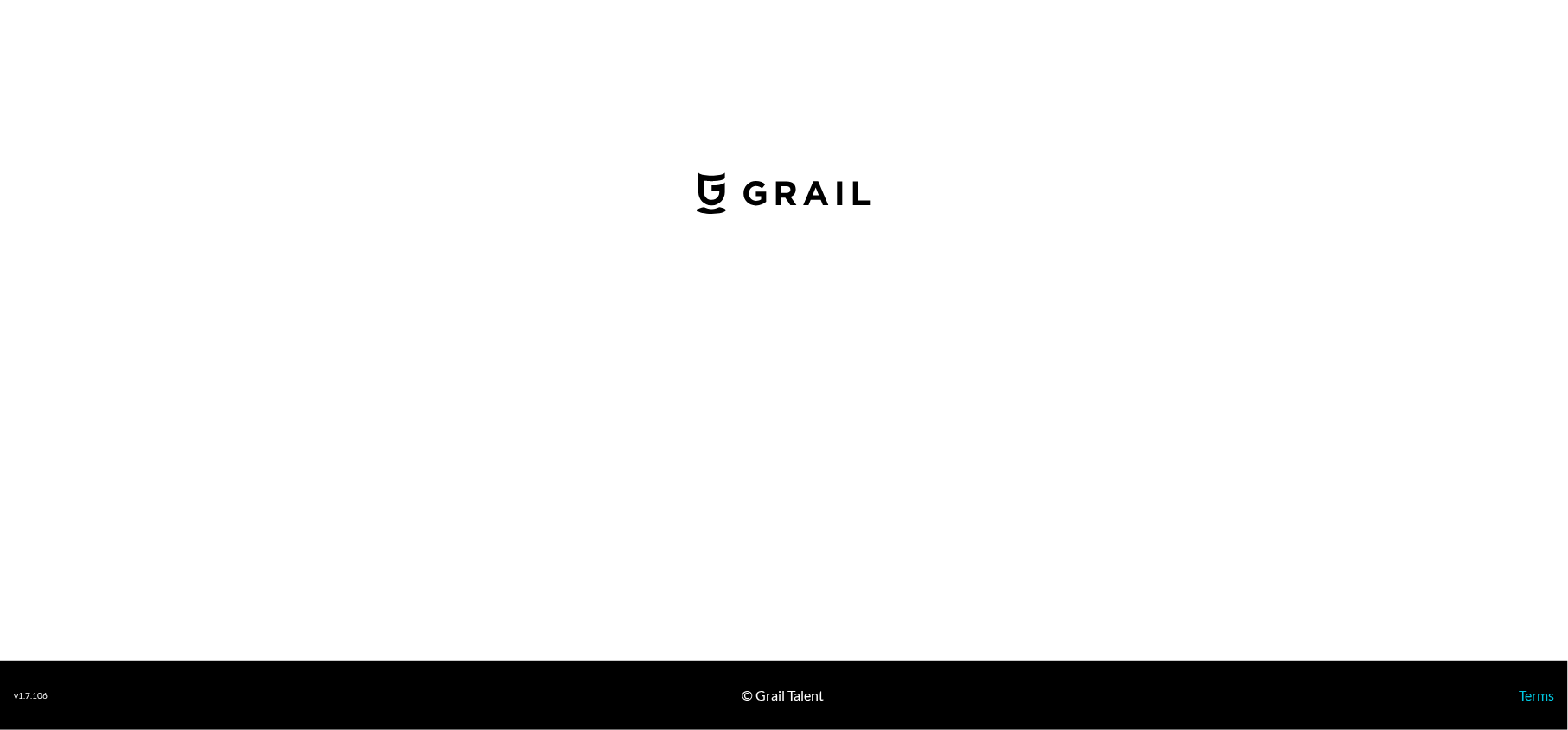
select select "GBP"
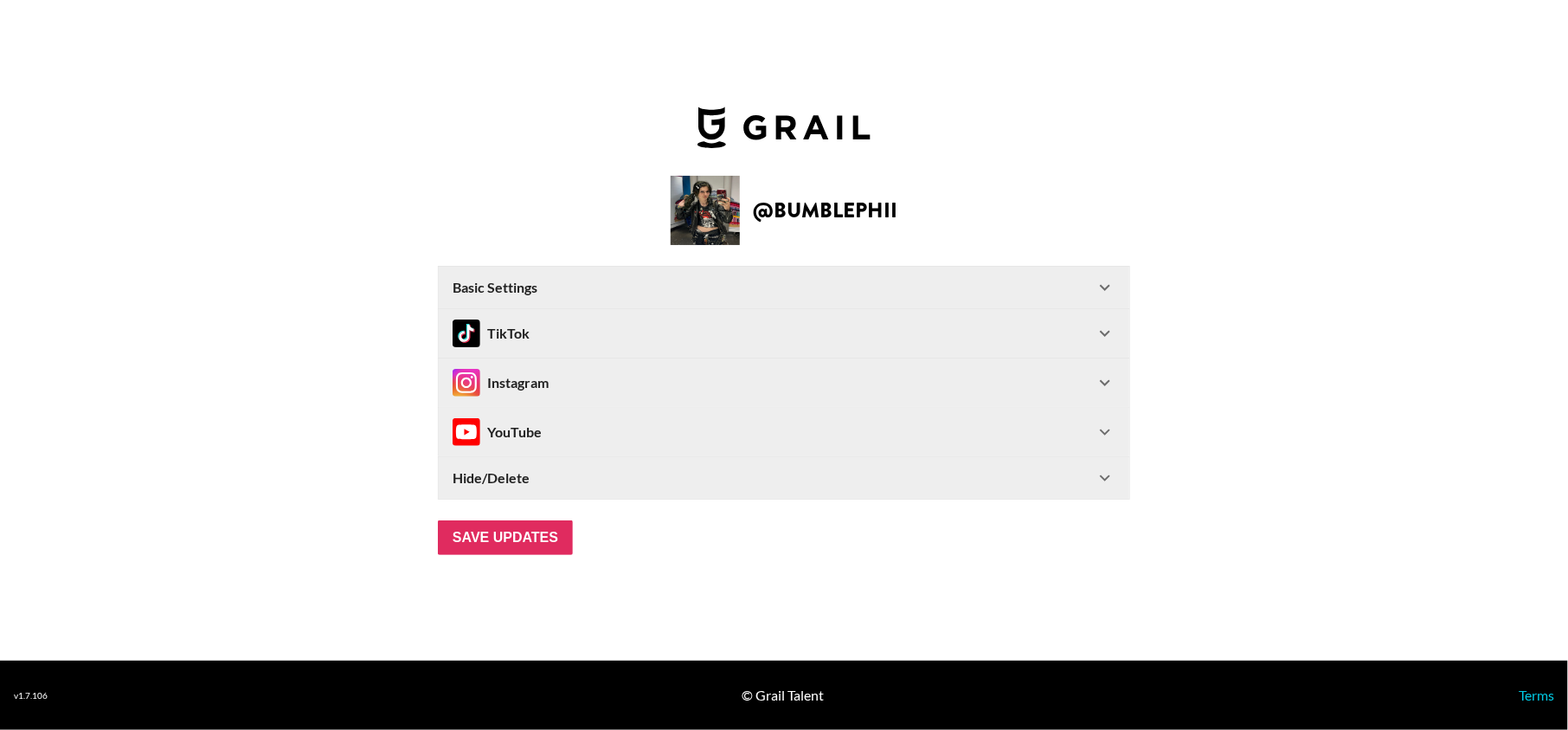
click at [562, 342] on div "TikTok" at bounding box center [773, 332] width 642 height 28
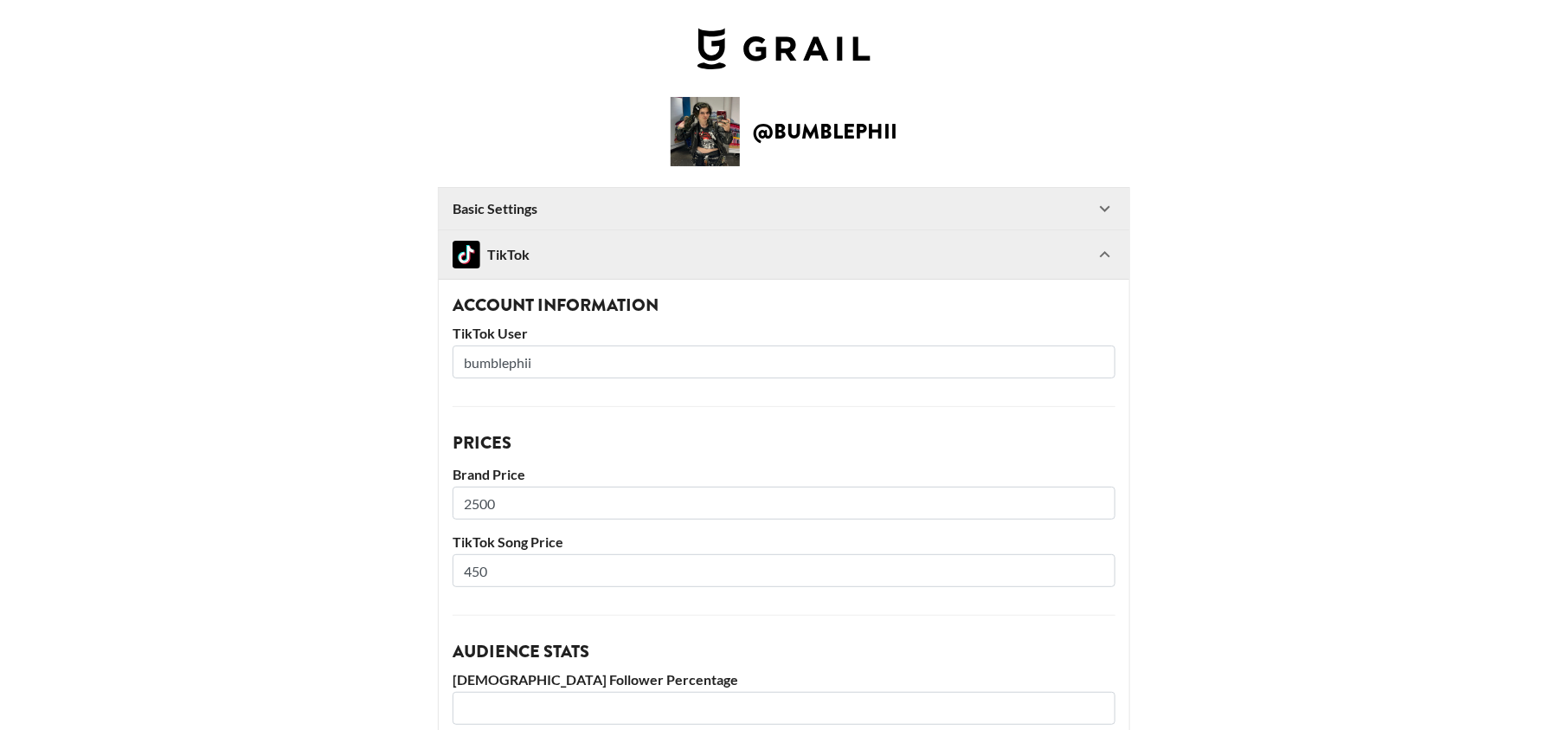
click at [476, 504] on input "2500" at bounding box center [784, 503] width 663 height 33
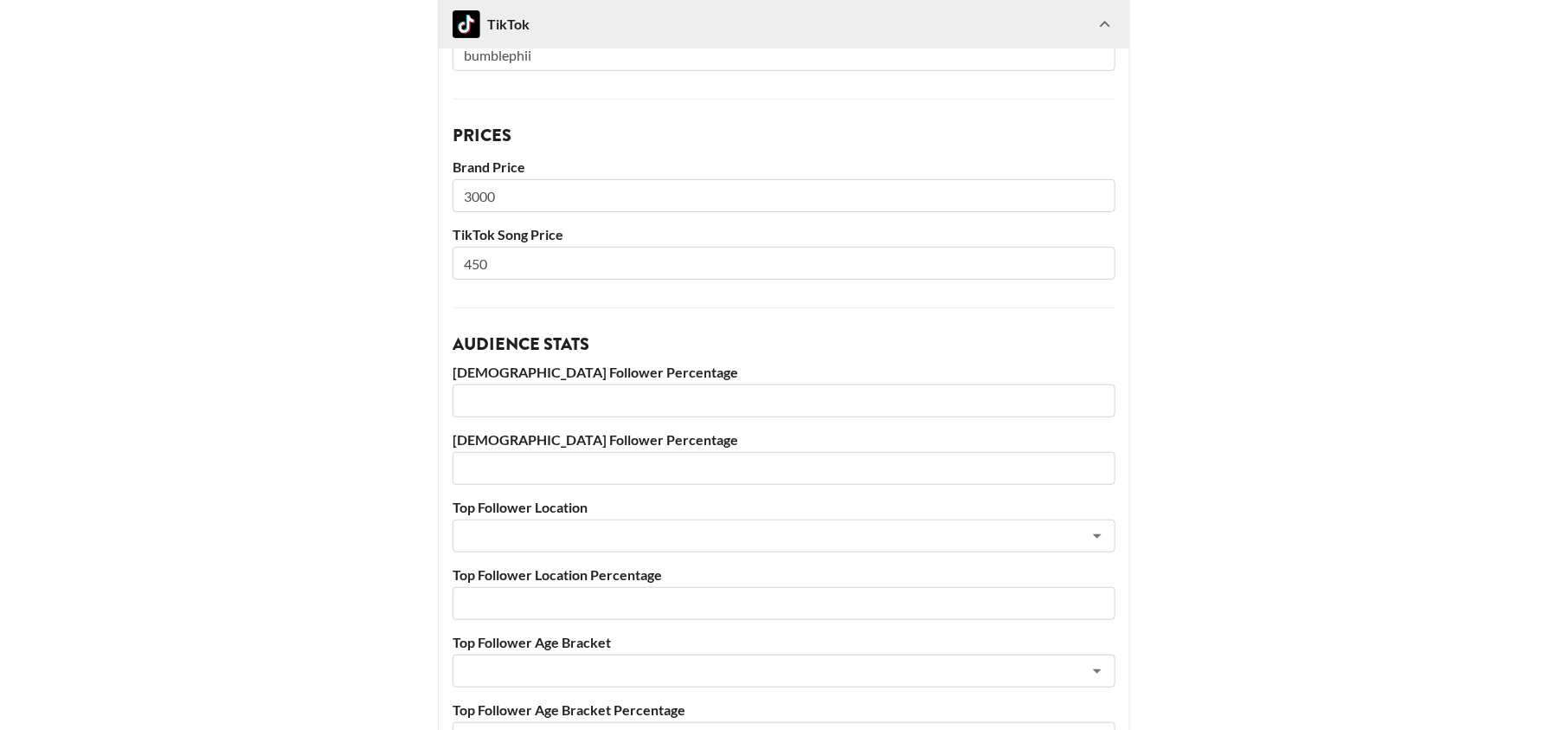
scroll to position [654, 0]
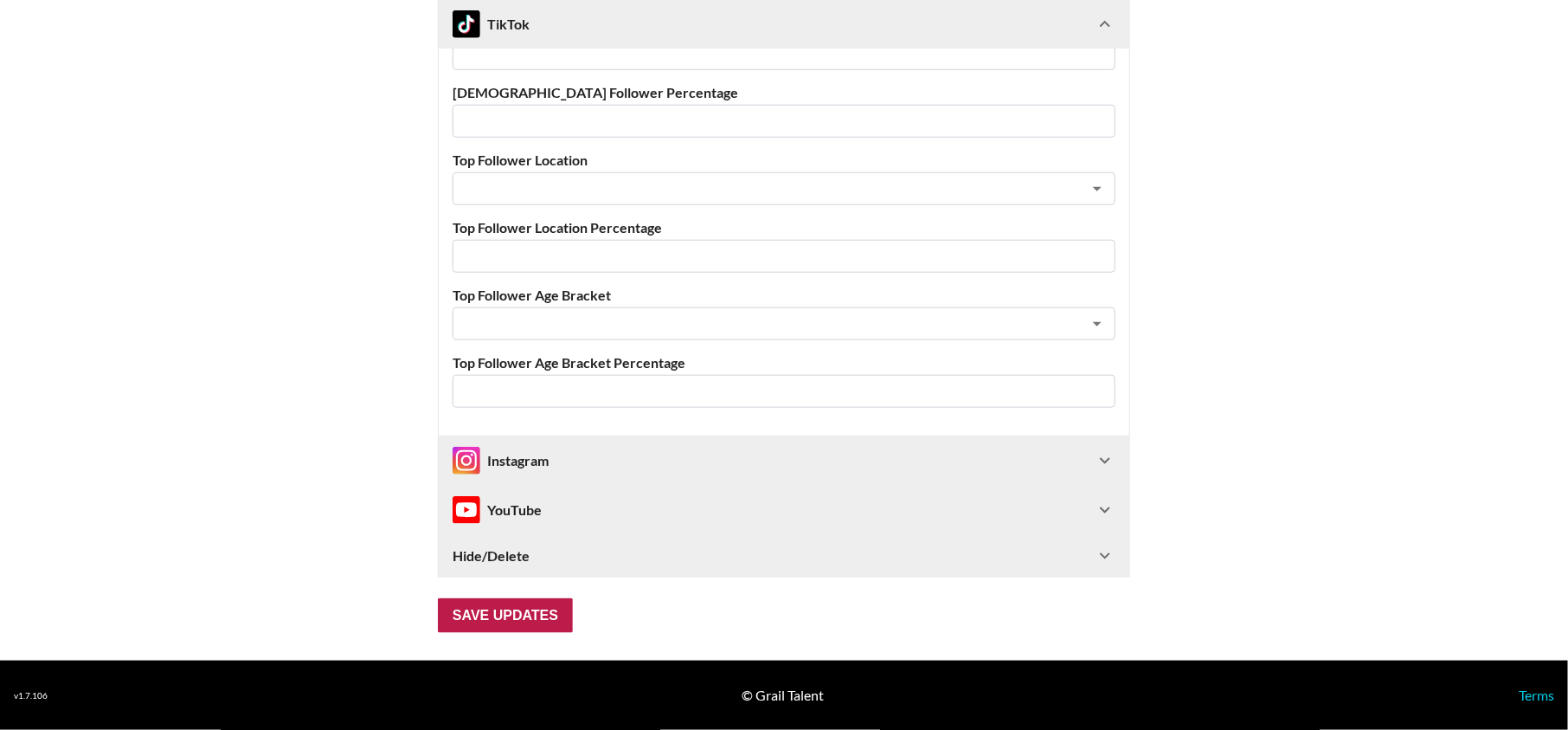
type input "3000"
click at [502, 625] on input "Save Updates" at bounding box center [506, 615] width 135 height 35
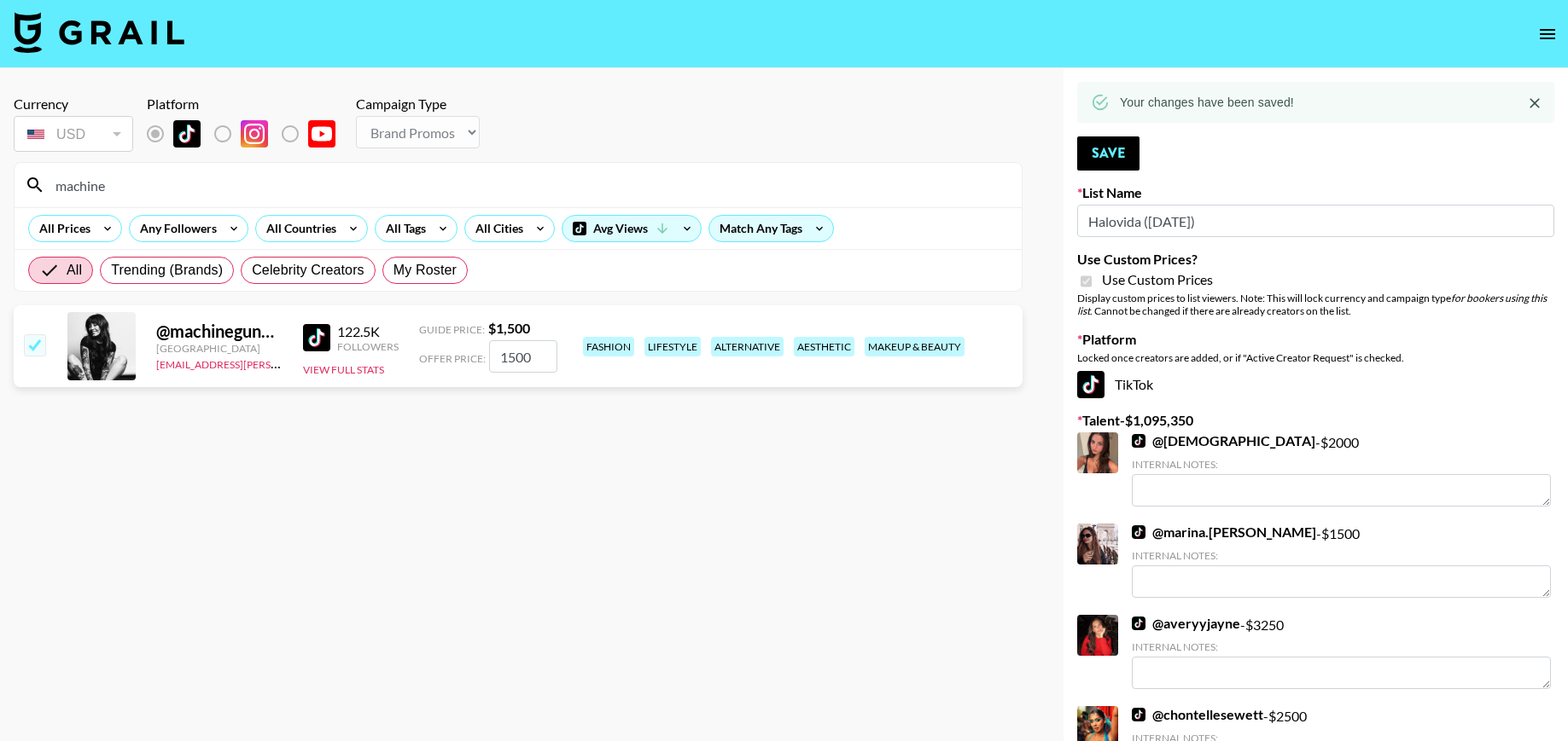
select select "Brand"
